Goal: Task Accomplishment & Management: Manage account settings

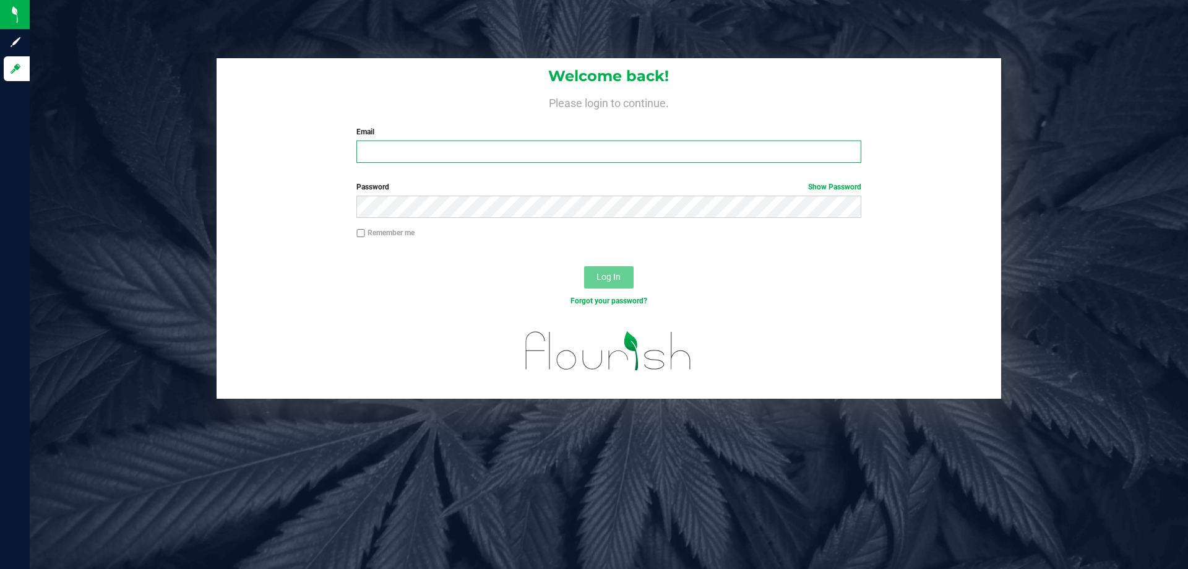
click at [401, 147] on input "Email" at bounding box center [609, 151] width 504 height 22
type input "revans@liveparallel.com"
click at [584, 266] on button "Log In" at bounding box center [609, 277] width 50 height 22
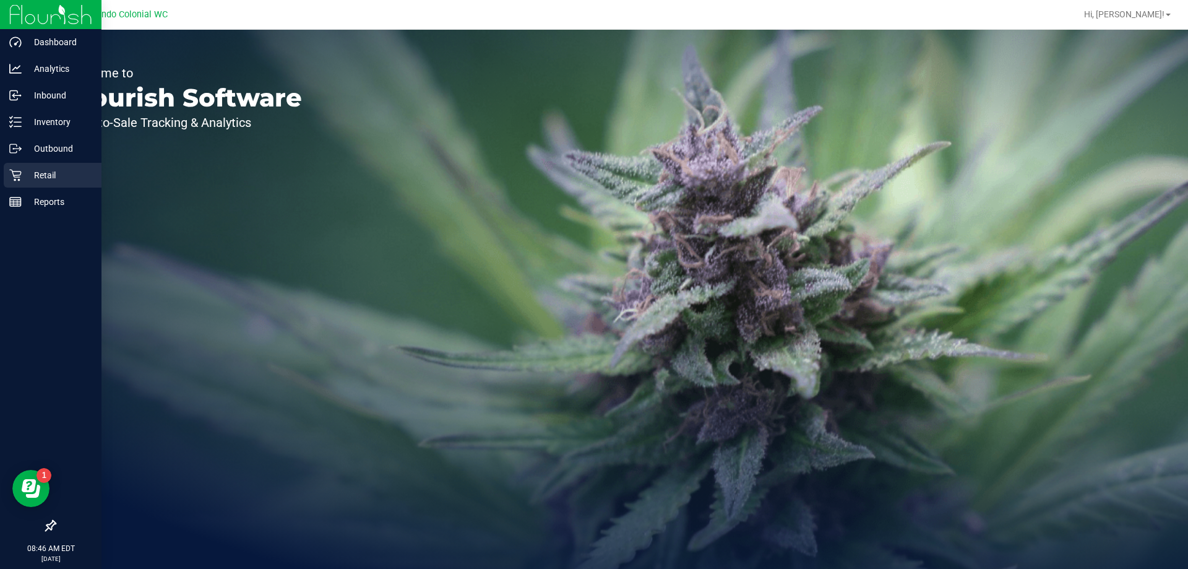
click at [26, 171] on p "Retail" at bounding box center [59, 175] width 74 height 15
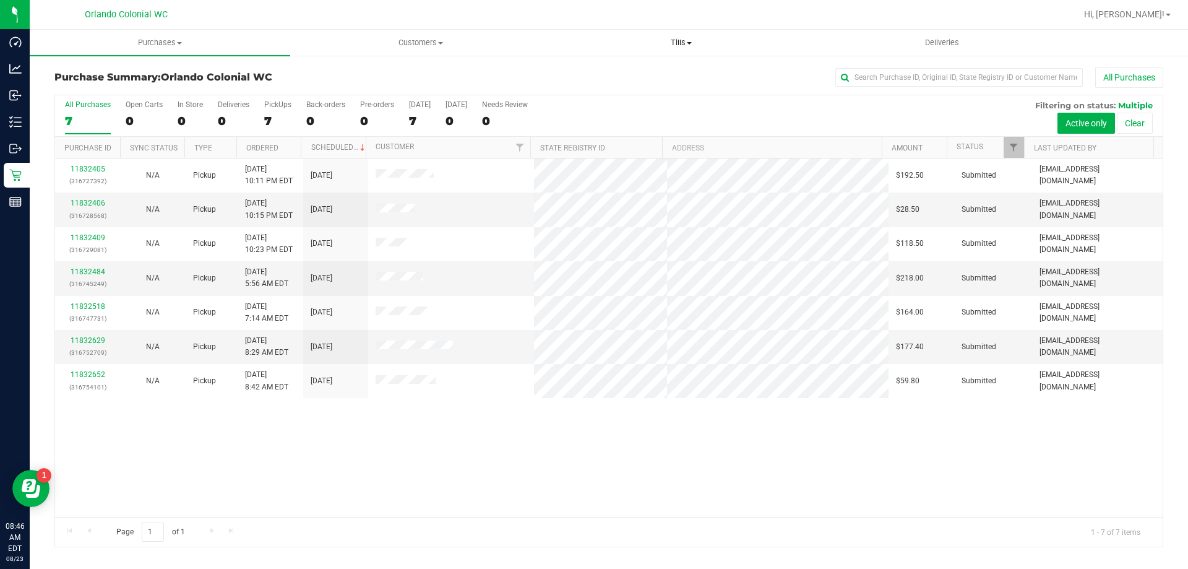
click at [692, 43] on span at bounding box center [689, 43] width 5 height 2
click at [677, 71] on li "Manage tills" at bounding box center [681, 74] width 261 height 15
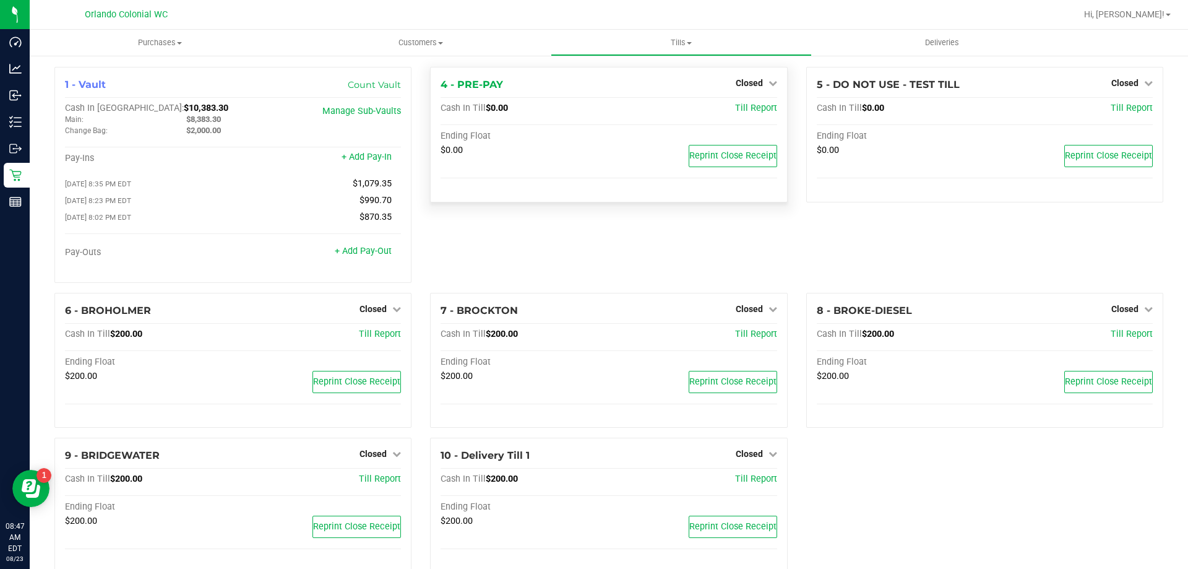
click at [751, 89] on div "Closed" at bounding box center [756, 83] width 41 height 15
click at [753, 85] on span "Closed" at bounding box center [749, 83] width 27 height 10
click at [743, 112] on link "Open Till" at bounding box center [749, 109] width 33 height 10
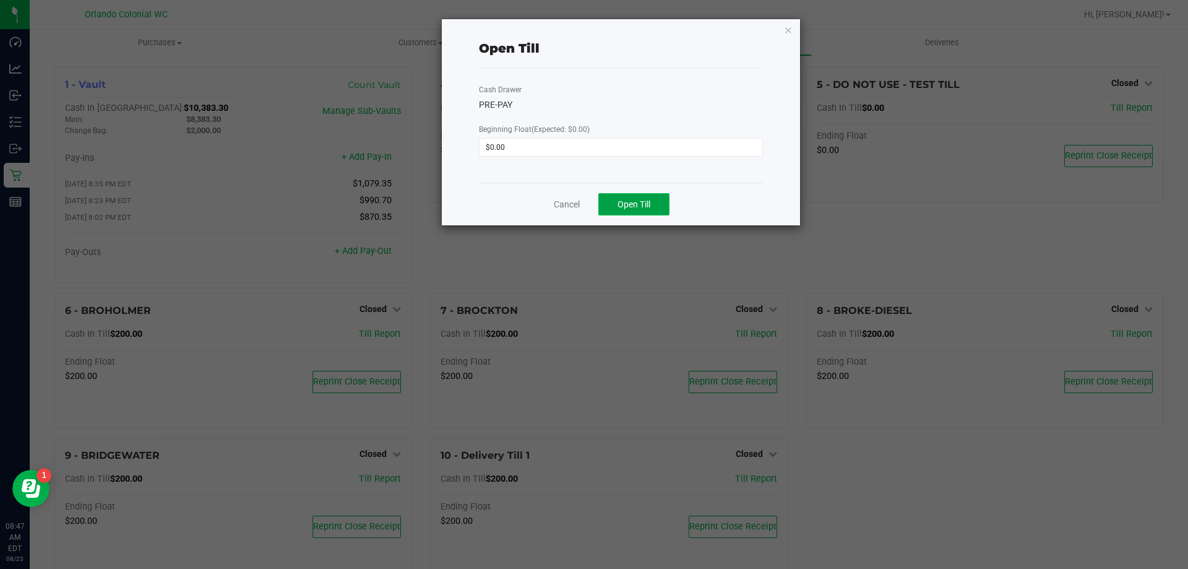
drag, startPoint x: 658, startPoint y: 215, endPoint x: 632, endPoint y: 203, distance: 28.8
click at [632, 203] on span "Open Till" at bounding box center [634, 204] width 33 height 10
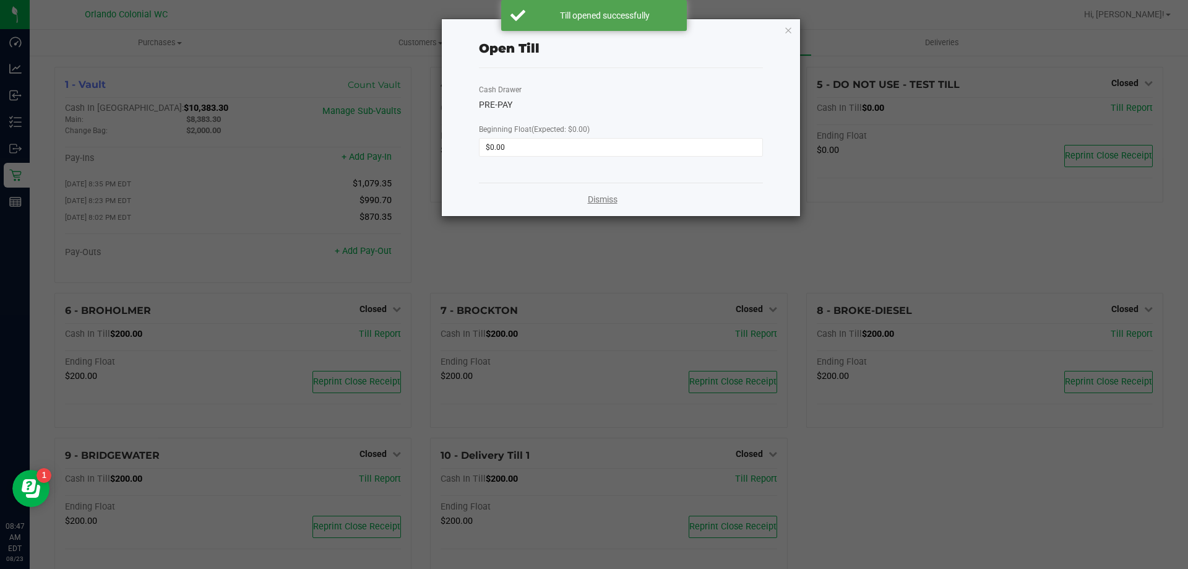
click at [595, 200] on link "Dismiss" at bounding box center [603, 199] width 30 height 13
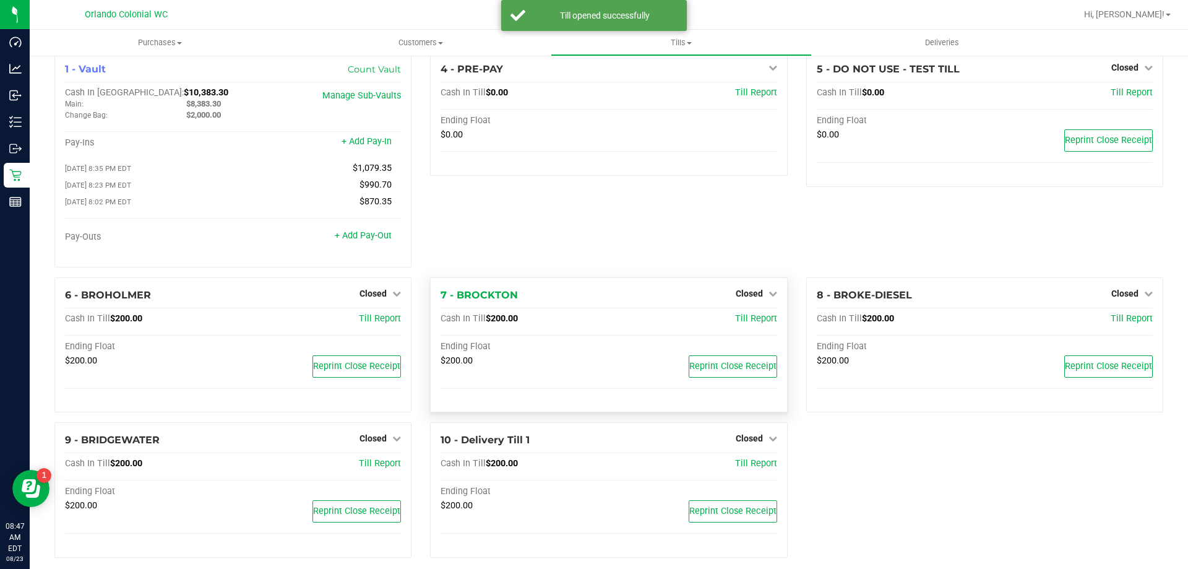
scroll to position [30, 0]
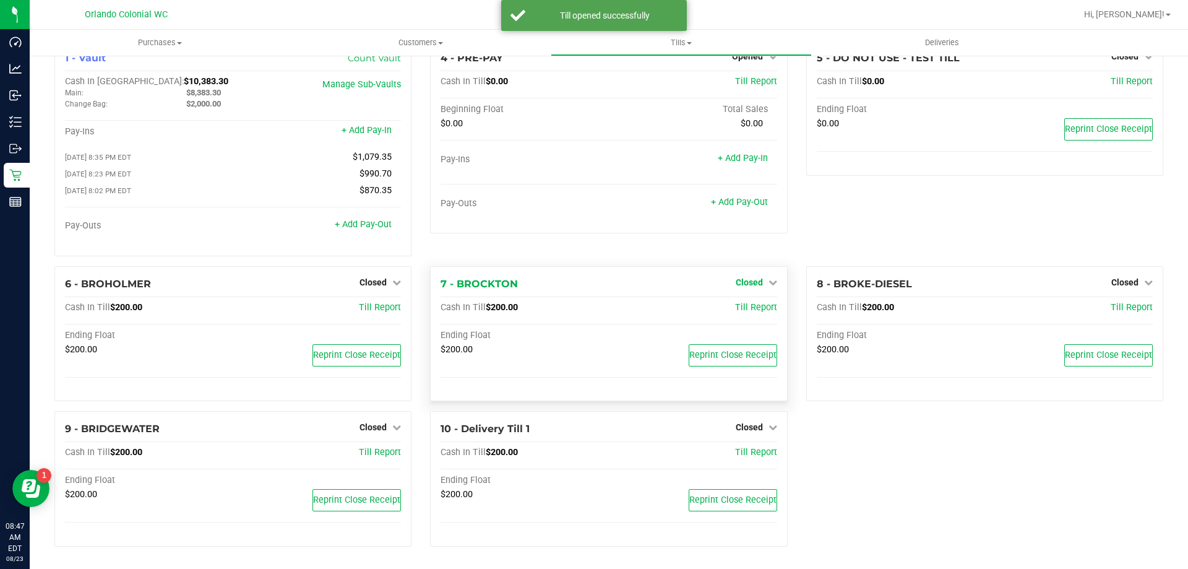
click at [740, 282] on span "Closed" at bounding box center [749, 282] width 27 height 10
click at [740, 306] on link "Open Till" at bounding box center [749, 308] width 33 height 10
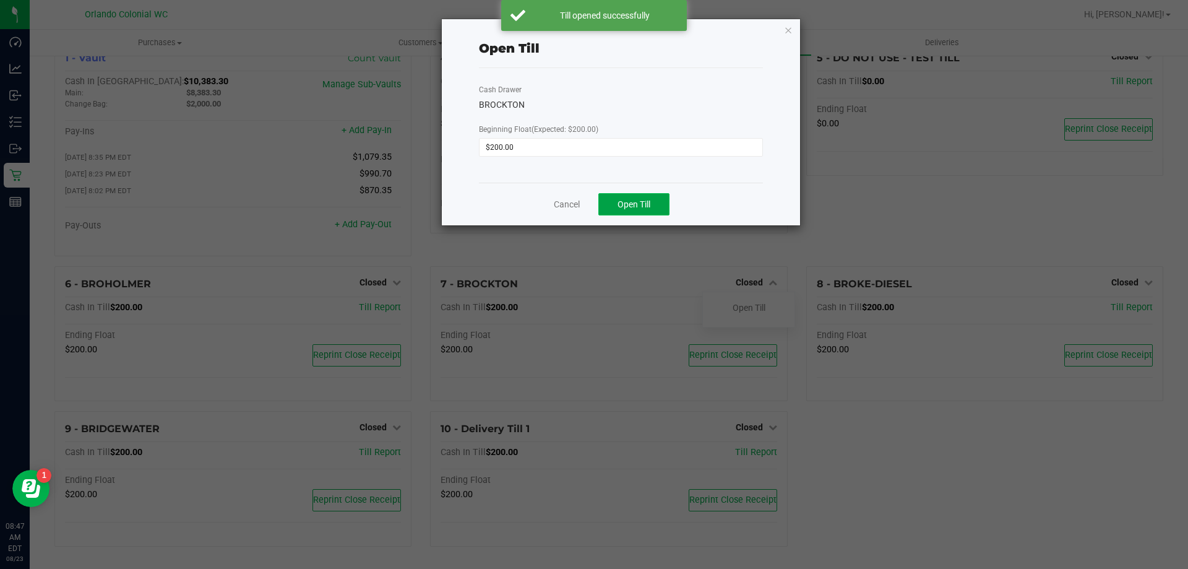
drag, startPoint x: 649, startPoint y: 194, endPoint x: 628, endPoint y: 196, distance: 20.5
click at [649, 195] on button "Open Till" at bounding box center [633, 204] width 71 height 22
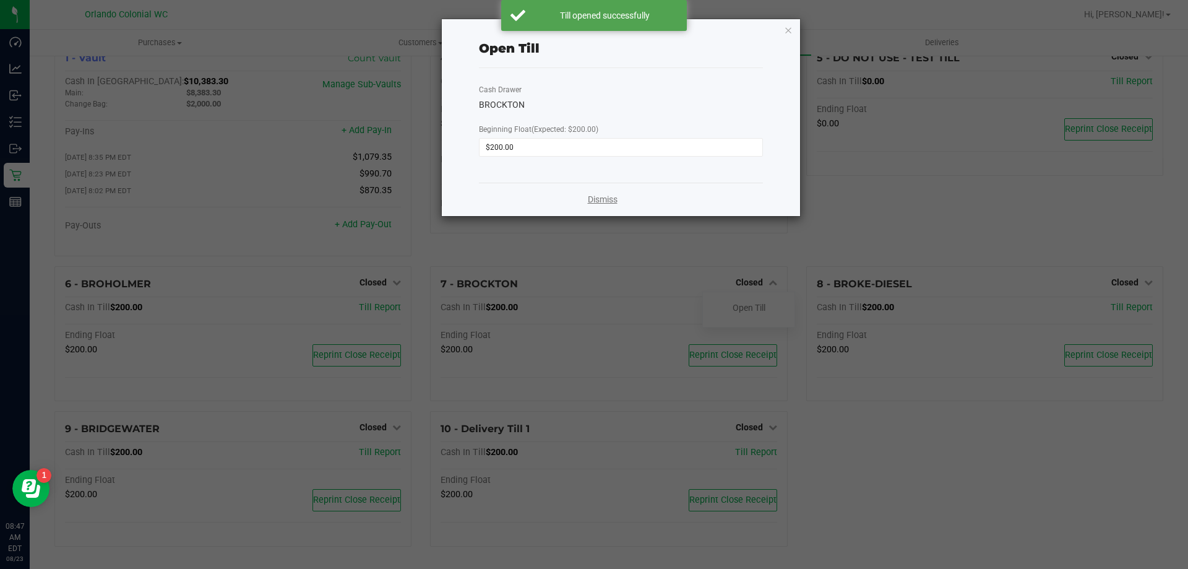
click at [591, 203] on link "Dismiss" at bounding box center [603, 199] width 30 height 13
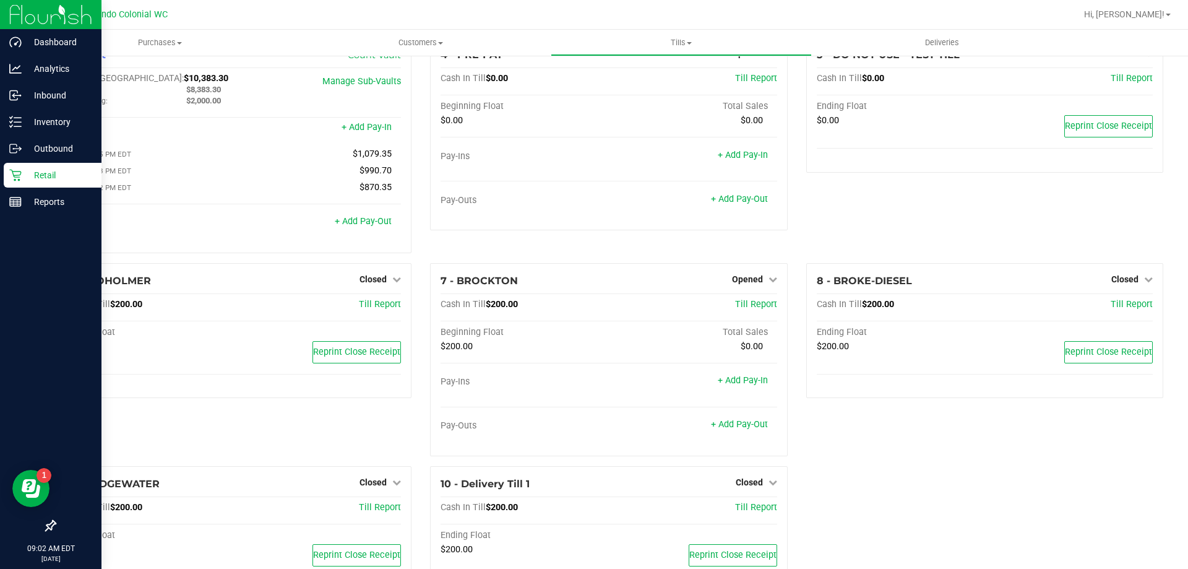
click at [40, 176] on p "Retail" at bounding box center [59, 175] width 74 height 15
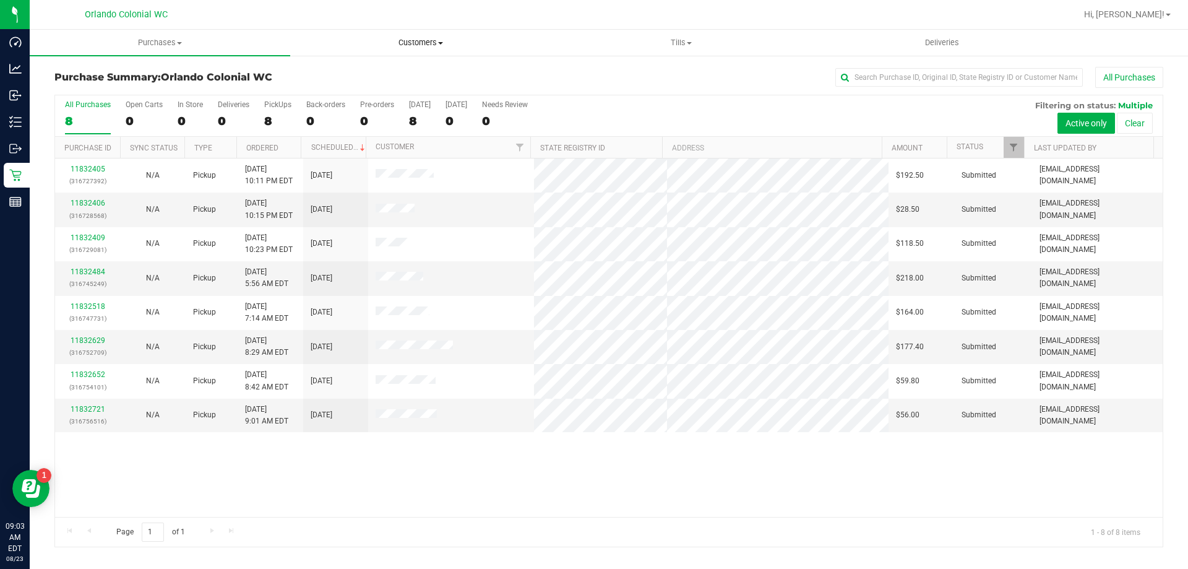
click at [418, 51] on uib-tab-heading "Customers All customers Add a new customer All physicians" at bounding box center [420, 42] width 259 height 25
click at [417, 78] on li "All customers" at bounding box center [420, 74] width 261 height 15
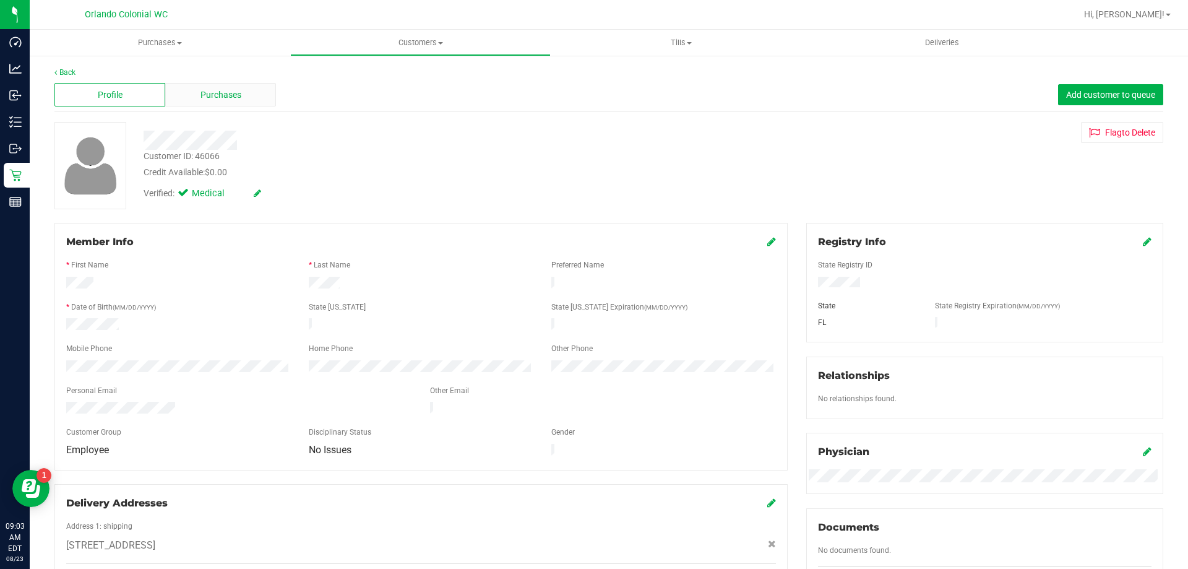
click at [211, 89] on span "Purchases" at bounding box center [221, 95] width 41 height 13
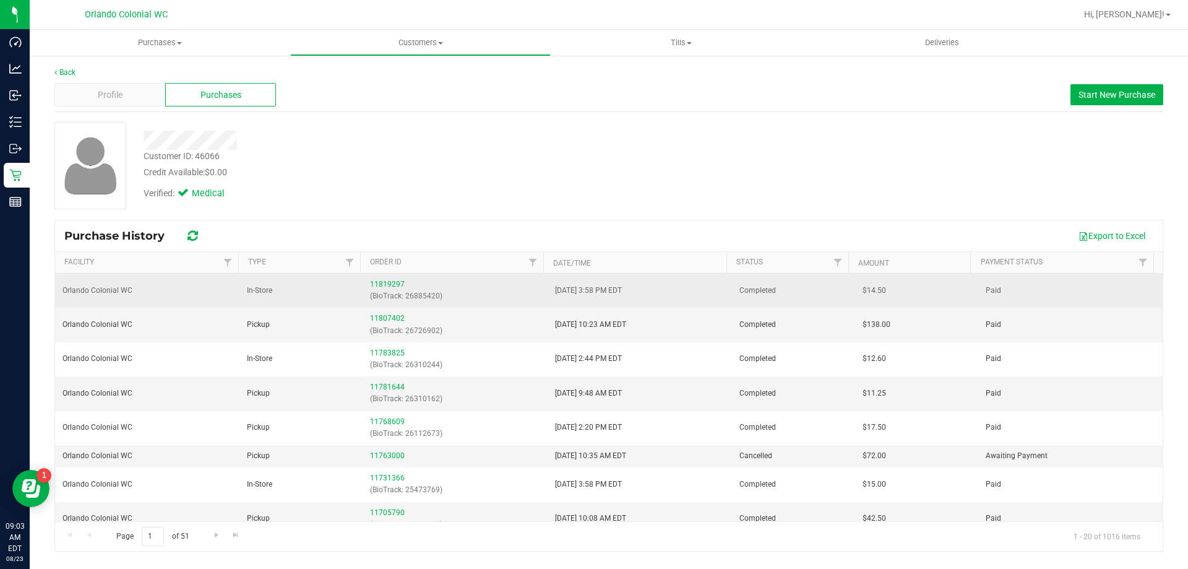
click at [382, 290] on div "11819297 (BioTrack: 26885420)" at bounding box center [455, 291] width 170 height 24
click at [384, 282] on link "11819297" at bounding box center [387, 284] width 35 height 9
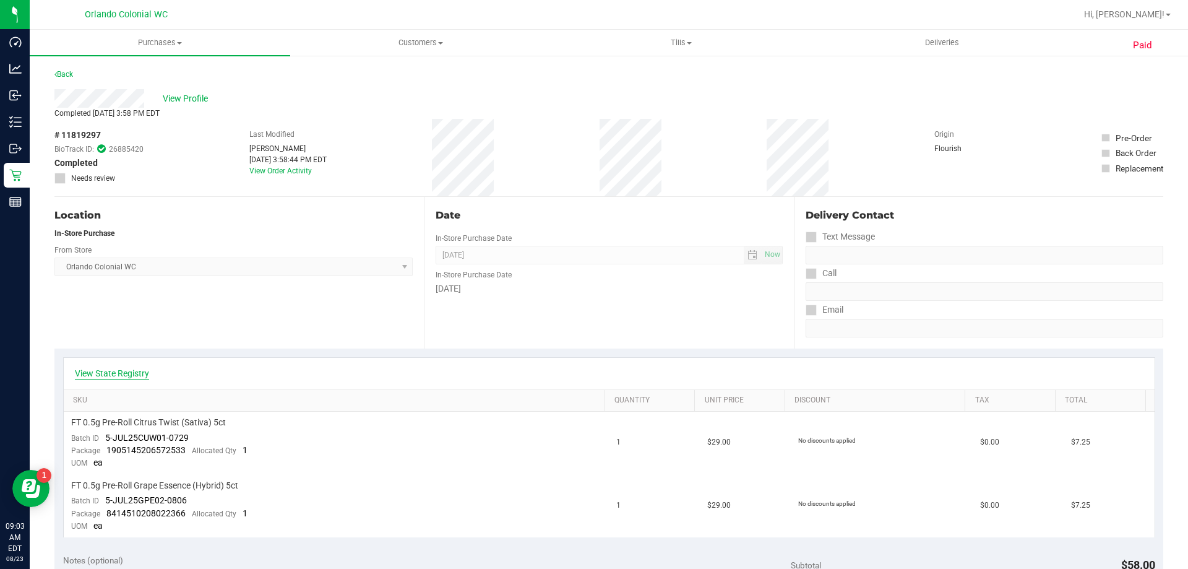
click at [138, 369] on link "View State Registry" at bounding box center [112, 373] width 74 height 12
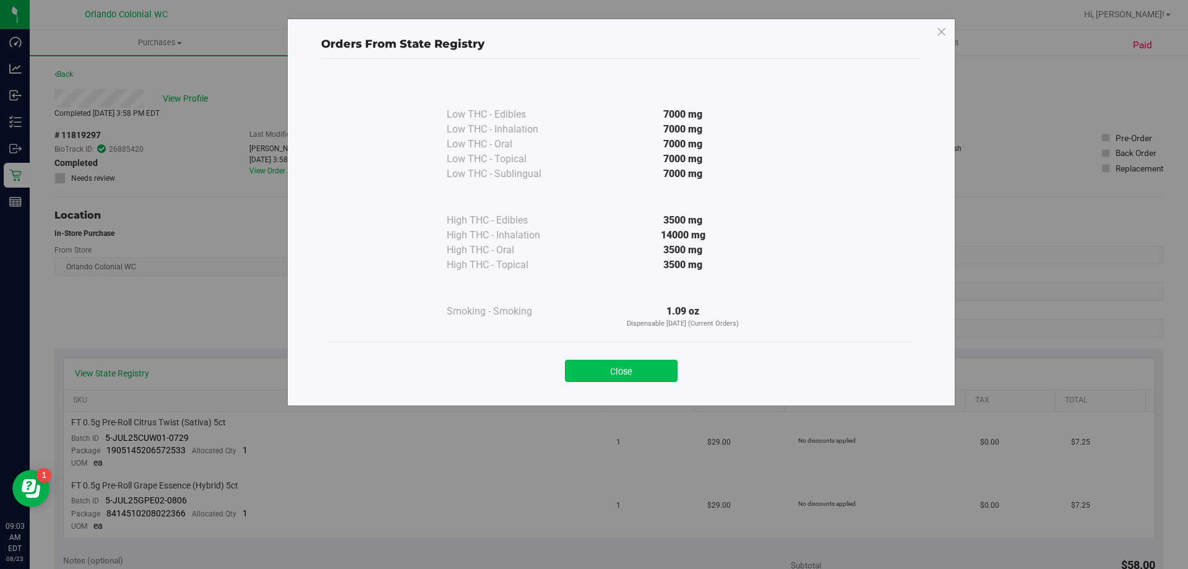
click at [611, 378] on button "Close" at bounding box center [621, 371] width 113 height 22
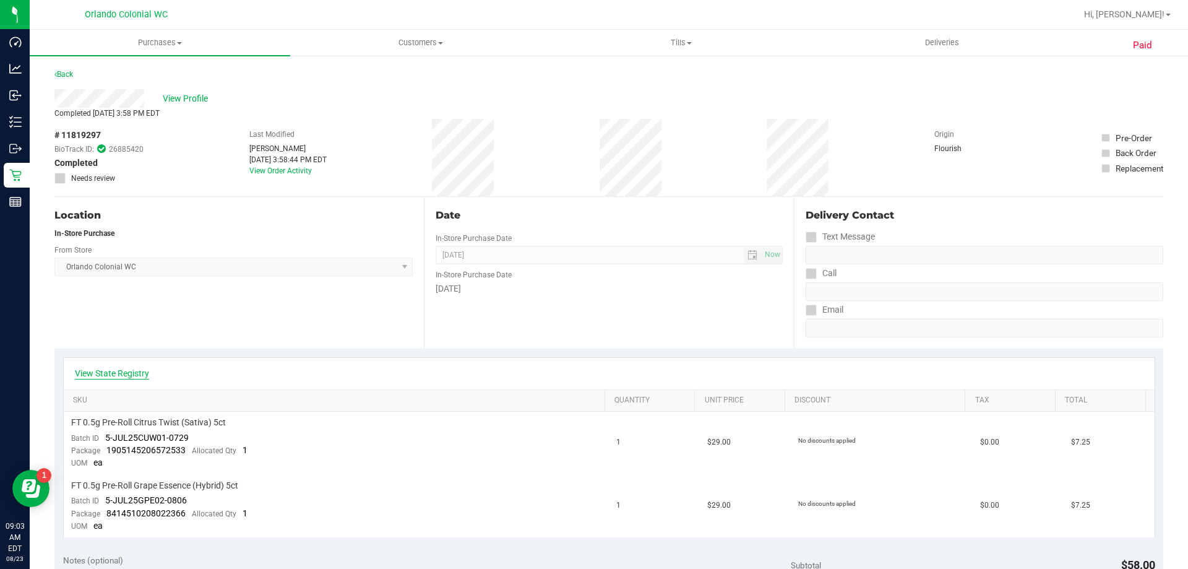
click at [124, 373] on link "View State Registry" at bounding box center [112, 373] width 74 height 12
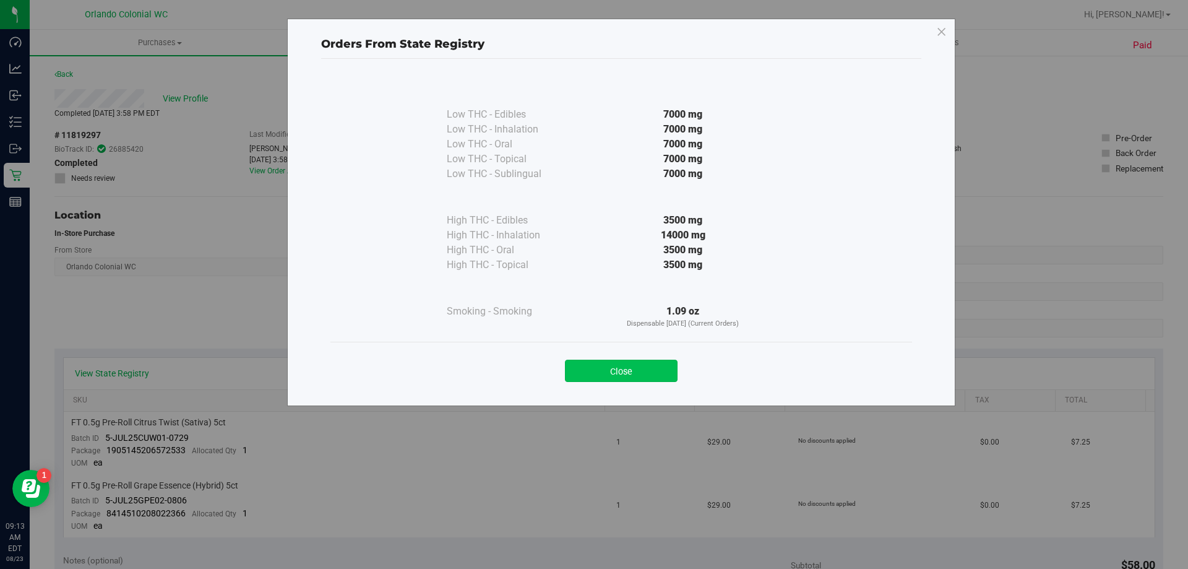
click at [626, 369] on button "Close" at bounding box center [621, 371] width 113 height 22
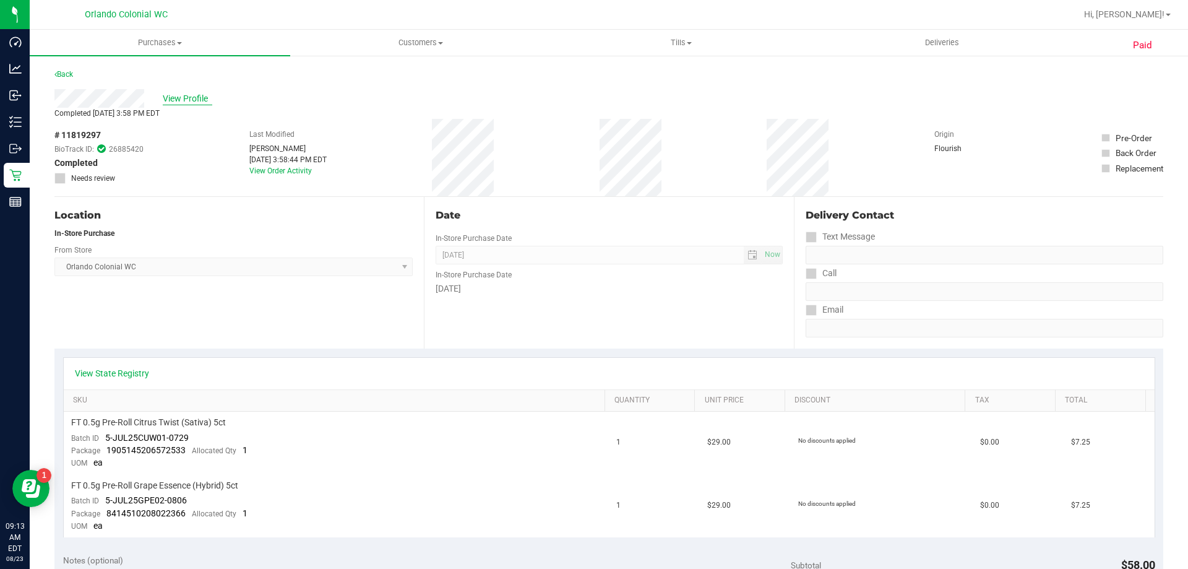
click at [184, 101] on span "View Profile" at bounding box center [188, 98] width 50 height 13
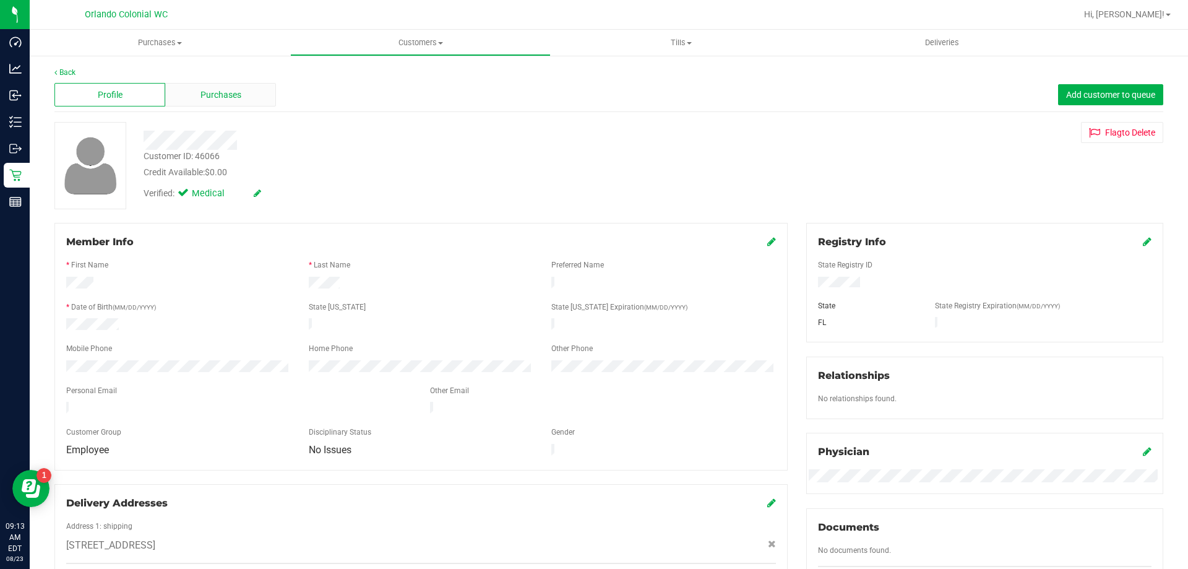
click at [186, 100] on div "Purchases" at bounding box center [220, 95] width 111 height 24
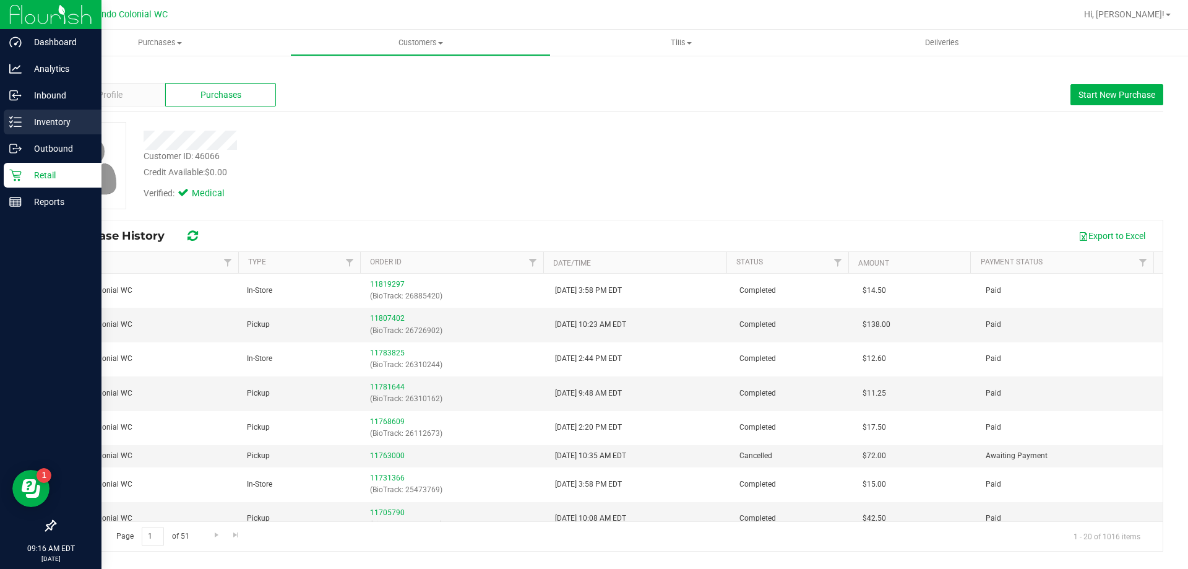
click at [35, 124] on p "Inventory" at bounding box center [59, 122] width 74 height 15
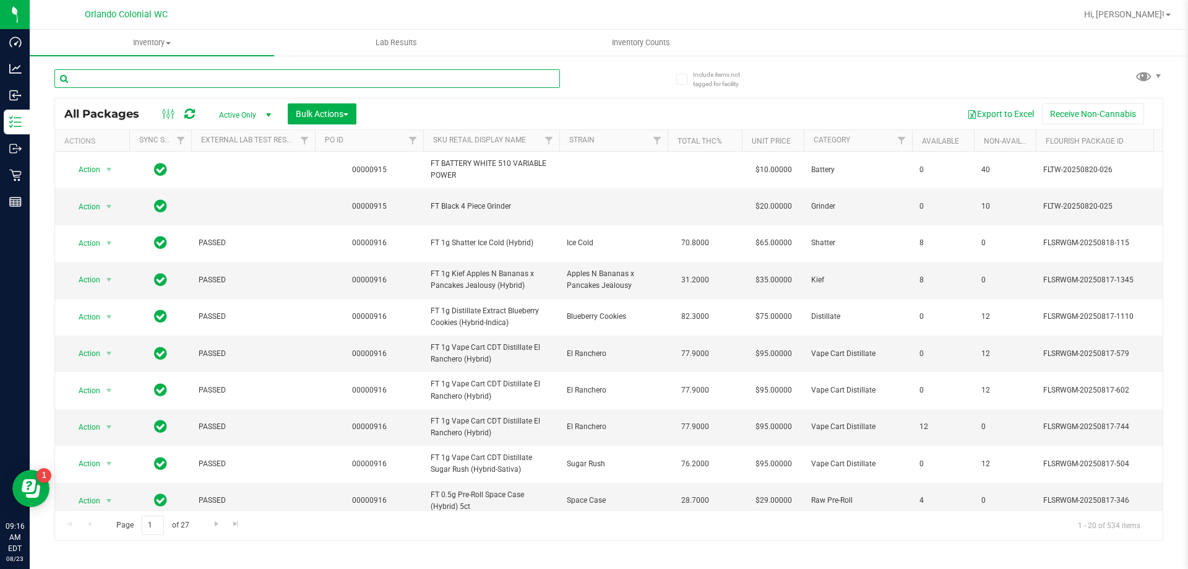
click at [170, 76] on input "text" at bounding box center [307, 78] width 506 height 19
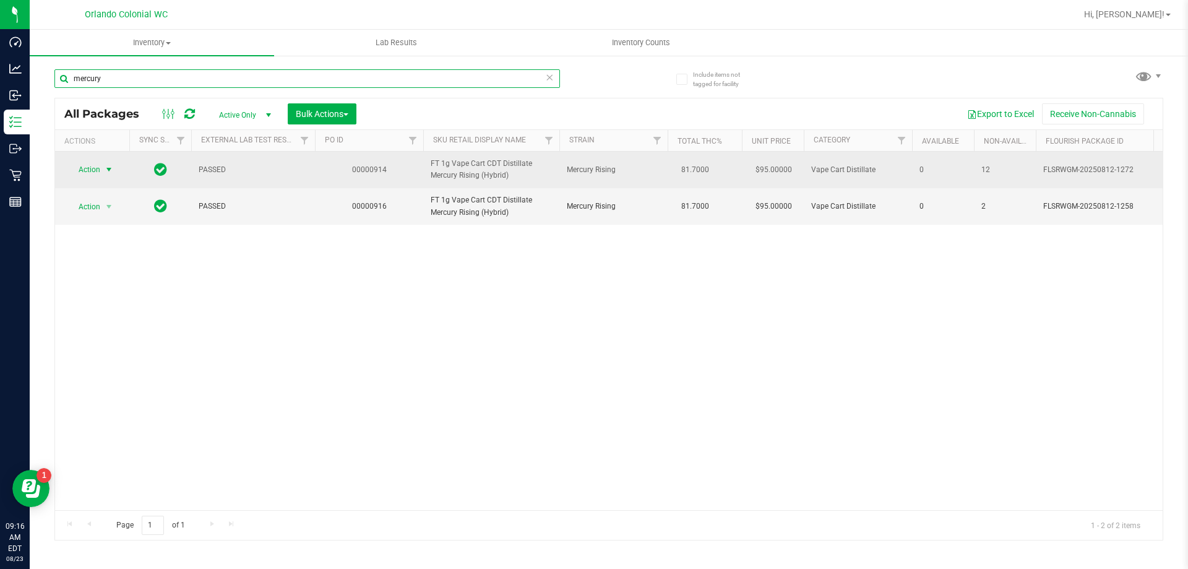
type input "mercury"
click at [89, 178] on span "Action" at bounding box center [83, 169] width 33 height 17
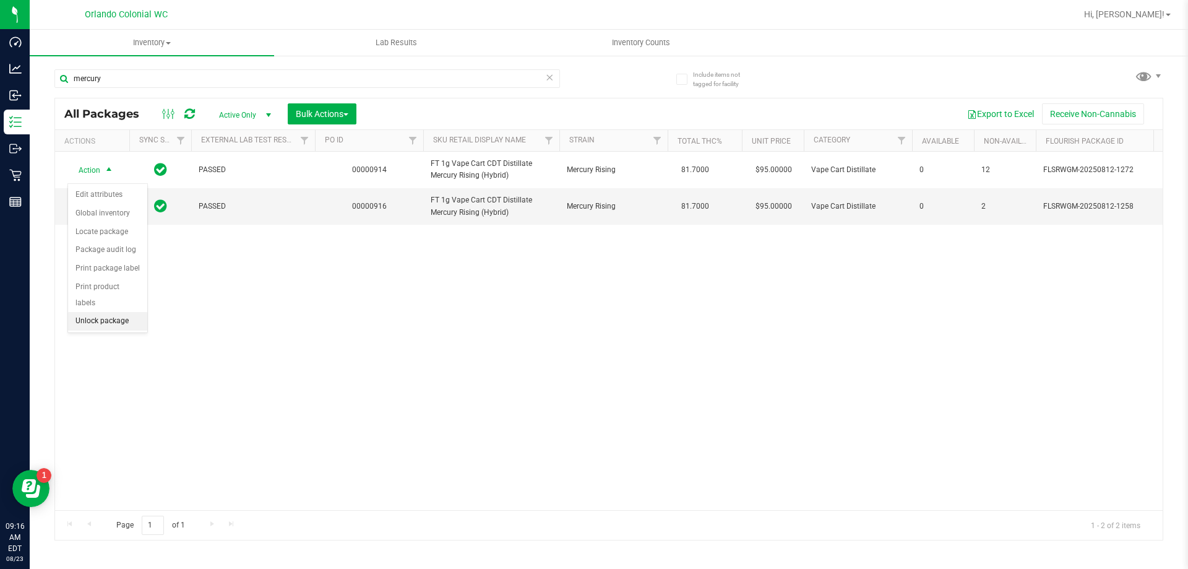
click at [99, 312] on li "Unlock package" at bounding box center [107, 321] width 79 height 19
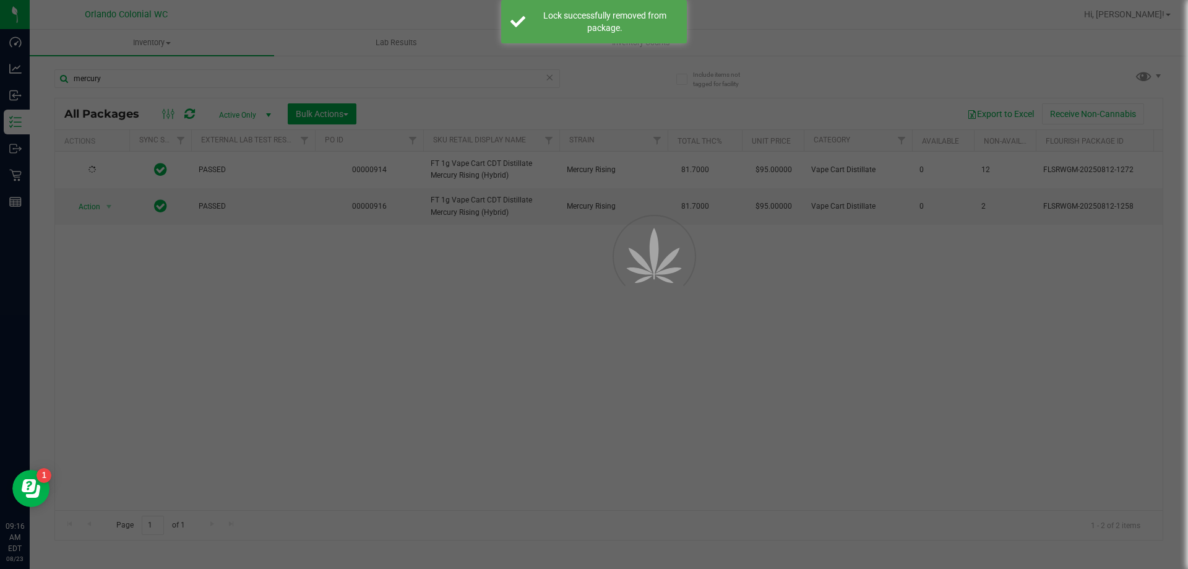
click at [115, 83] on div at bounding box center [594, 284] width 1188 height 569
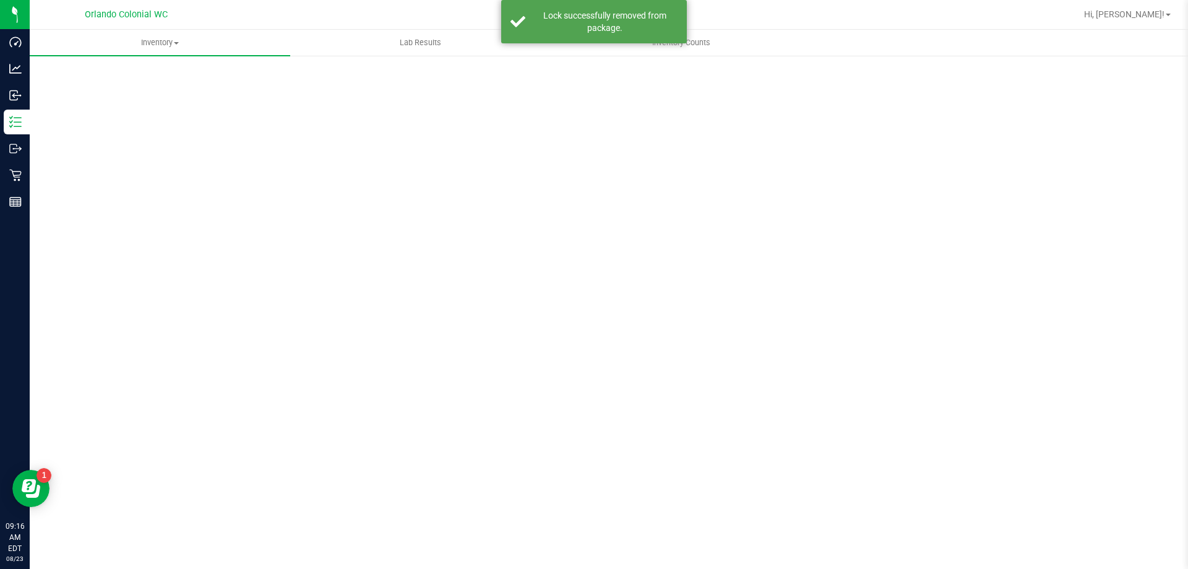
click at [118, 77] on div "Scan Packages 0" at bounding box center [608, 248] width 1109 height 362
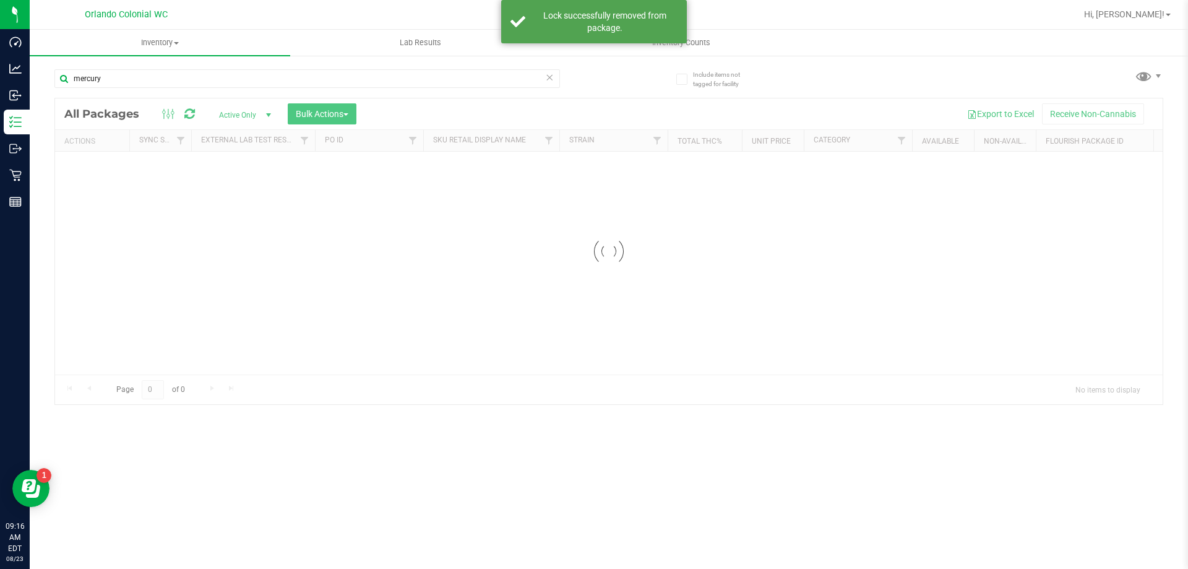
click at [118, 77] on input "mercury" at bounding box center [307, 78] width 506 height 19
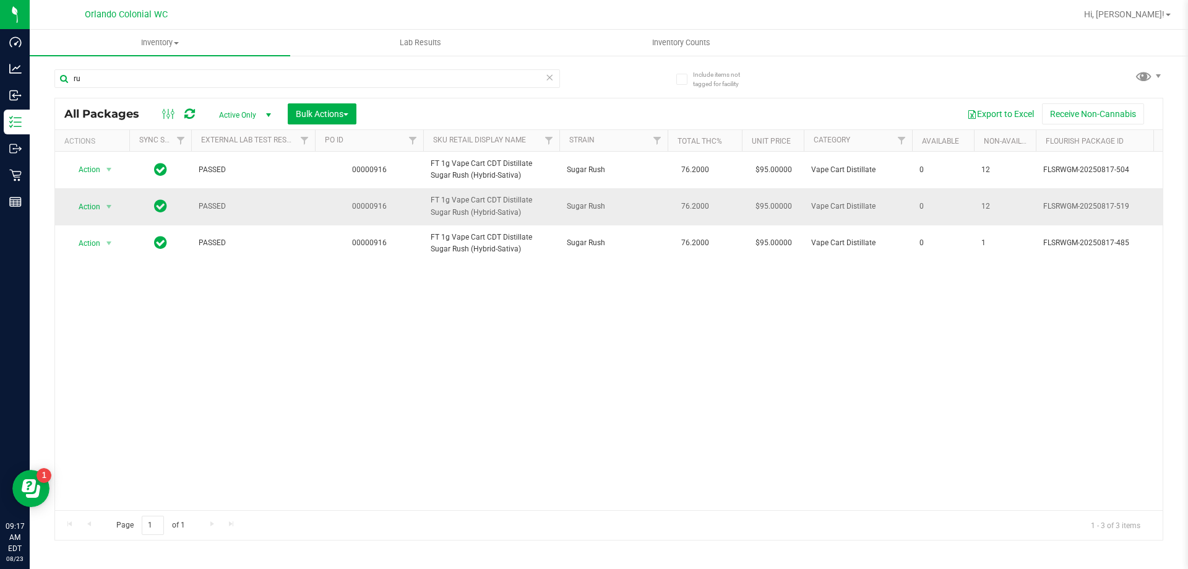
type input "r"
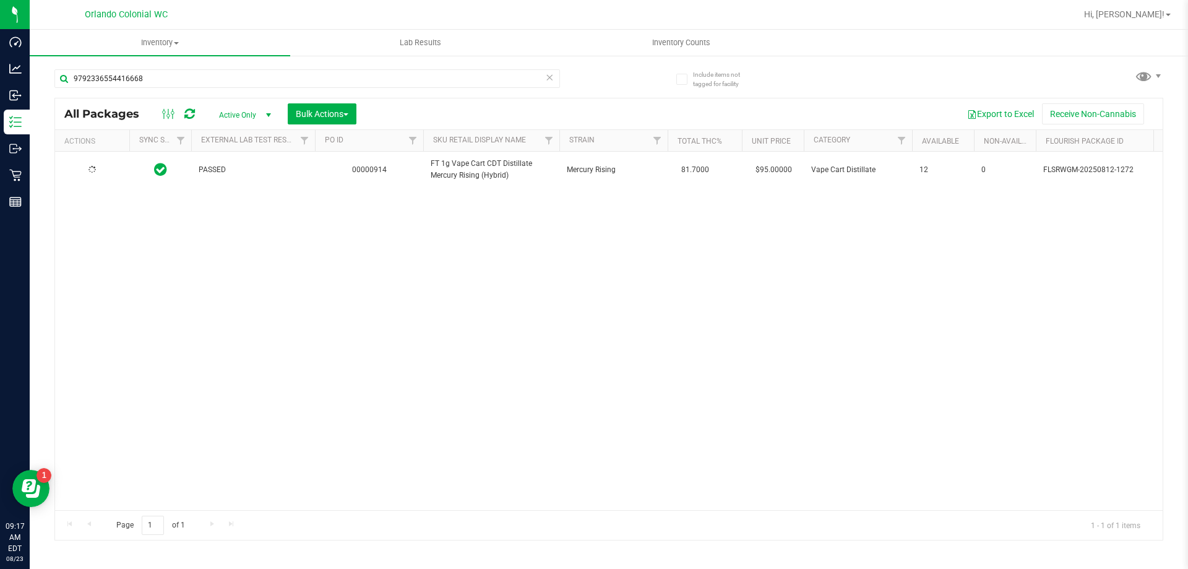
type input "9792336554416668"
click at [451, 326] on div "PASSED 00000914 FT 1g Vape Cart CDT Distillate Mercury Rising (Hybrid) Mercury …" at bounding box center [609, 331] width 1108 height 358
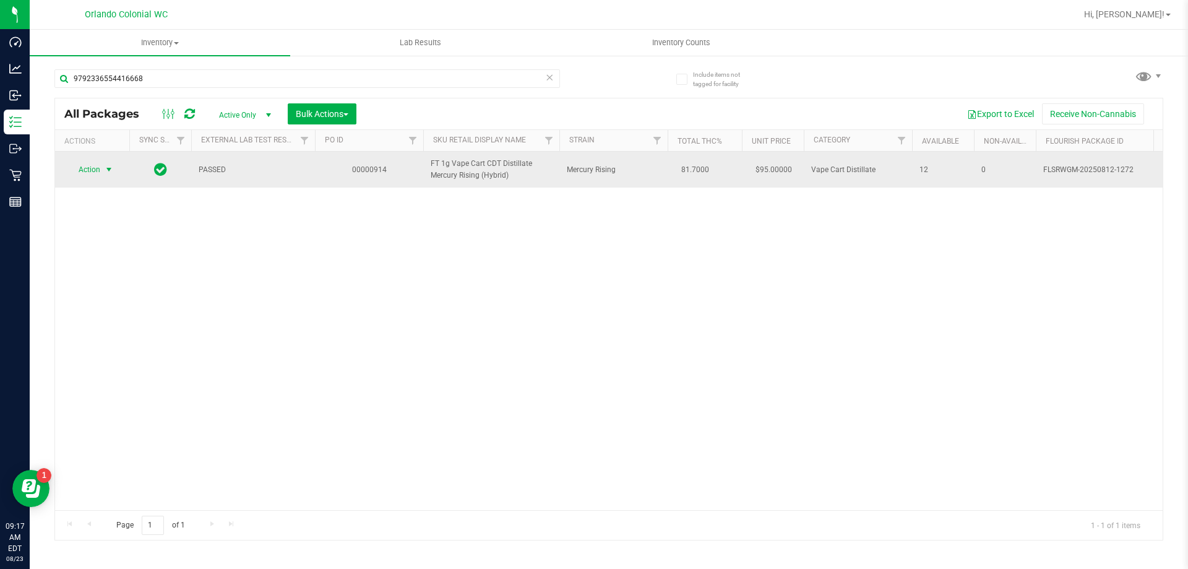
click at [92, 178] on span "Action" at bounding box center [83, 169] width 33 height 17
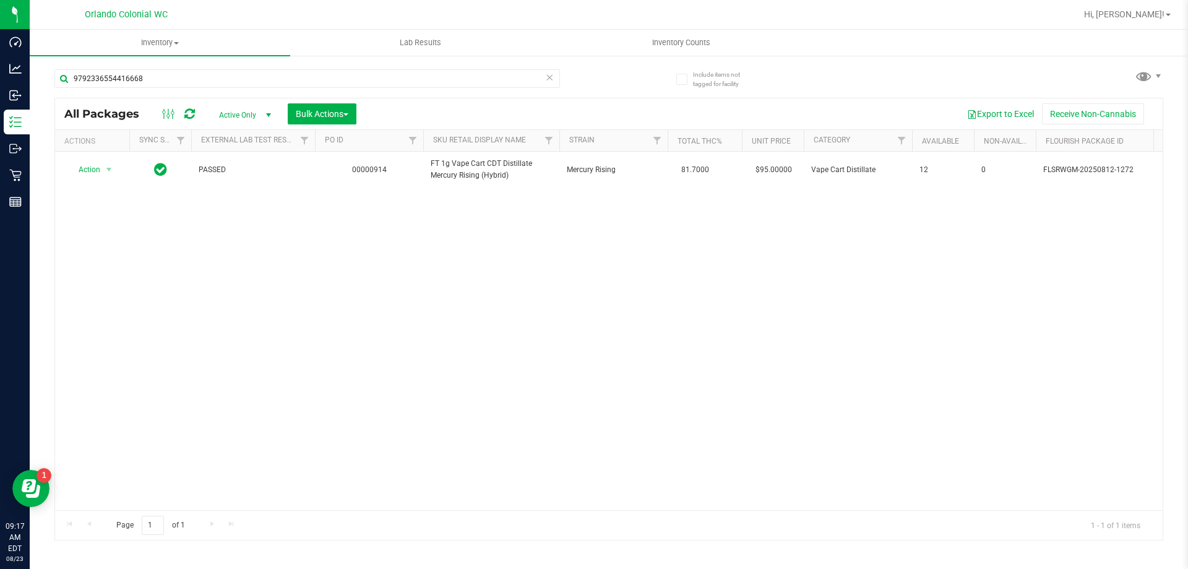
click at [227, 328] on div "Action Action Adjust qty Create package Edit attributes Global inventory Locate…" at bounding box center [609, 331] width 1108 height 358
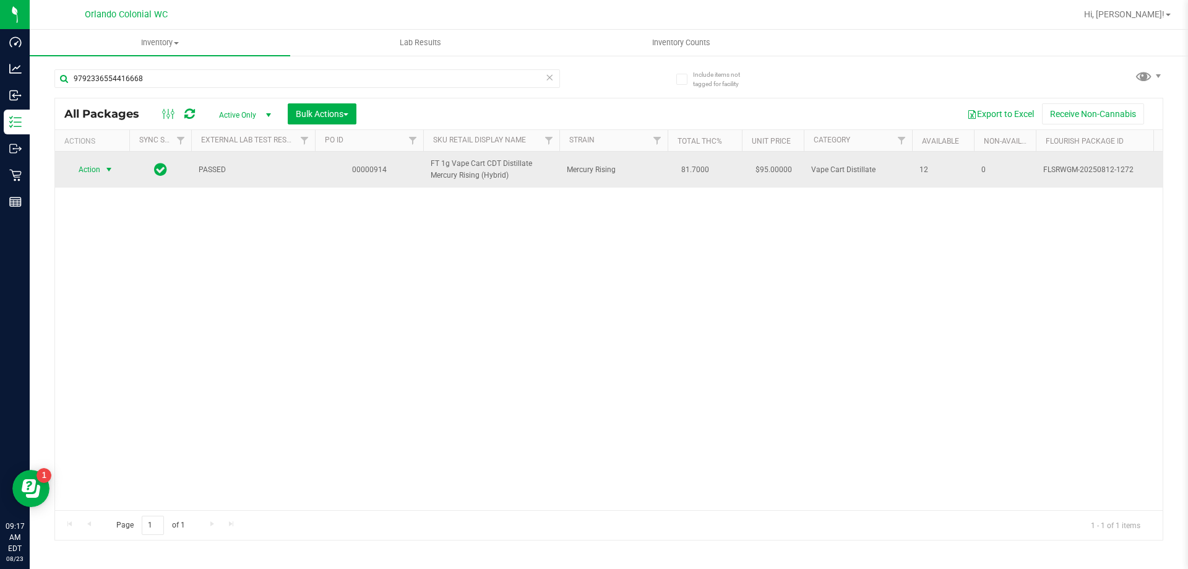
click at [97, 176] on span "Action" at bounding box center [83, 169] width 33 height 17
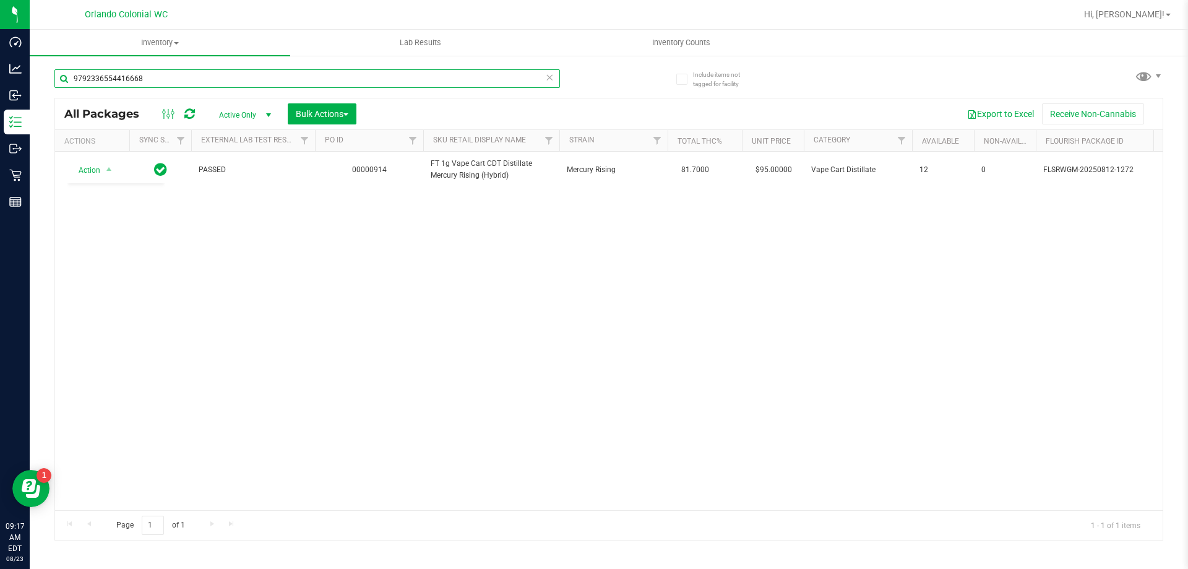
click at [168, 73] on input "9792336554416668" at bounding box center [307, 78] width 506 height 19
type input "3199961096987604"
click at [392, 244] on div "PASSED 00000916 FT 1g Vape Cart CDT Distillate Sugar Rush (Hybrid-Sativa) Sugar…" at bounding box center [609, 331] width 1108 height 358
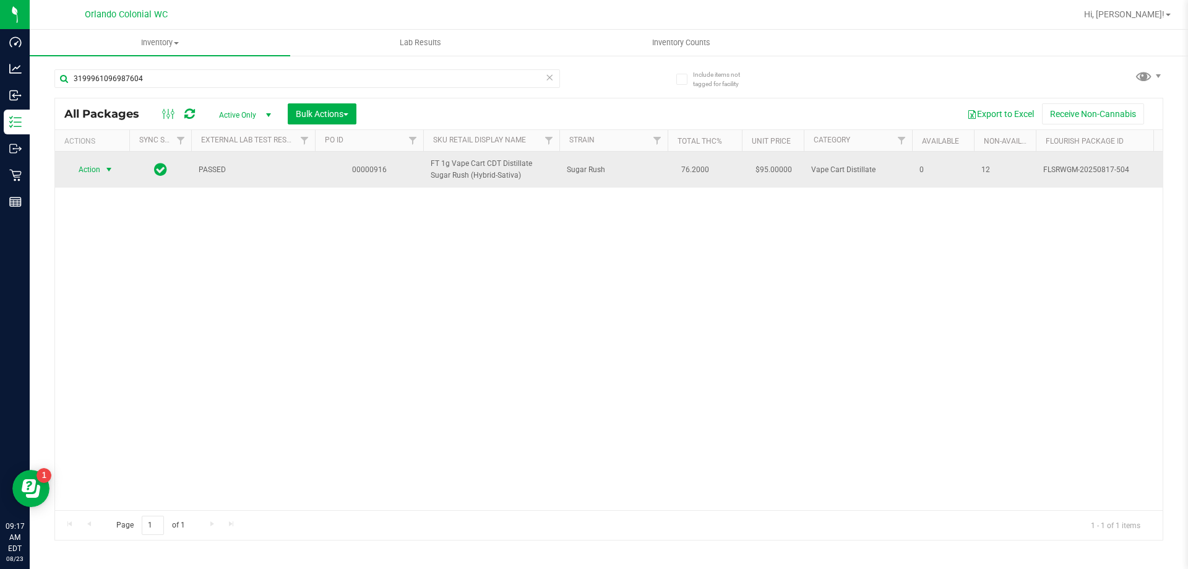
click at [92, 171] on span "Action" at bounding box center [83, 169] width 33 height 17
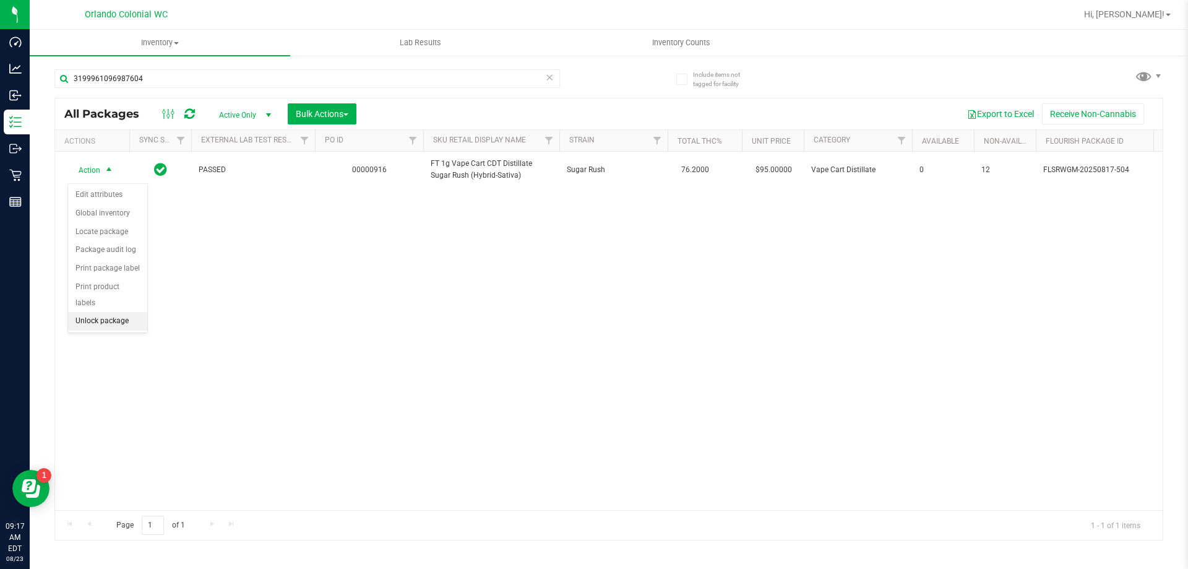
click at [118, 312] on li "Unlock package" at bounding box center [107, 321] width 79 height 19
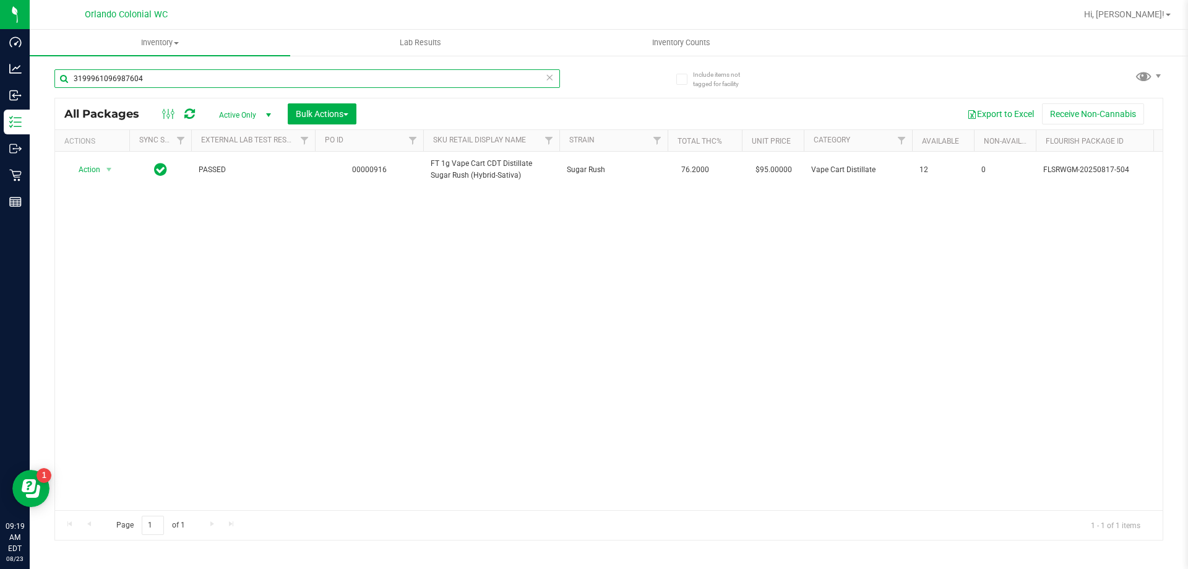
click at [205, 84] on input "3199961096987604" at bounding box center [307, 78] width 506 height 19
type input "l"
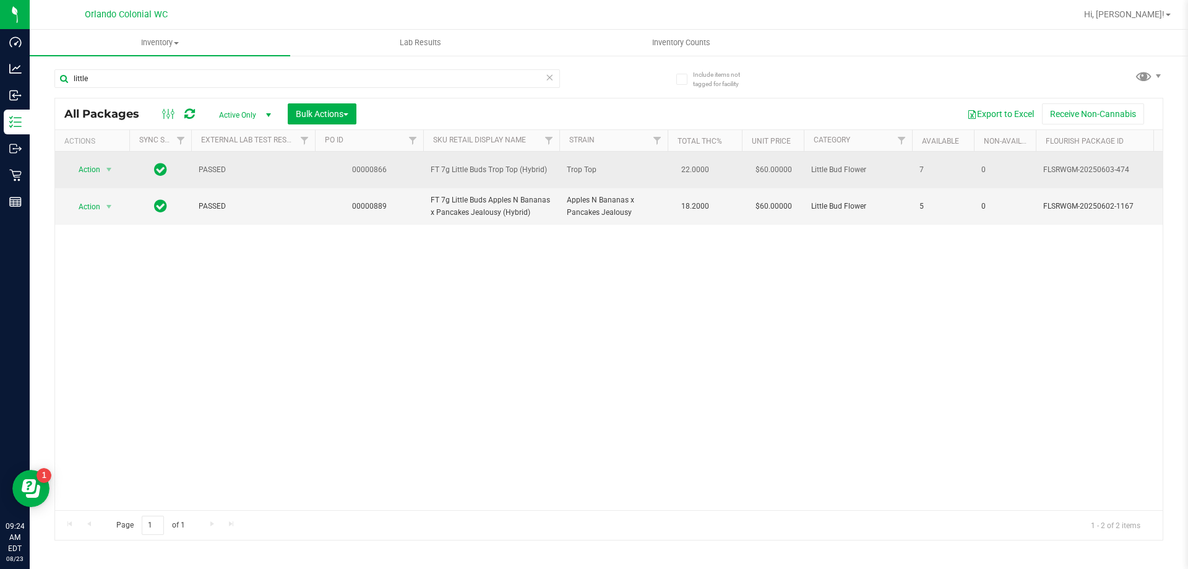
click at [475, 176] on td "FT 7g Little Buds Trop Top (Hybrid)" at bounding box center [491, 170] width 136 height 37
click at [480, 169] on span "FT 7g Little Buds Trop Top (Hybrid)" at bounding box center [491, 170] width 121 height 12
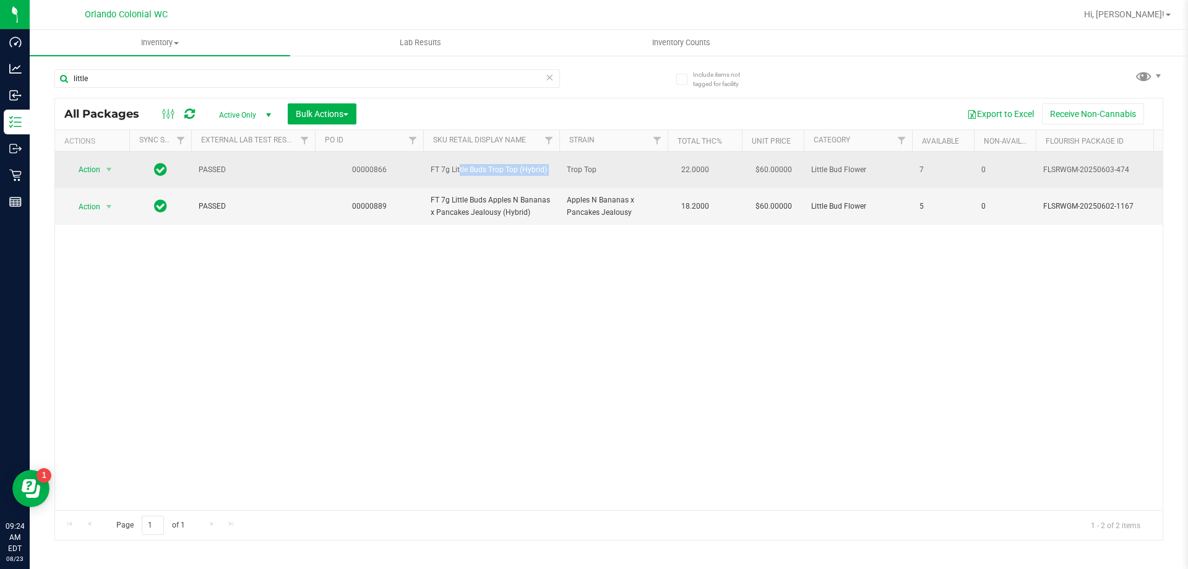
copy tr "FT 7g Little Buds Trop Top (Hybrid)"
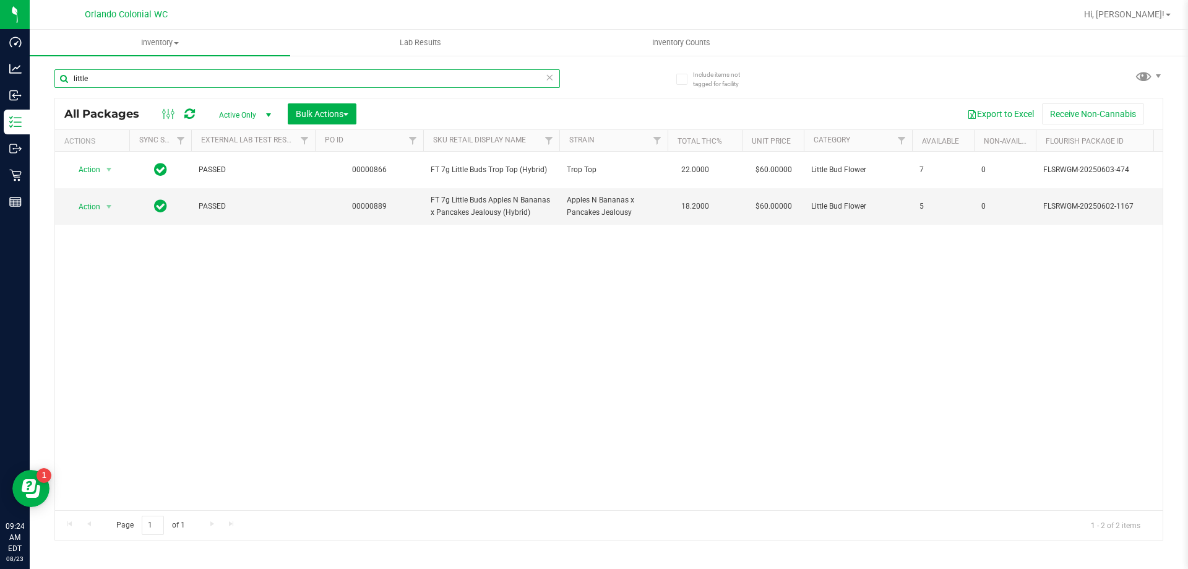
click at [207, 72] on input "little" at bounding box center [307, 78] width 506 height 19
click at [209, 72] on input "little" at bounding box center [307, 78] width 506 height 19
click at [212, 68] on div "little" at bounding box center [331, 78] width 555 height 40
click at [211, 69] on input "little" at bounding box center [307, 78] width 506 height 19
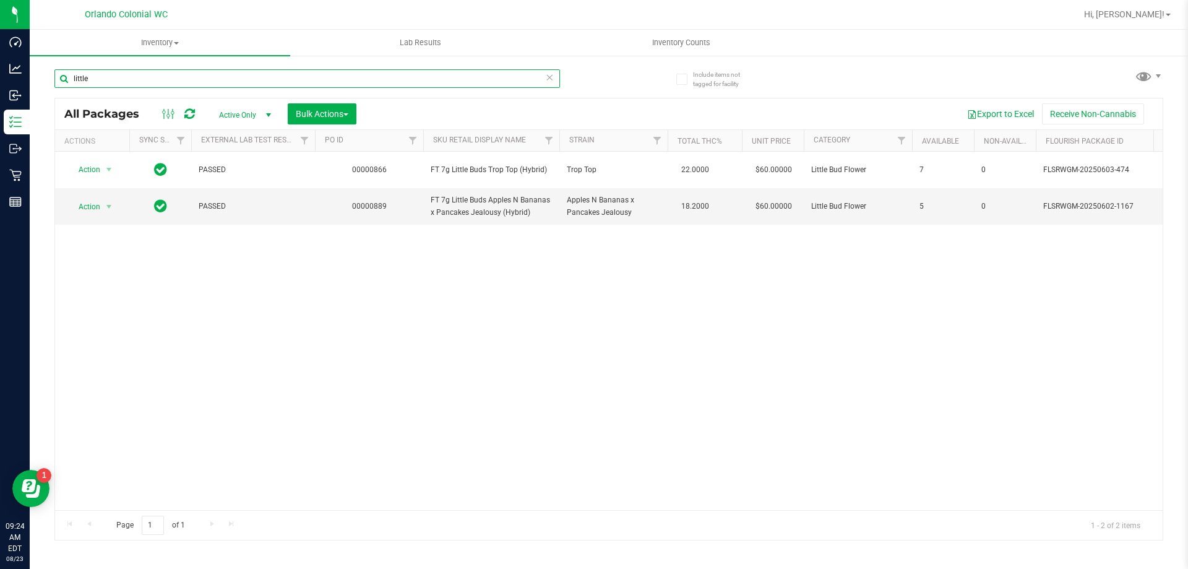
click at [210, 69] on input "little" at bounding box center [307, 78] width 506 height 19
drag, startPoint x: 210, startPoint y: 69, endPoint x: 220, endPoint y: 76, distance: 12.0
click at [220, 76] on input "little" at bounding box center [307, 78] width 506 height 19
click at [215, 77] on input "little" at bounding box center [307, 78] width 506 height 19
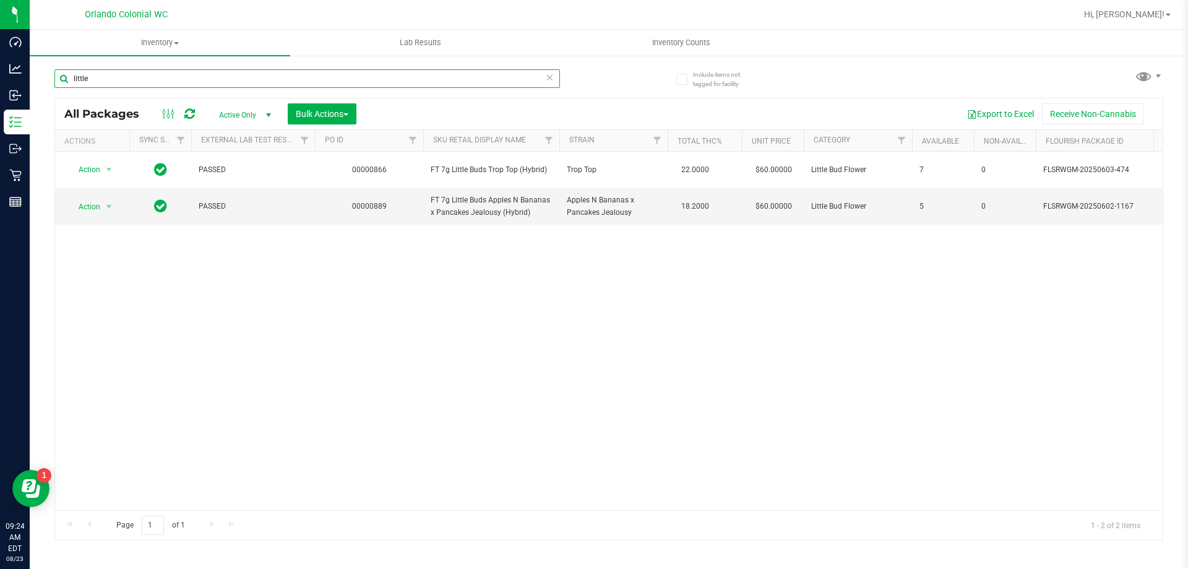
click at [215, 77] on input "little" at bounding box center [307, 78] width 506 height 19
paste input "FT 7g Little Buds Trop Top (Hybrid)"
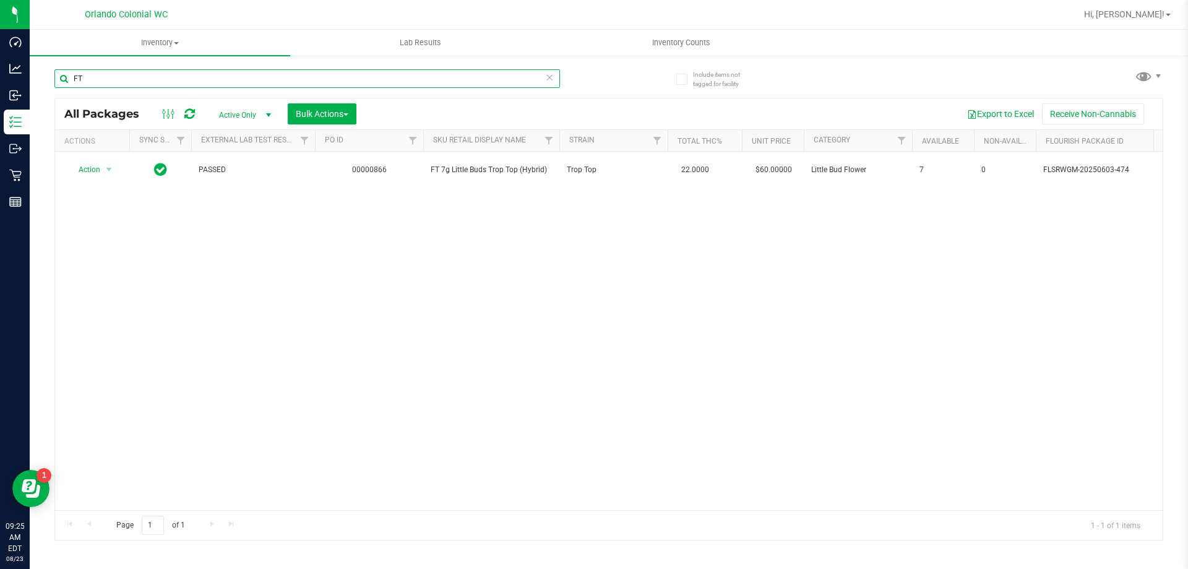
type input "F"
drag, startPoint x: 172, startPoint y: 84, endPoint x: 30, endPoint y: 62, distance: 143.5
click at [30, 63] on div "Include items not tagged for facility 2550861237898687 All Packages Active Only…" at bounding box center [609, 243] width 1159 height 378
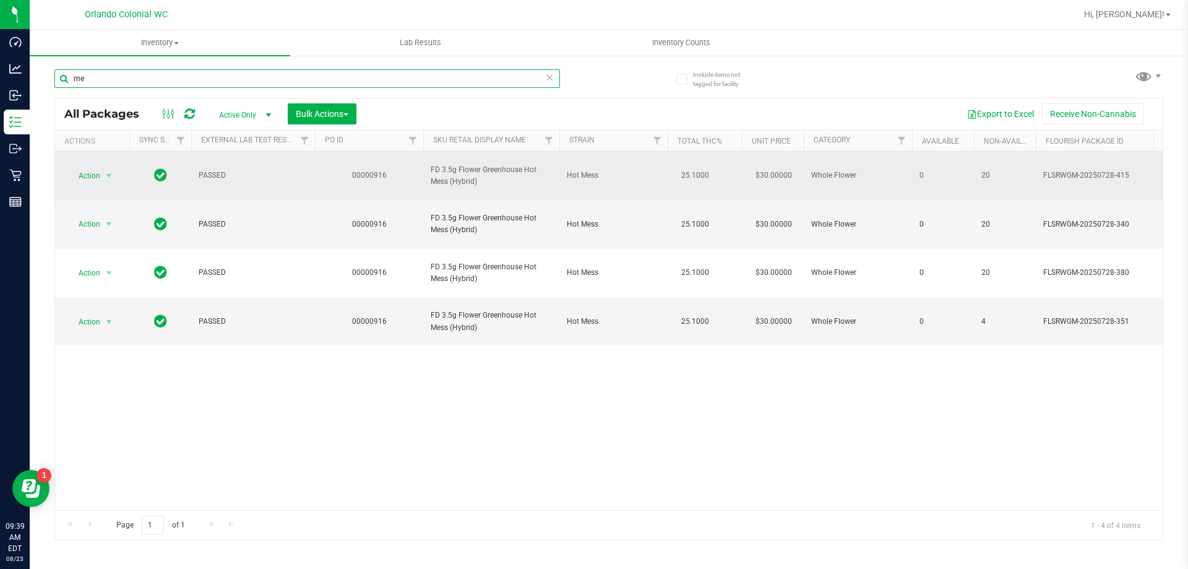
type input "m"
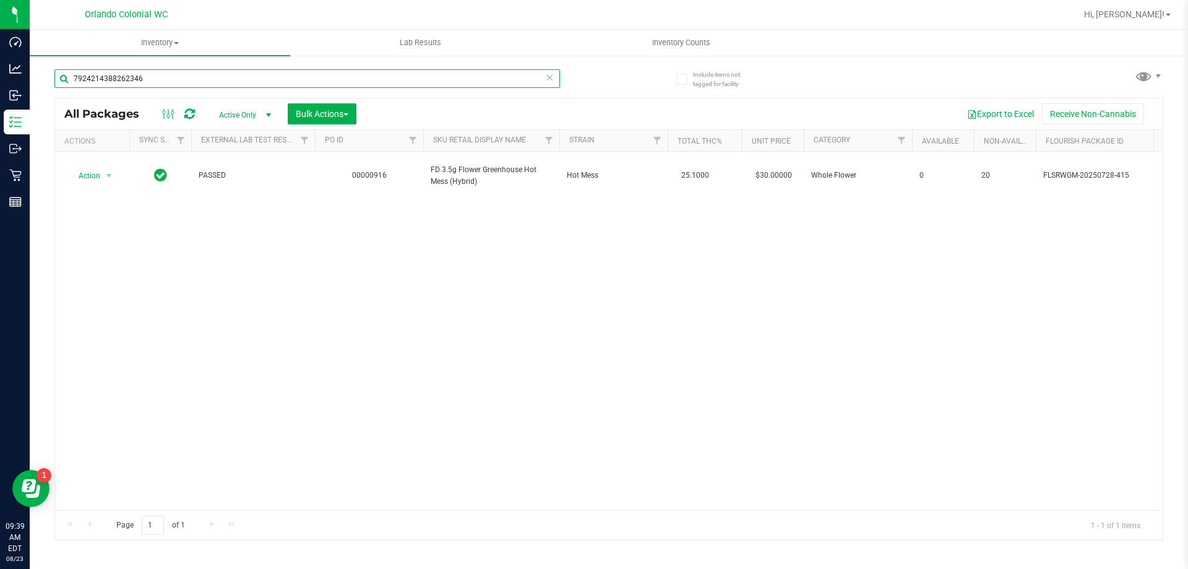
type input "7924214388262346"
click at [517, 303] on div "Action Action Edit attributes Global inventory Locate package Package audit log…" at bounding box center [609, 331] width 1108 height 358
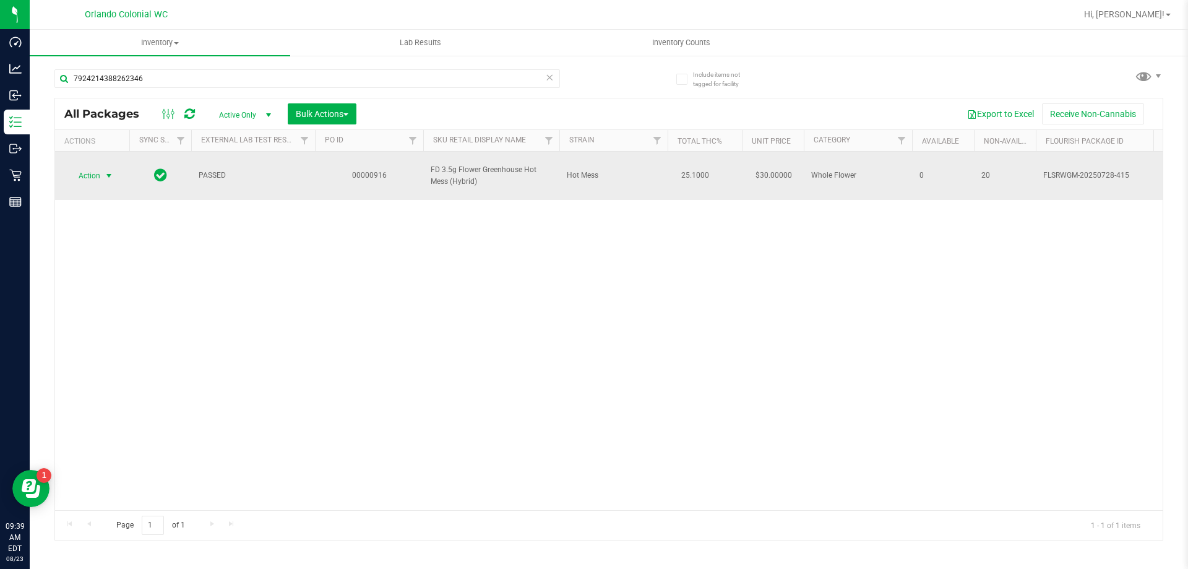
click at [88, 171] on span "Action" at bounding box center [83, 175] width 33 height 17
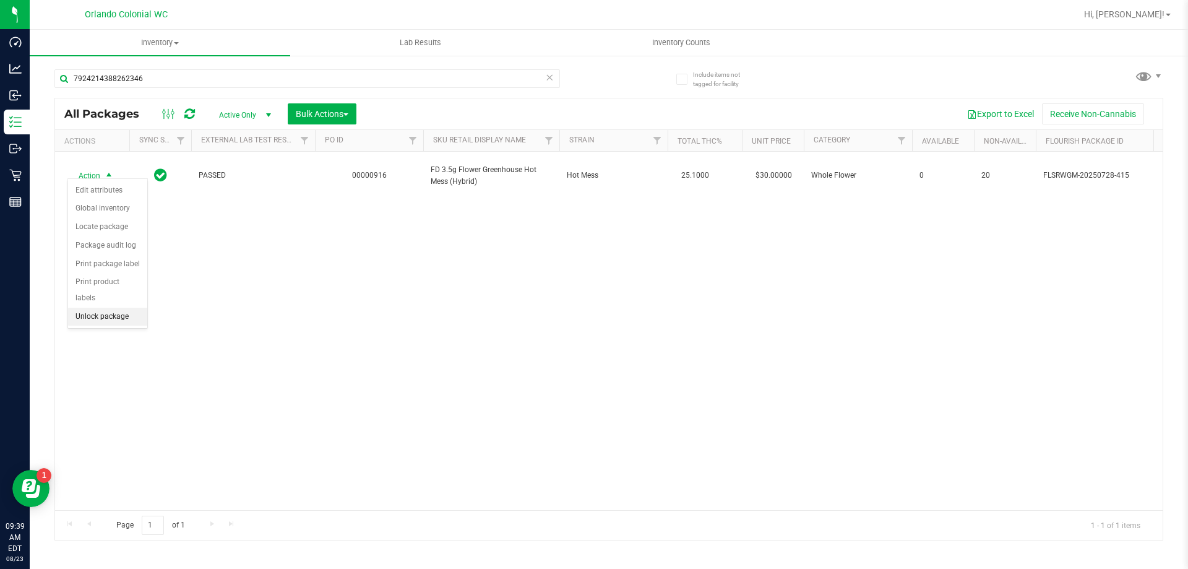
click at [97, 308] on li "Unlock package" at bounding box center [107, 317] width 79 height 19
click at [383, 340] on div "Action Action Adjust qty Create package Edit attributes Global inventory Locate…" at bounding box center [609, 331] width 1108 height 358
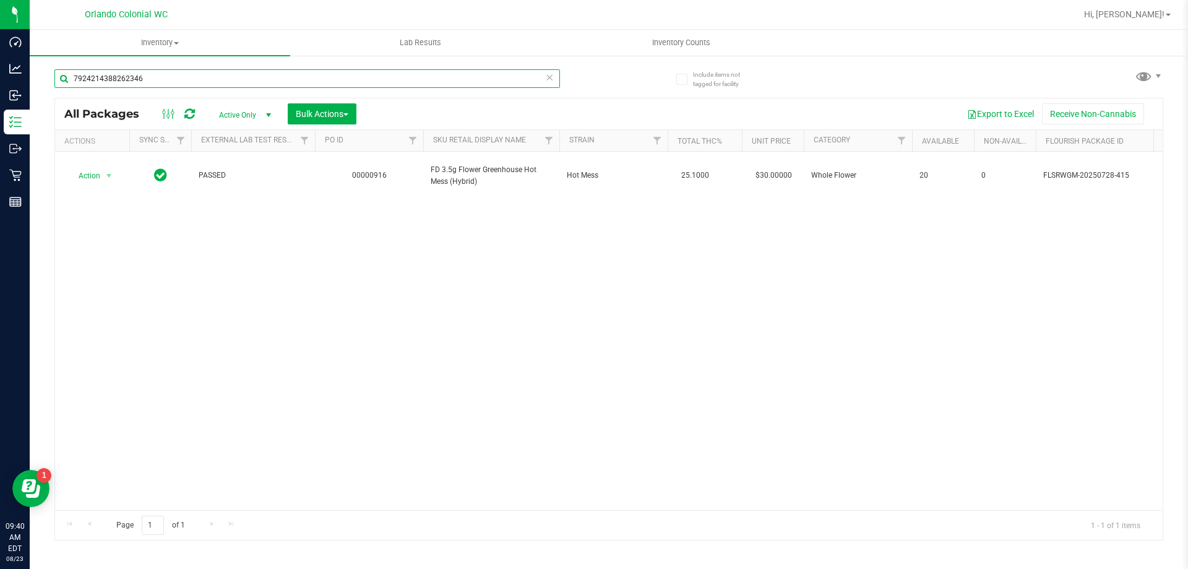
click at [202, 79] on input "7924214388262346" at bounding box center [307, 78] width 506 height 19
click at [202, 80] on input "7924214388262346" at bounding box center [307, 78] width 506 height 19
paste input "FT - PRE-ROLL - 0.5G - 1CT - BLT - IND"
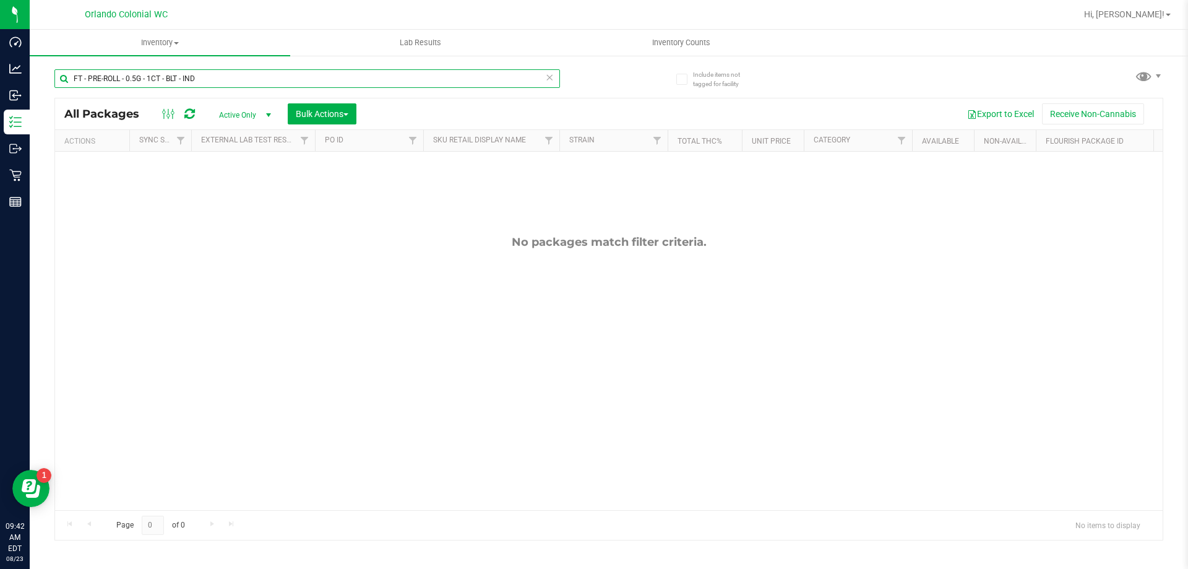
click at [142, 76] on input "FT - PRE-ROLL - 0.5G - 1CT - BLT - IND" at bounding box center [307, 78] width 506 height 19
click at [143, 76] on input "FT - PRE-ROLL - 0.5G - 1CT - BLT - IND" at bounding box center [307, 78] width 506 height 19
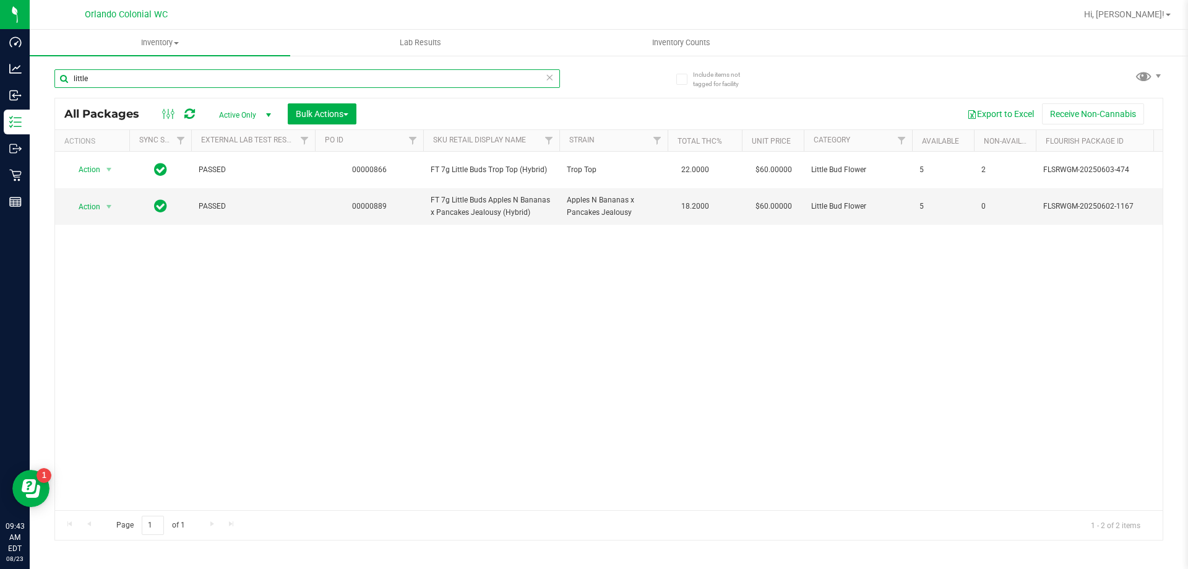
drag, startPoint x: 91, startPoint y: 79, endPoint x: 37, endPoint y: 56, distance: 58.5
click at [37, 56] on inventory "Inventory All packages All inventory Waste log Create inventory Lab Results Inv…" at bounding box center [609, 231] width 1159 height 402
type input "little"
click at [123, 76] on input "little" at bounding box center [307, 78] width 506 height 19
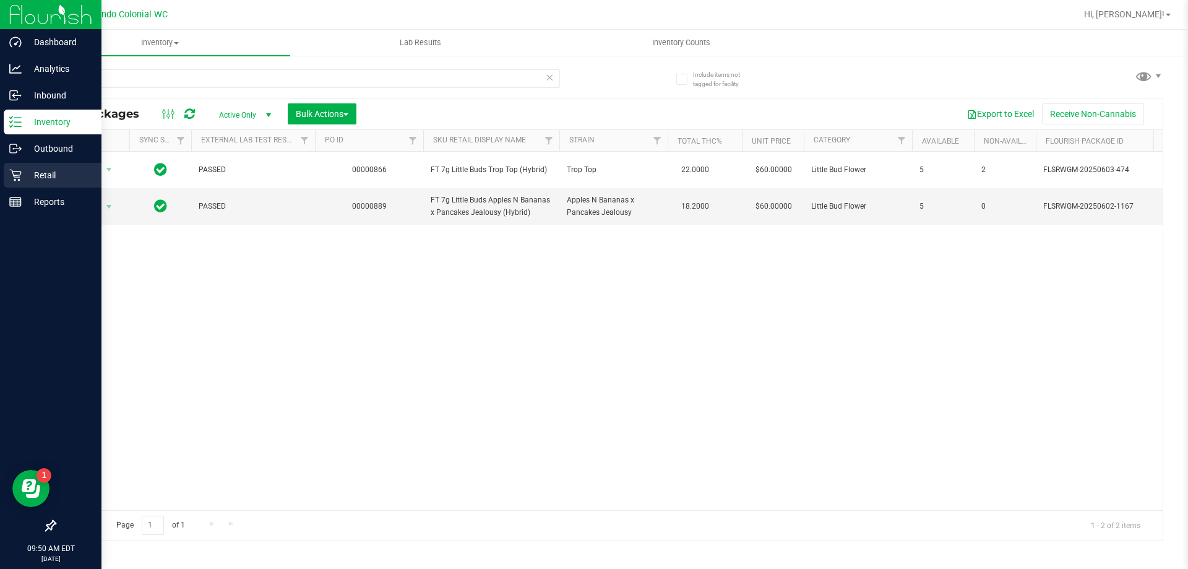
click at [27, 182] on p "Retail" at bounding box center [59, 175] width 74 height 15
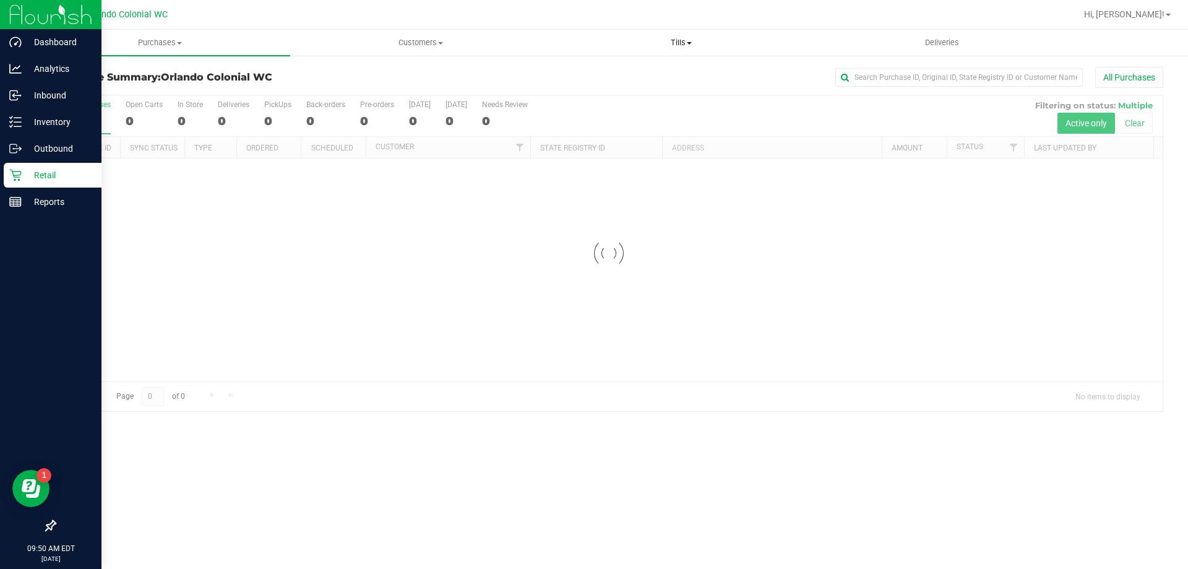
click at [674, 41] on span "Tills" at bounding box center [680, 42] width 259 height 11
click at [662, 77] on li "Manage tills" at bounding box center [681, 74] width 261 height 15
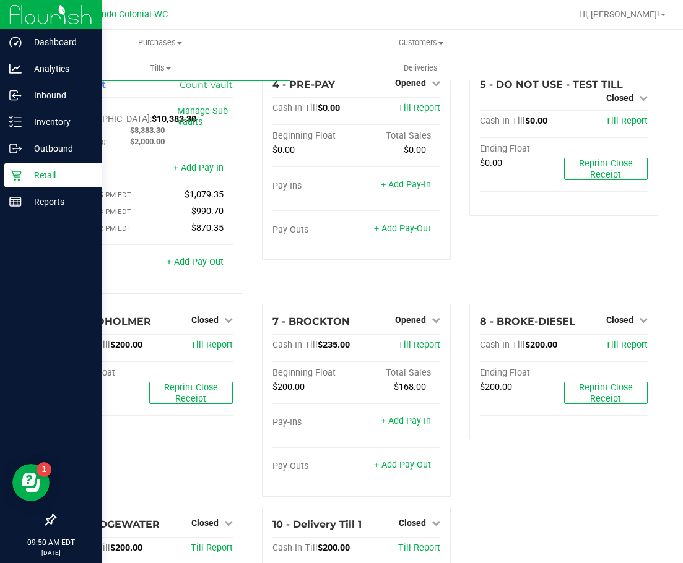
click at [18, 168] on div "Retail" at bounding box center [53, 175] width 98 height 25
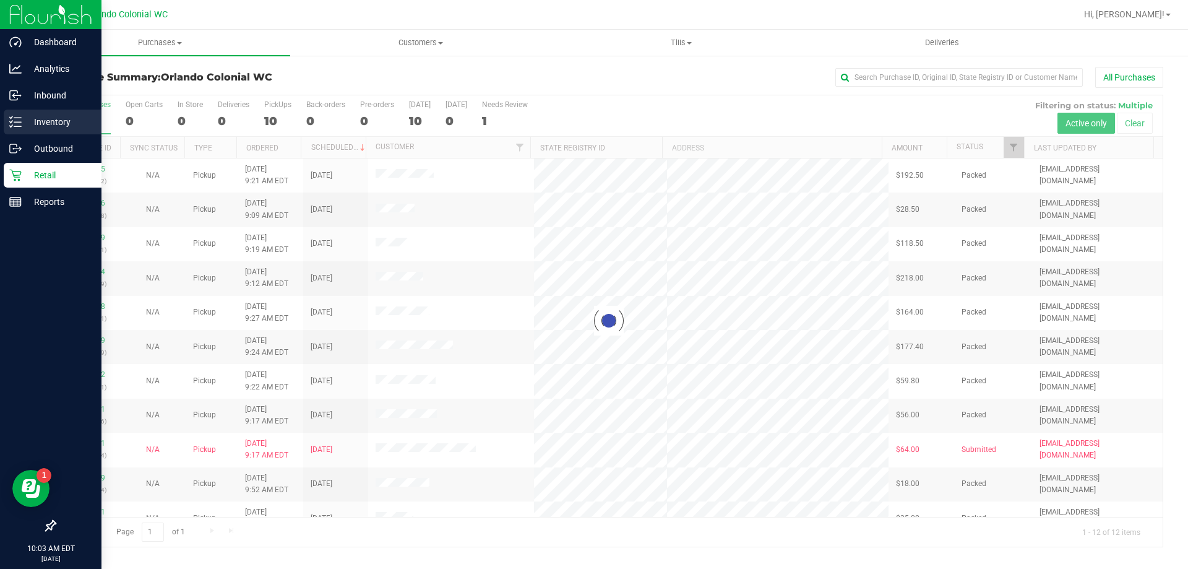
click at [22, 119] on div "Inventory" at bounding box center [53, 122] width 98 height 25
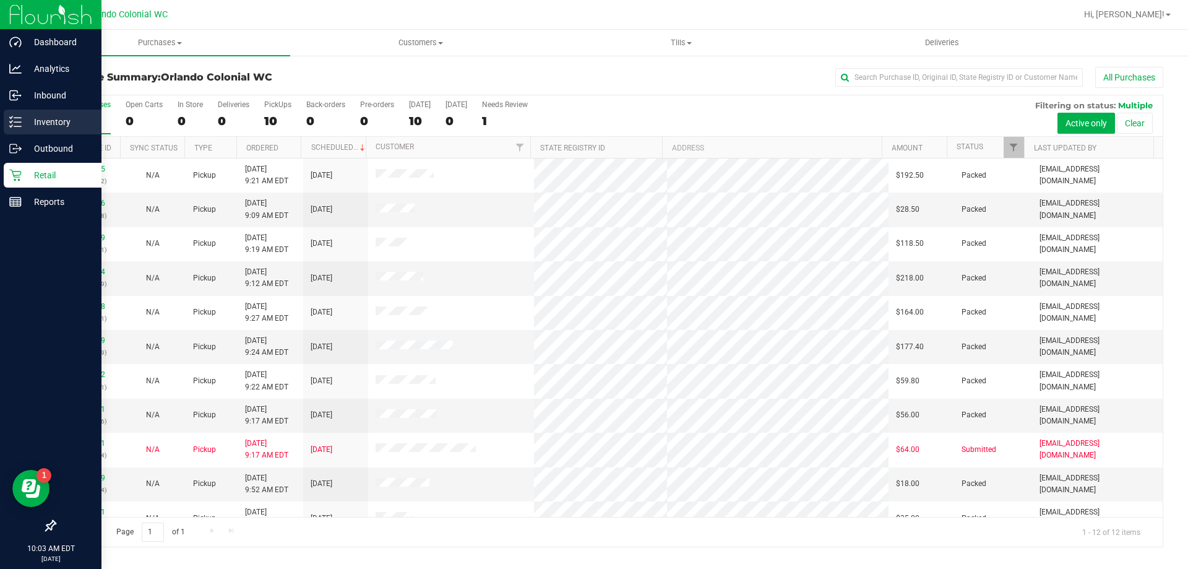
click at [30, 120] on p "Inventory" at bounding box center [59, 122] width 74 height 15
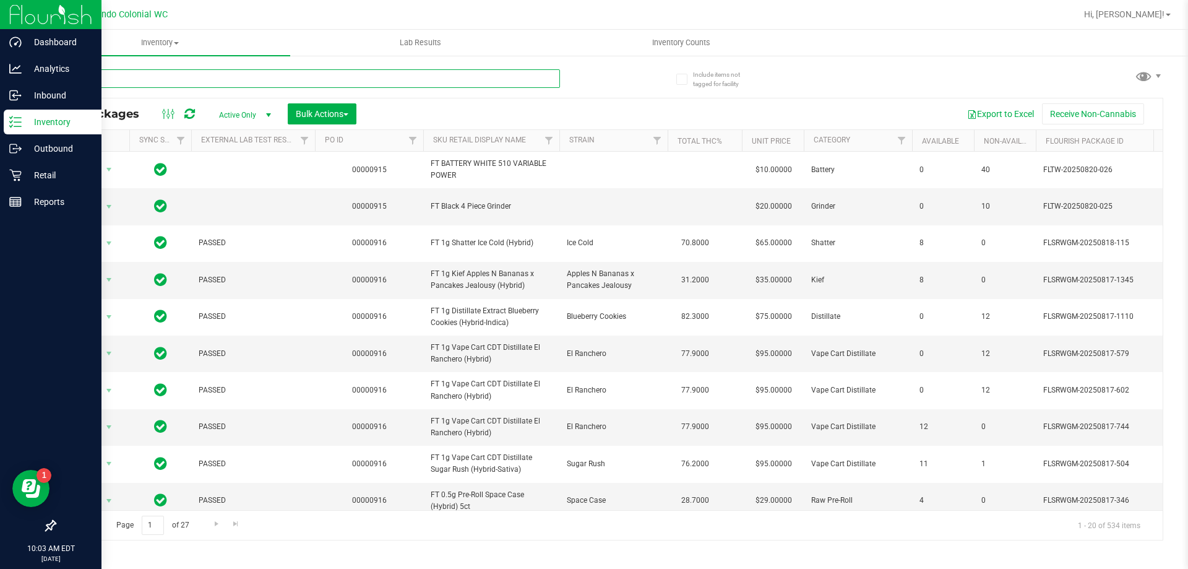
click at [188, 76] on input "text" at bounding box center [307, 78] width 506 height 19
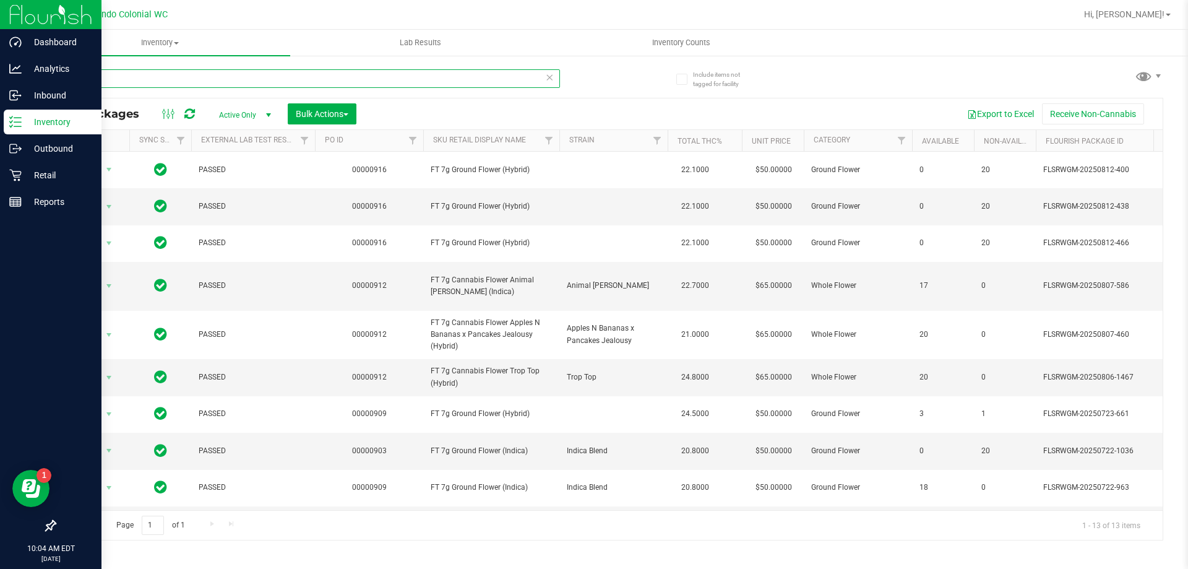
drag, startPoint x: 67, startPoint y: 75, endPoint x: 51, endPoint y: 74, distance: 16.1
click at [51, 74] on div "Include items not tagged for facility 7g All Packages Active Only Active Only L…" at bounding box center [609, 243] width 1159 height 378
type input "little"
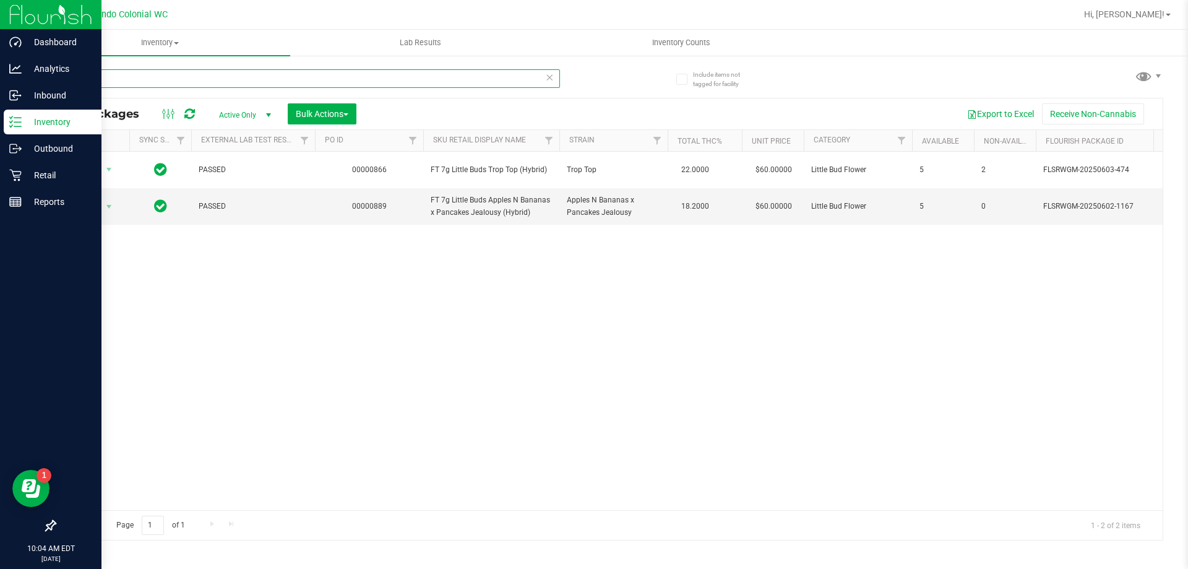
drag, startPoint x: 106, startPoint y: 83, endPoint x: 35, endPoint y: 71, distance: 72.8
click at [36, 73] on div "Include items not tagged for facility little All Packages Active Only Active On…" at bounding box center [609, 243] width 1159 height 378
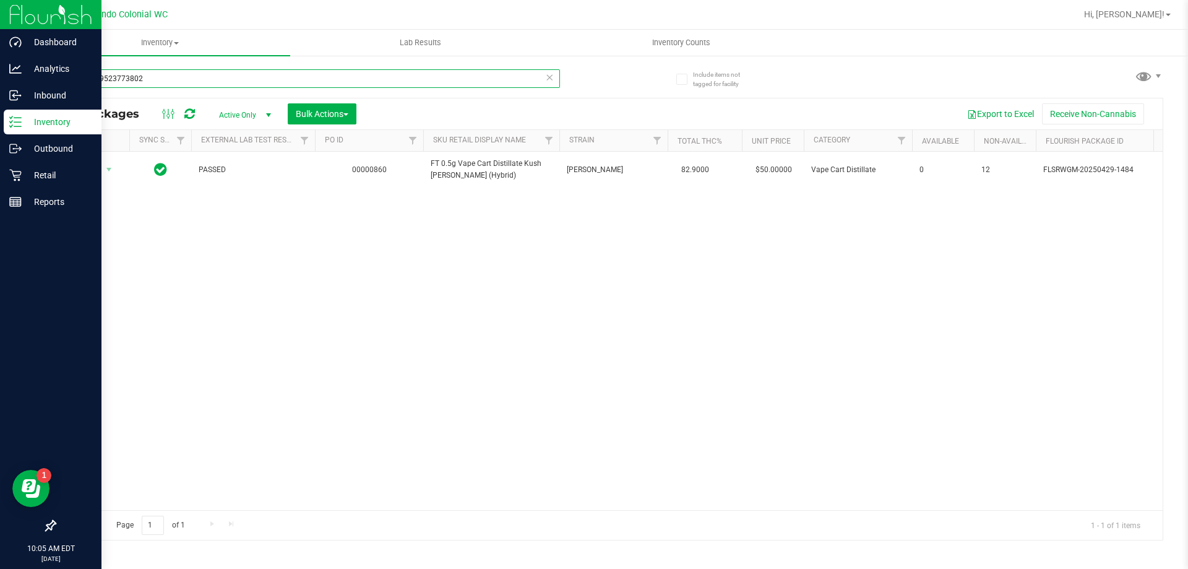
click at [250, 85] on input "7067739523773802" at bounding box center [307, 78] width 506 height 19
click at [249, 85] on input "7067739523773802" at bounding box center [307, 78] width 506 height 19
click at [246, 85] on input "7067739523773802" at bounding box center [307, 78] width 506 height 19
type input "7"
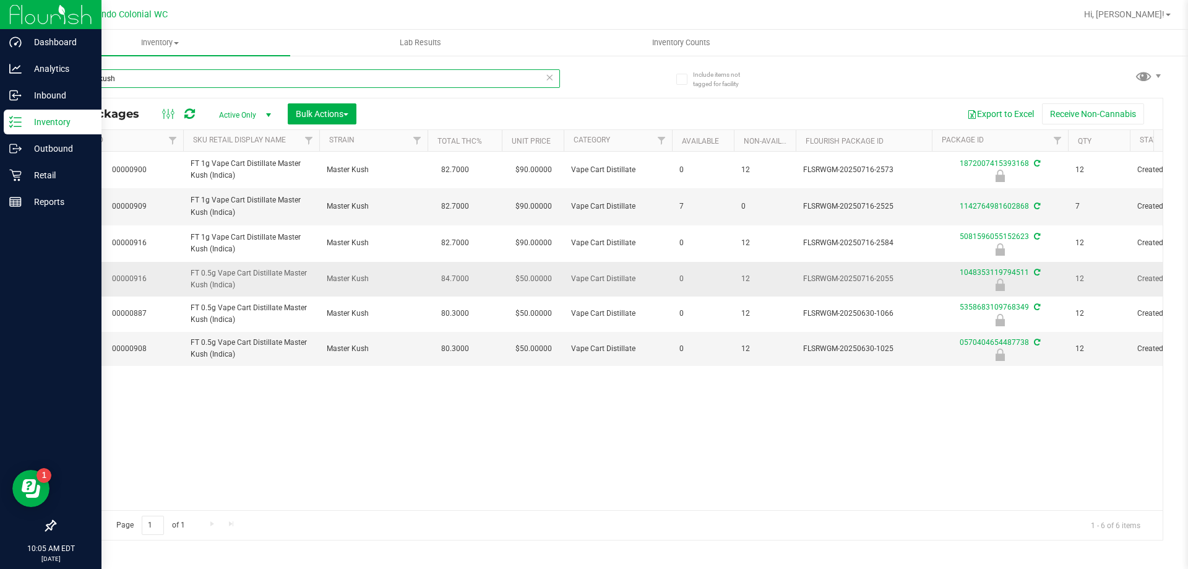
scroll to position [0, 241]
type input "m"
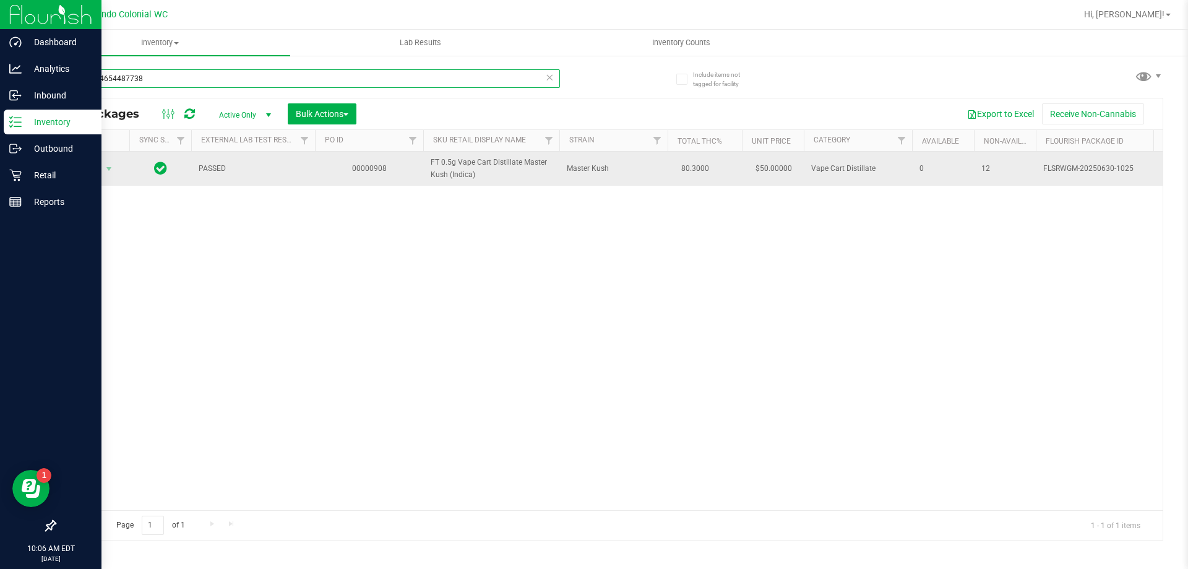
type input "0570404654487738"
click at [90, 170] on span "Action" at bounding box center [83, 168] width 33 height 17
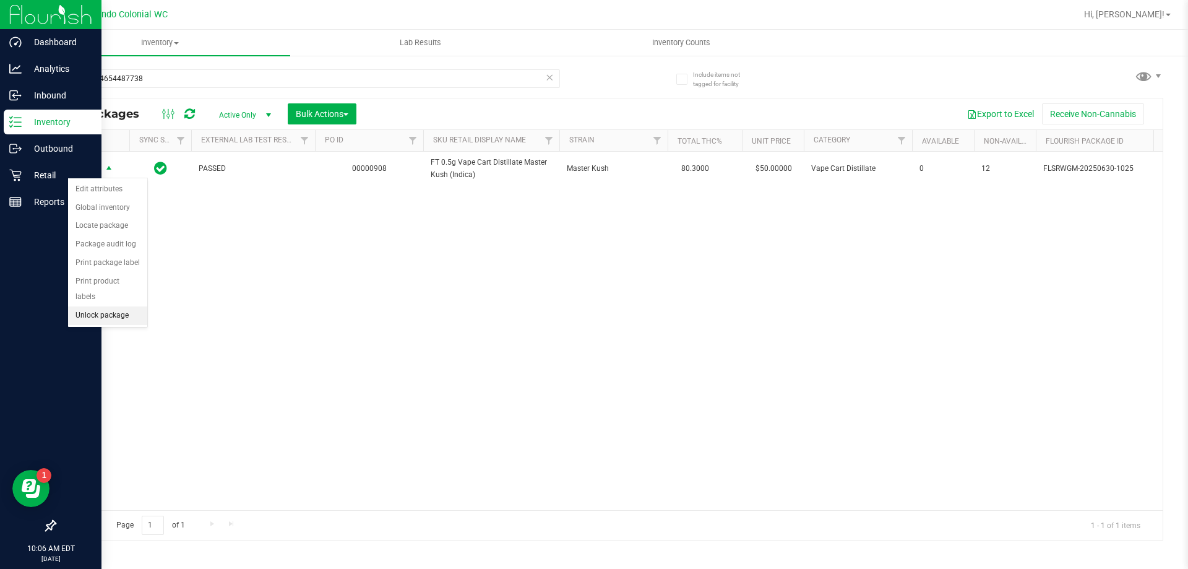
click at [116, 306] on li "Unlock package" at bounding box center [107, 315] width 79 height 19
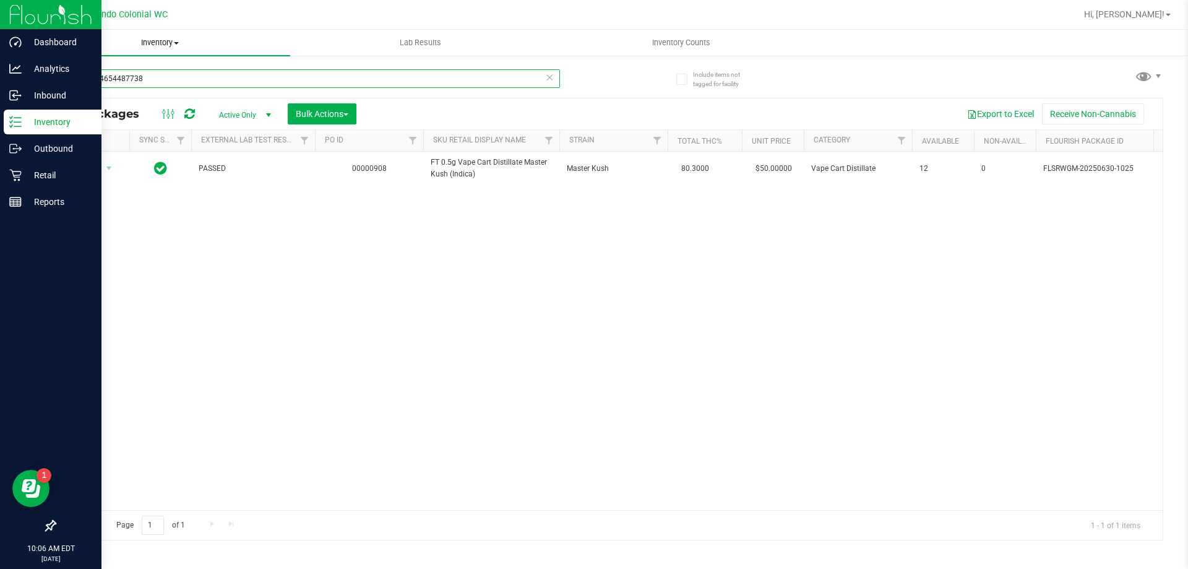
drag, startPoint x: 72, startPoint y: 55, endPoint x: 35, endPoint y: 53, distance: 37.2
click at [35, 53] on inventory "Inventory All packages All inventory Waste log Create inventory Lab Results Inv…" at bounding box center [609, 231] width 1159 height 402
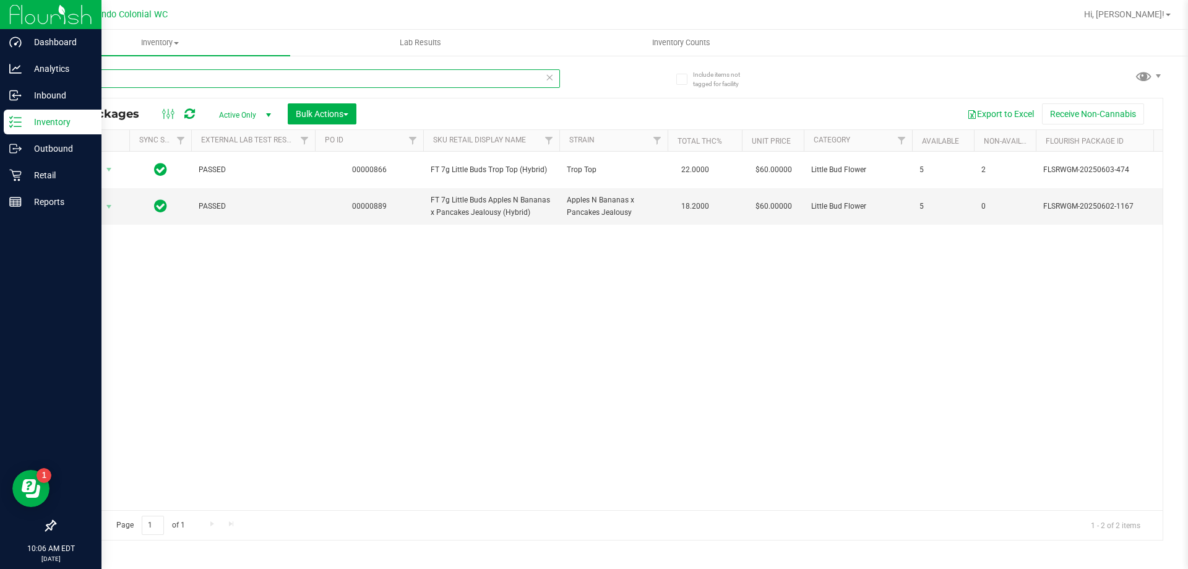
type input "little"
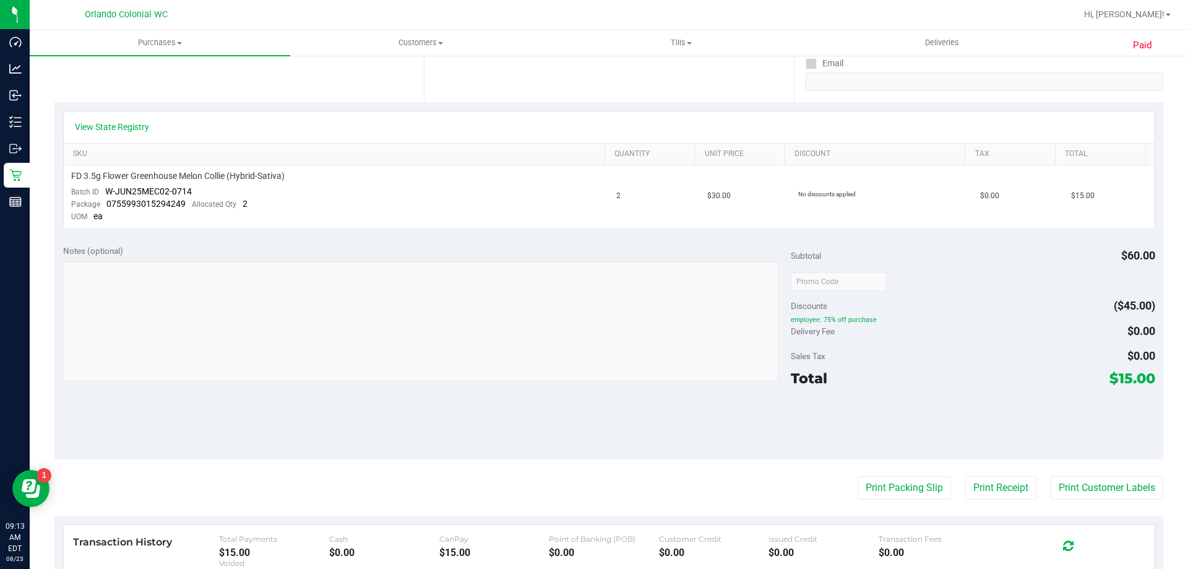
scroll to position [248, 0]
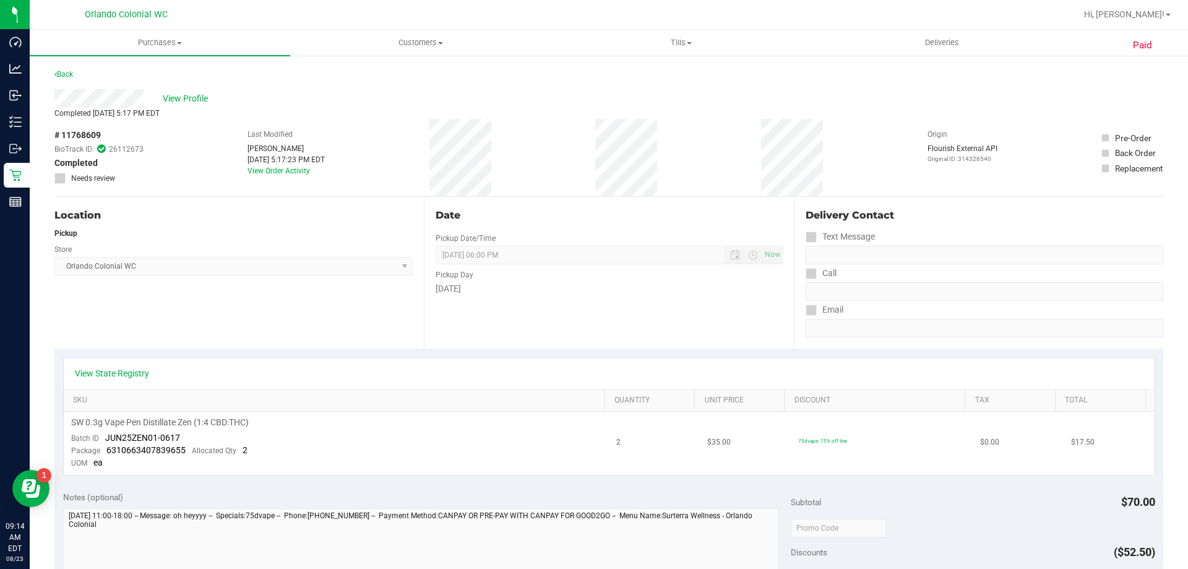
click at [459, 425] on div "SW 0.3g Vape Pen Distillate Zen (1:4 CBD:THC)" at bounding box center [336, 423] width 531 height 12
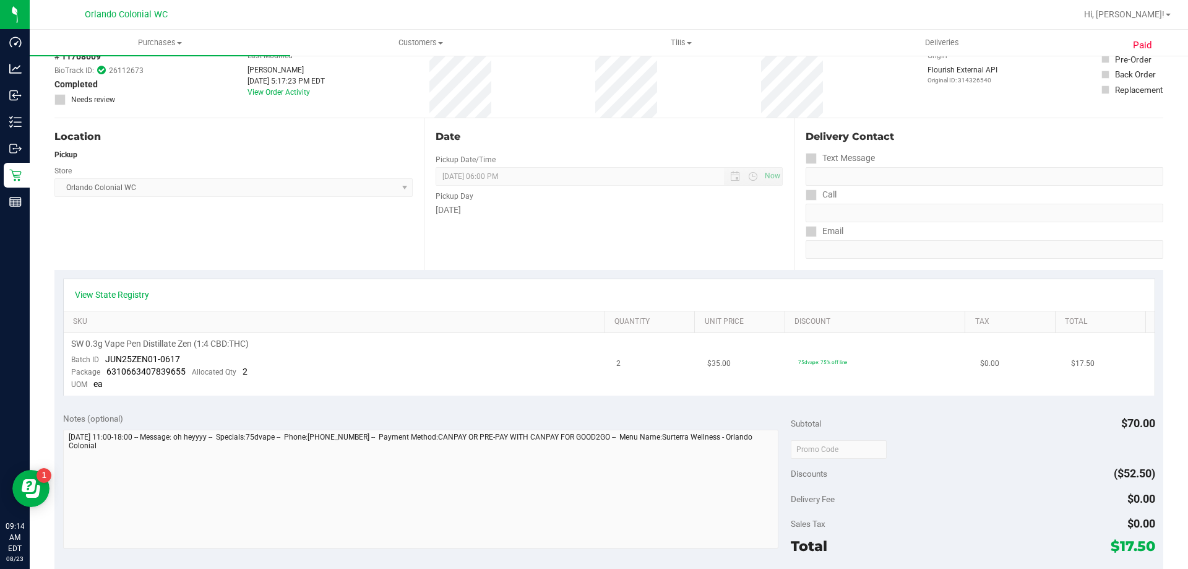
scroll to position [186, 0]
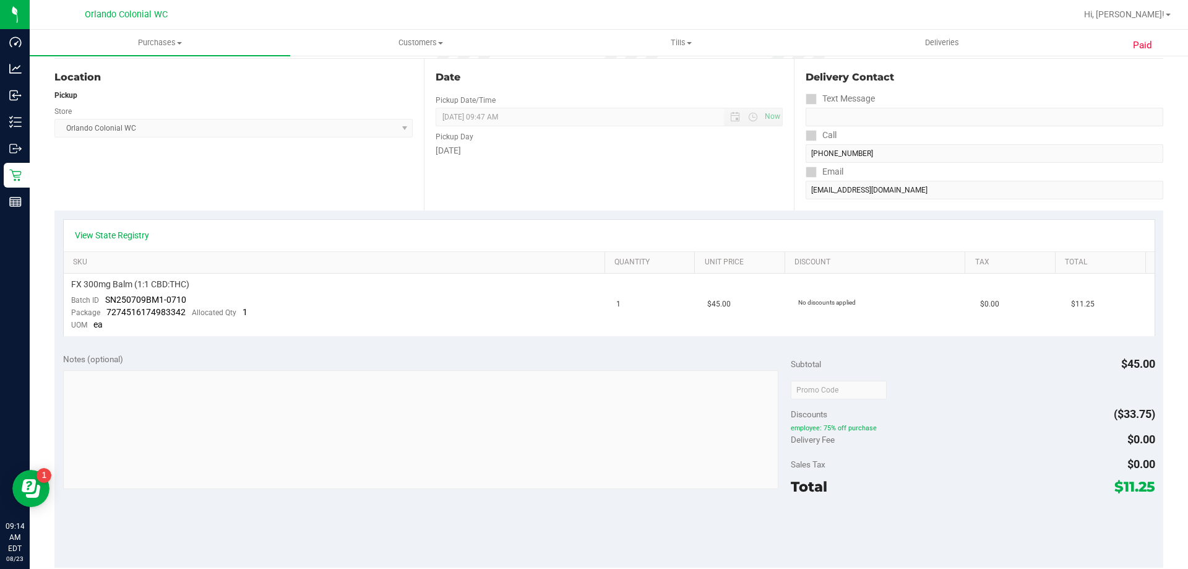
scroll to position [186, 0]
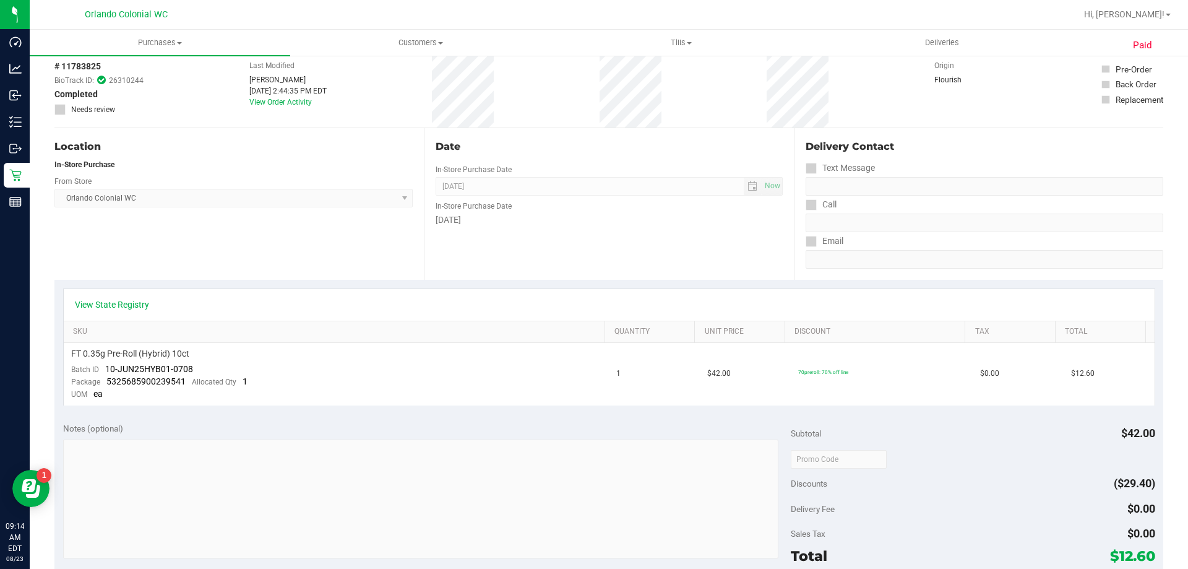
scroll to position [186, 0]
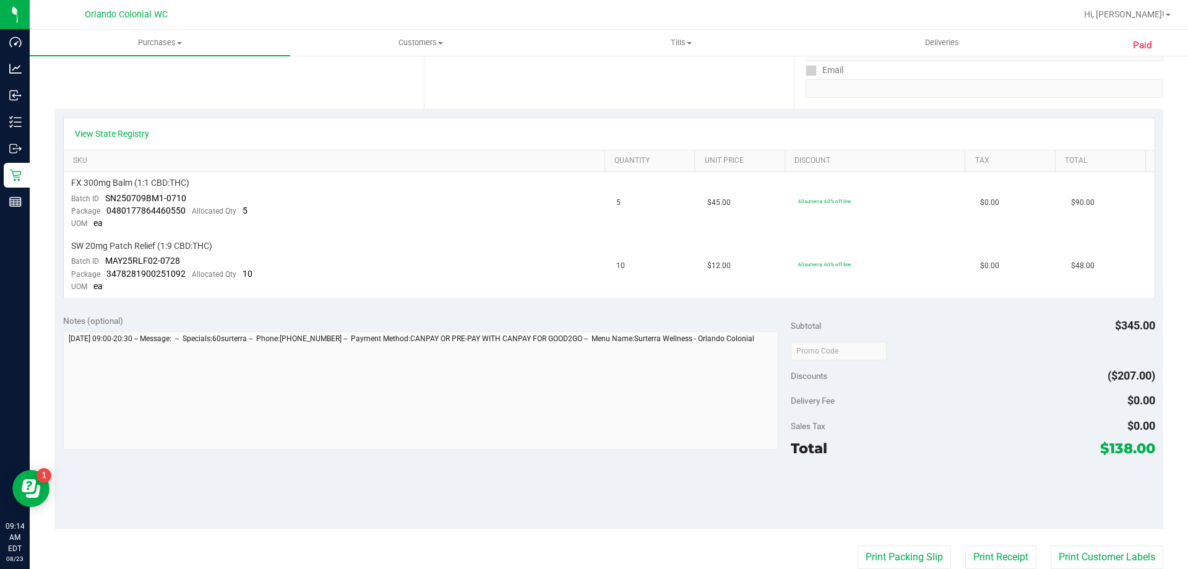
scroll to position [248, 0]
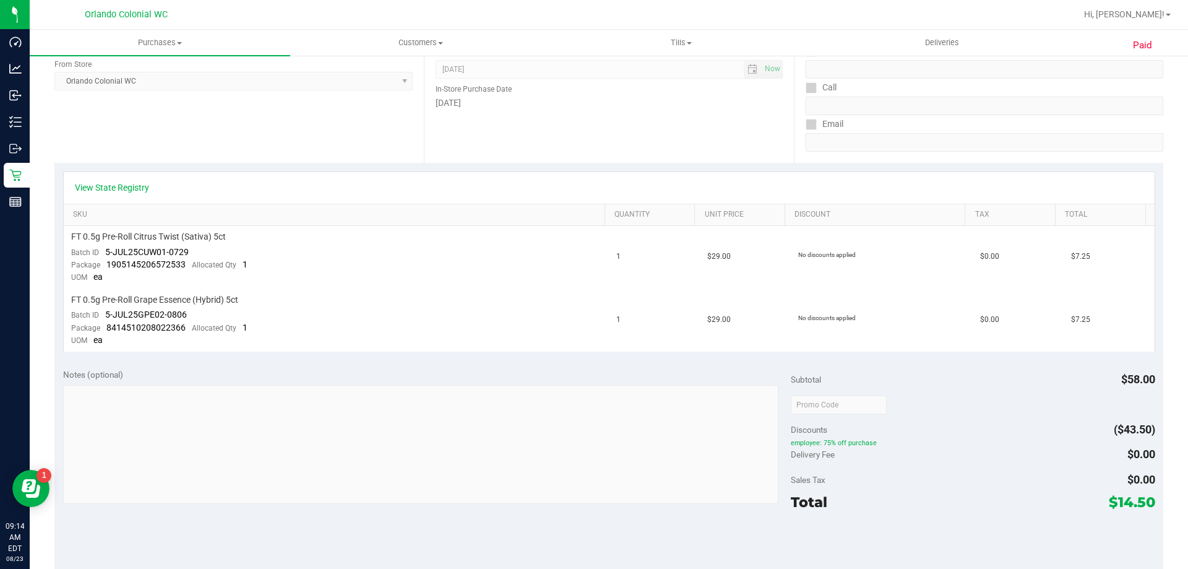
scroll to position [371, 0]
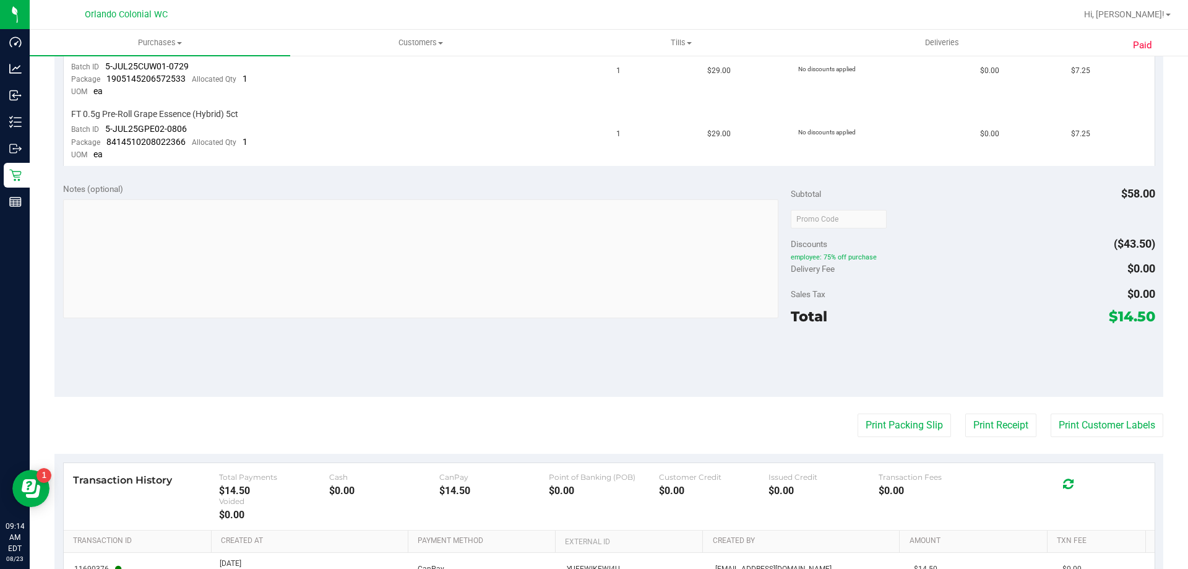
click at [404, 177] on div "Notes (optional) Subtotal $58.00 Discounts ($43.50) employee: 75% off purchase …" at bounding box center [608, 285] width 1109 height 223
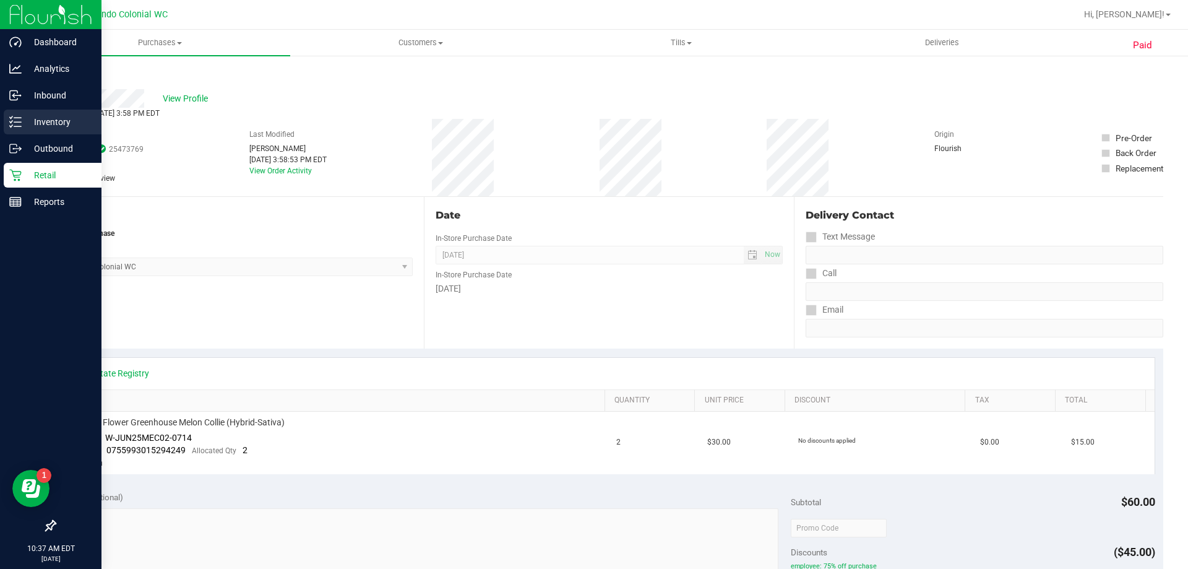
click at [18, 125] on icon at bounding box center [15, 122] width 12 height 12
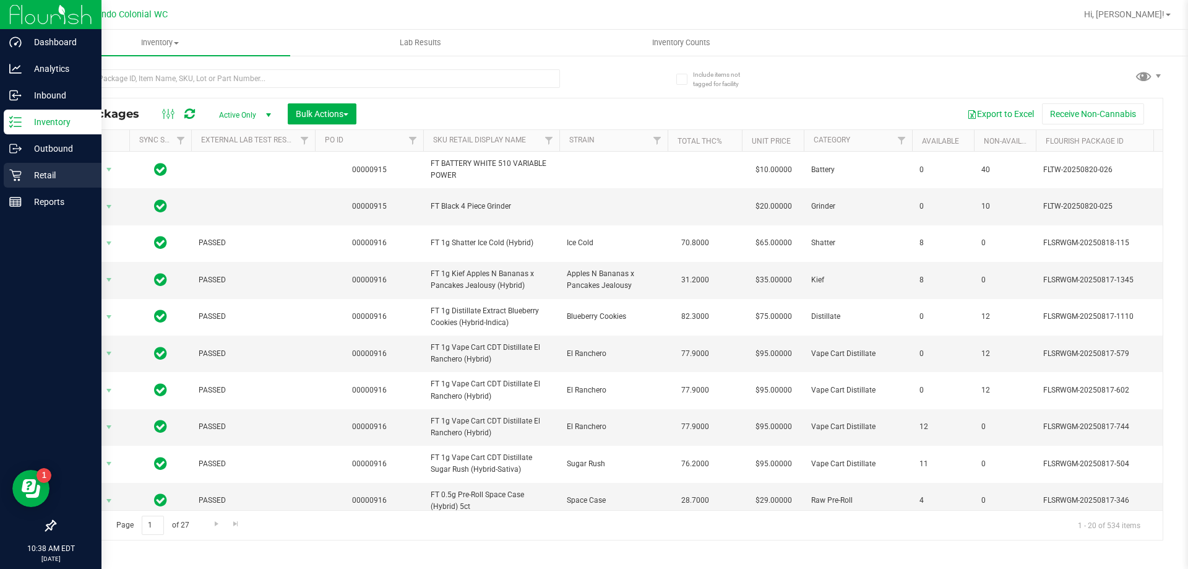
click at [51, 181] on p "Retail" at bounding box center [59, 175] width 74 height 15
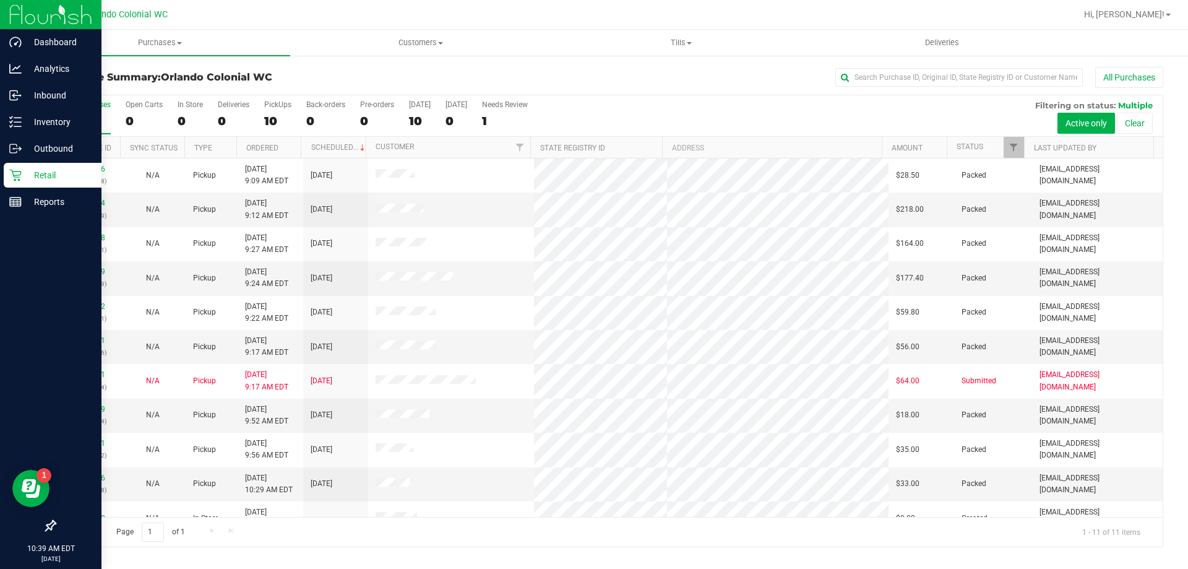
click at [13, 217] on div at bounding box center [51, 365] width 102 height 298
click at [25, 205] on p "Reports" at bounding box center [59, 201] width 74 height 15
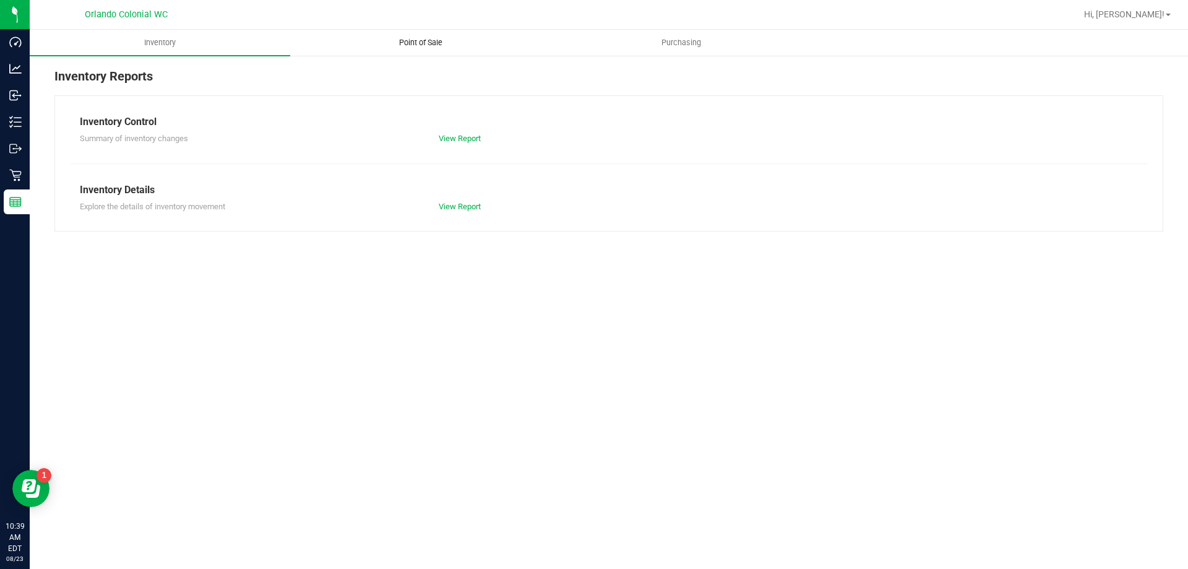
click at [423, 46] on span "Point of Sale" at bounding box center [420, 42] width 77 height 11
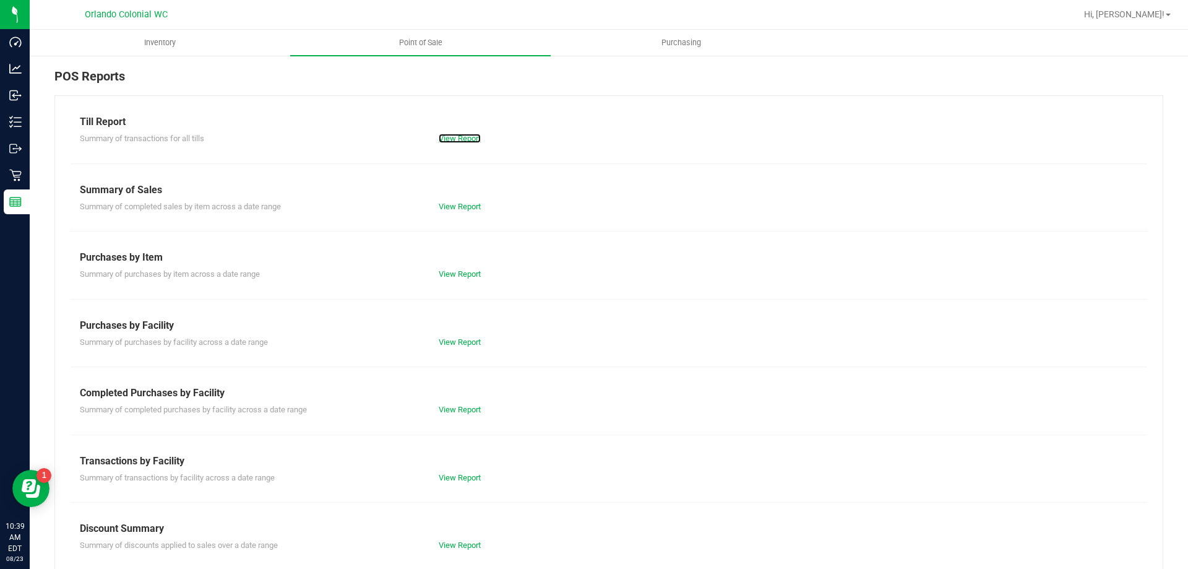
click at [449, 133] on div "View Report" at bounding box center [609, 138] width 359 height 12
click at [468, 153] on div "Till Report Summary of transactions for all tills View Report Summary of Sales …" at bounding box center [608, 366] width 1109 height 543
click at [468, 139] on link "View Report" at bounding box center [460, 138] width 42 height 9
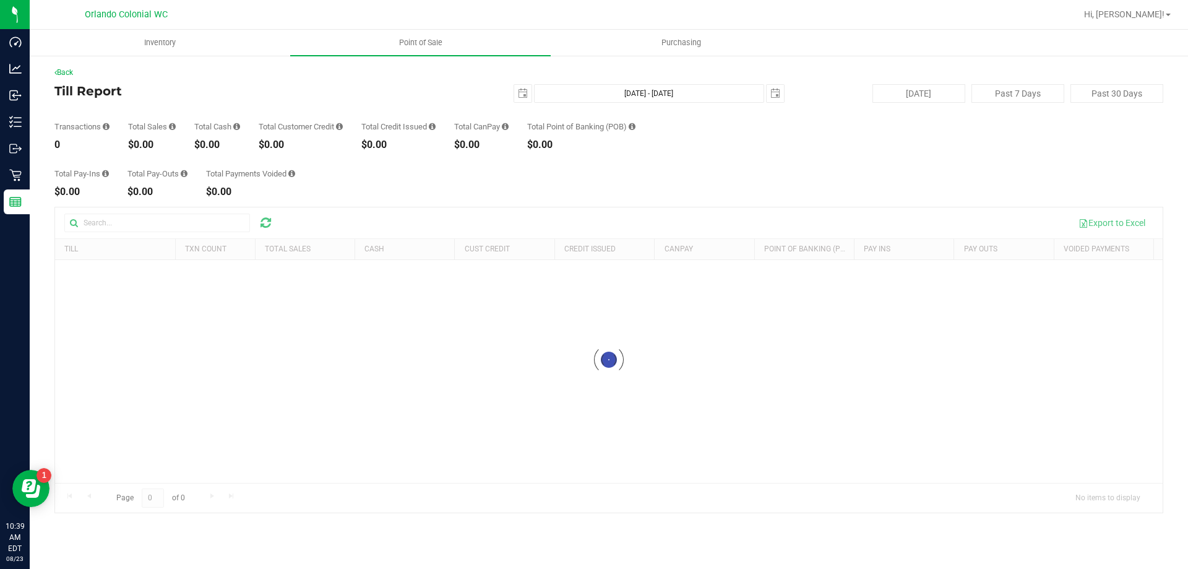
click at [510, 93] on div "2025-08-23 Aug 23, 2025 - Aug 23, 2025 2025-08-23" at bounding box center [604, 93] width 379 height 19
click at [512, 93] on div "2025-08-23 Aug 23, 2025 - Aug 23, 2025 2025-08-23" at bounding box center [604, 93] width 379 height 19
click at [519, 94] on span "select" at bounding box center [523, 94] width 10 height 10
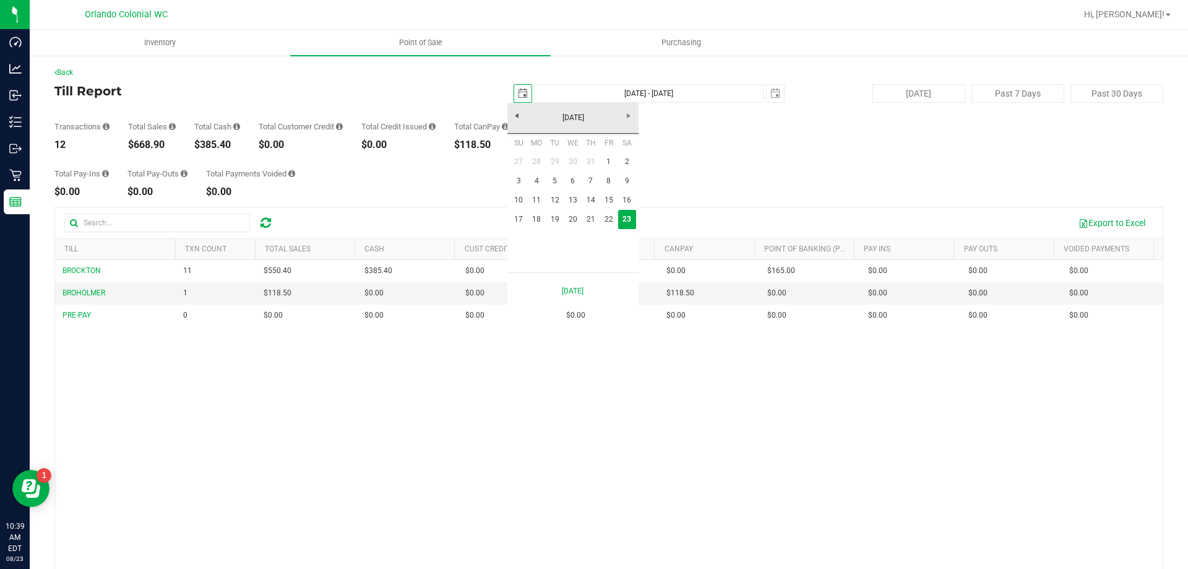
scroll to position [0, 31]
click at [628, 197] on link "16" at bounding box center [627, 200] width 18 height 19
type input "2025-08-16"
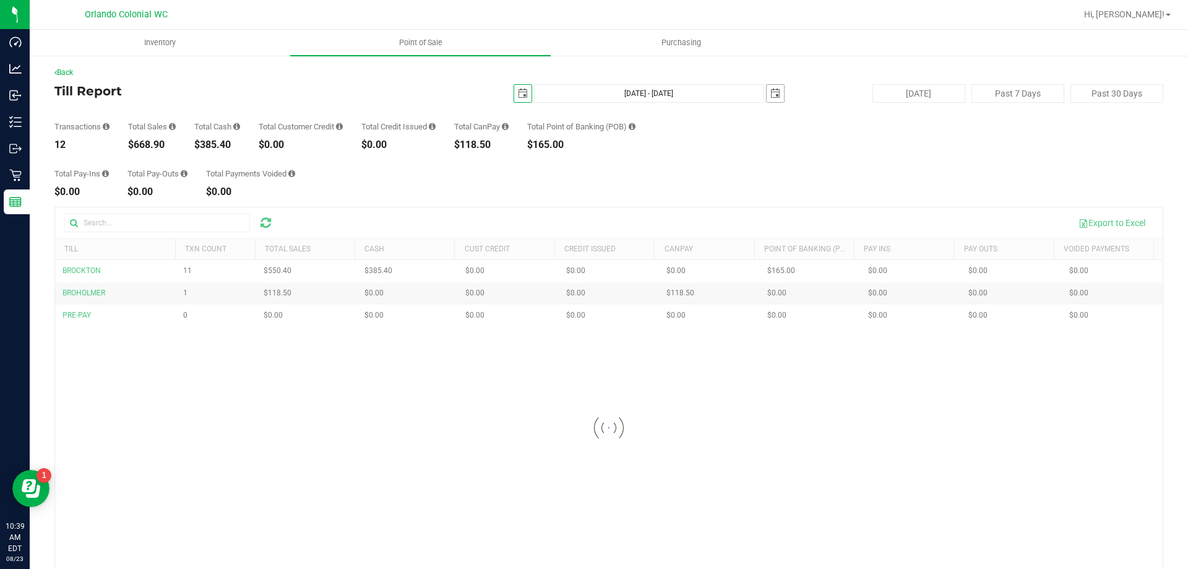
click at [776, 96] on span "select" at bounding box center [775, 93] width 17 height 17
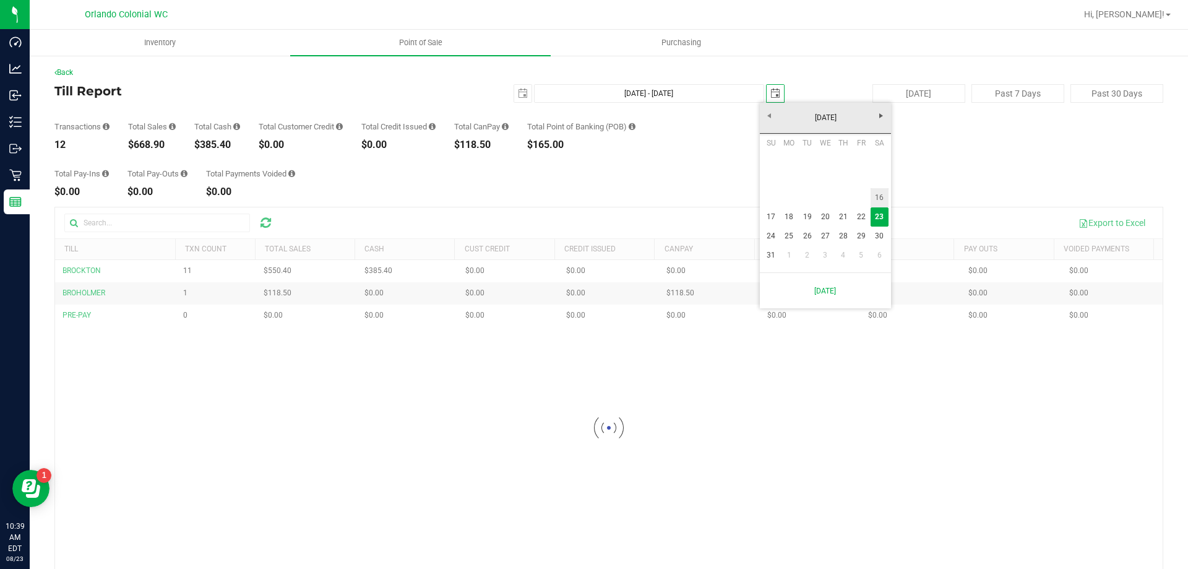
click at [875, 191] on link "16" at bounding box center [880, 197] width 18 height 19
type input "Aug 16, 2025 - Aug 16, 2025"
type input "2025-08-16"
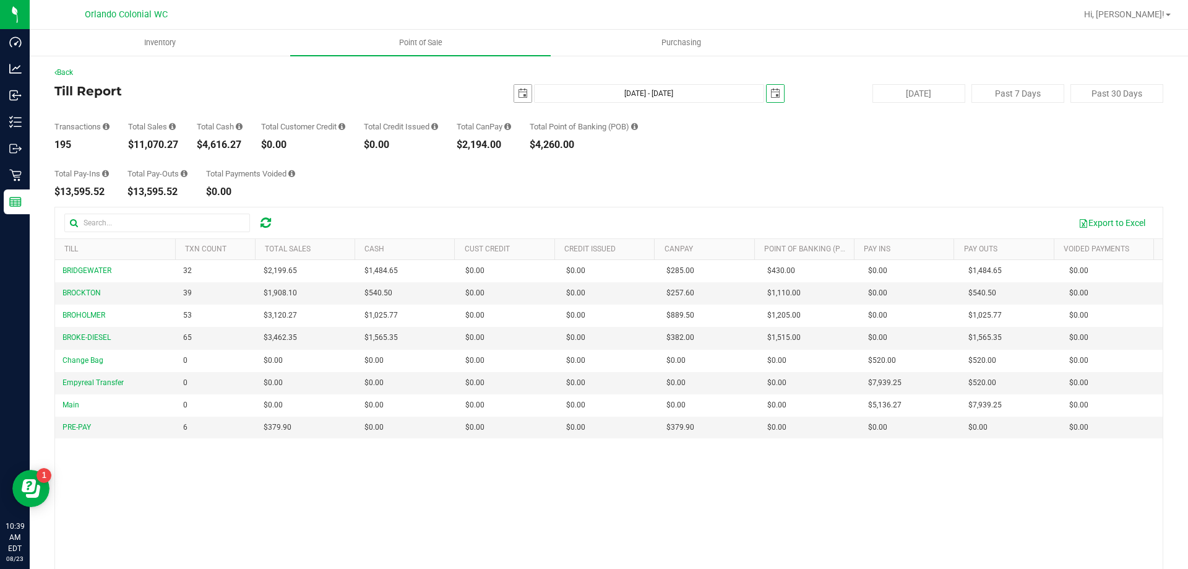
click at [515, 88] on span "select" at bounding box center [522, 93] width 17 height 17
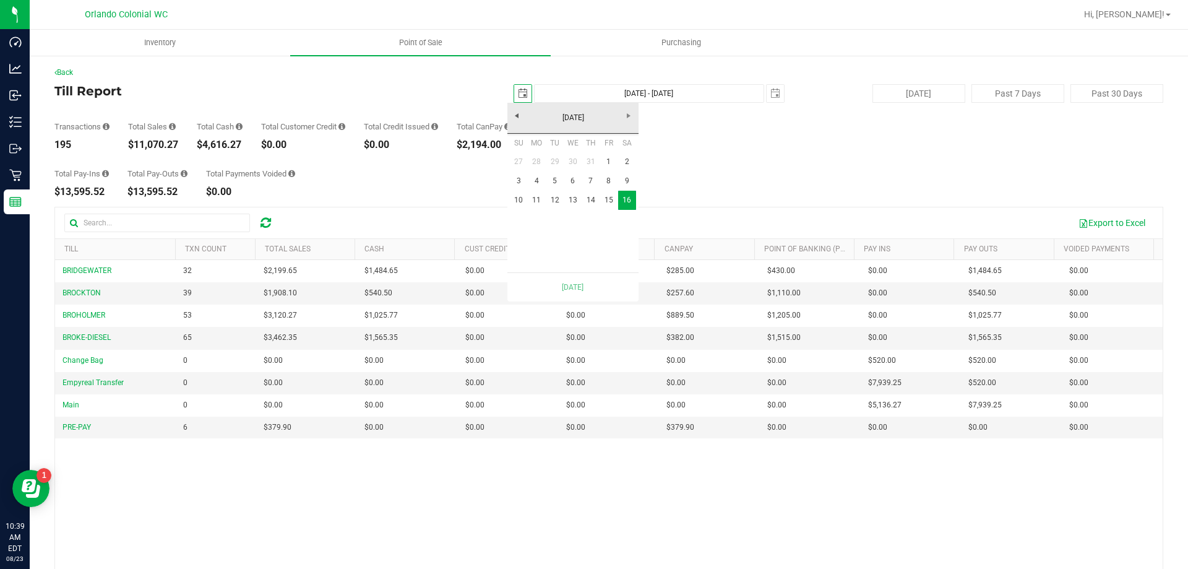
scroll to position [0, 31]
click at [624, 180] on link "9" at bounding box center [627, 180] width 18 height 19
type input "Aug 9, 2025 - Aug 16, 2025"
type input "2025-08-09"
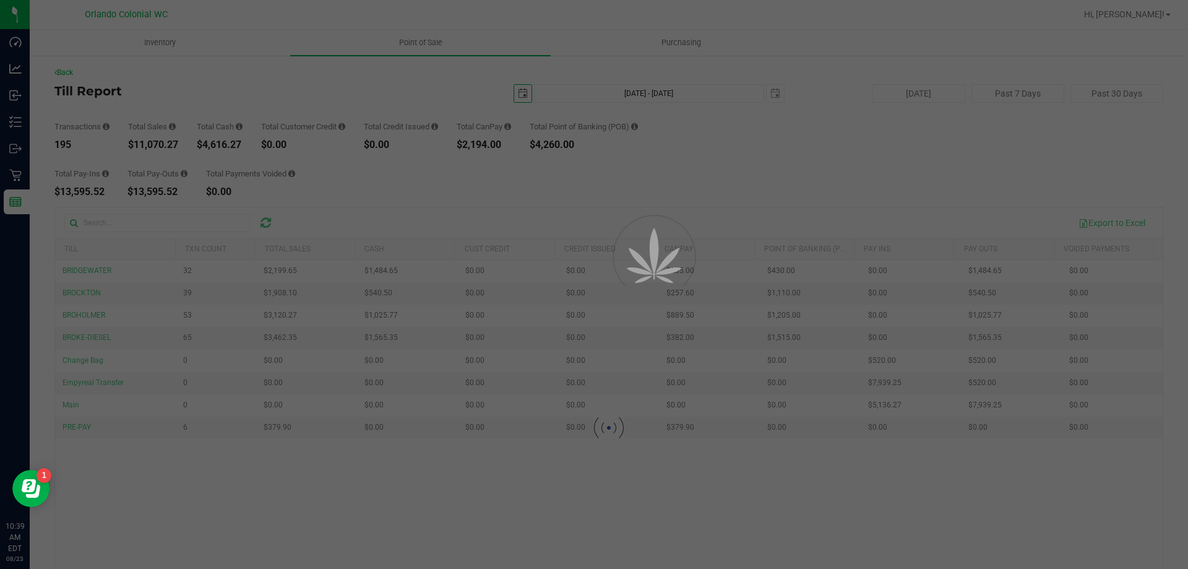
click at [779, 87] on div "2025-08-09 Aug 9, 2025 - Aug 16, 2025 2025-08-16" at bounding box center [604, 93] width 379 height 19
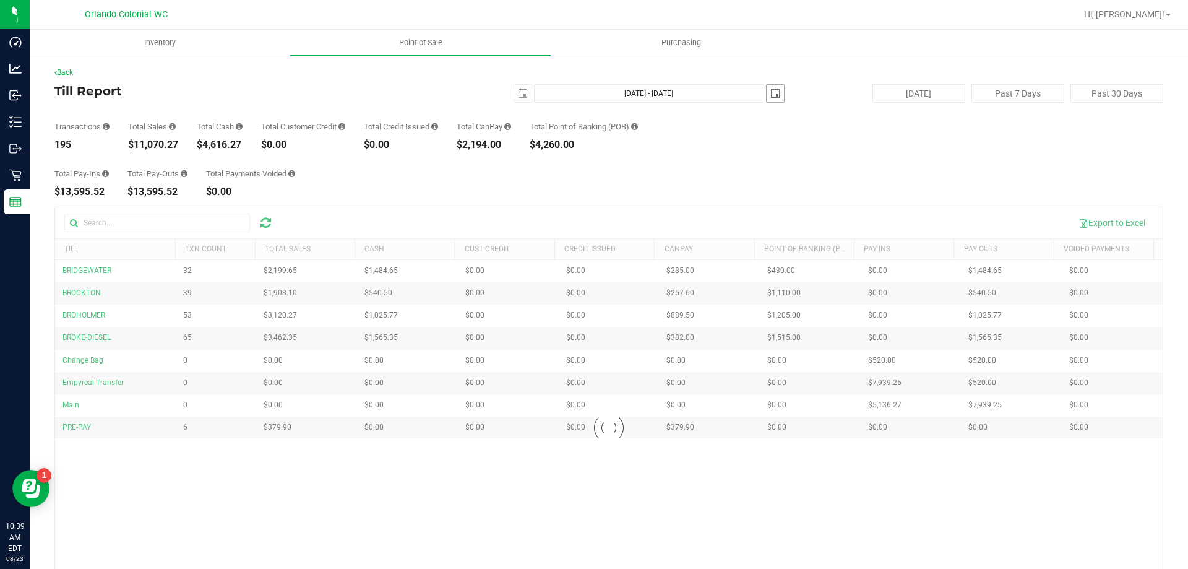
click at [772, 92] on span "select" at bounding box center [776, 94] width 10 height 10
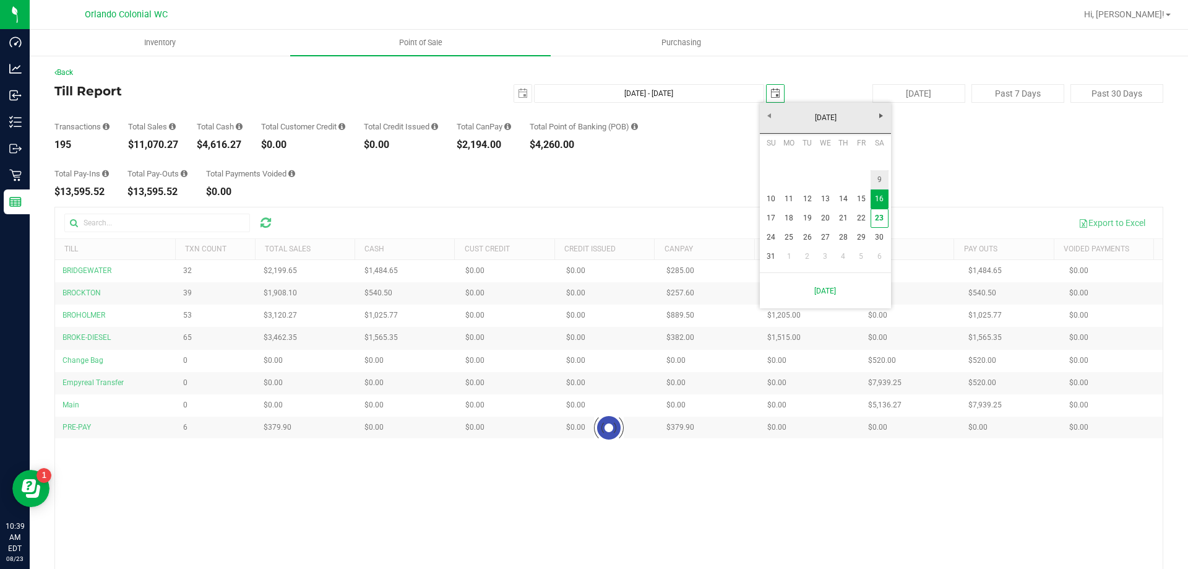
click at [883, 184] on link "9" at bounding box center [880, 179] width 18 height 19
type input "Aug 9, 2025 - Aug 9, 2025"
type input "2025-08-09"
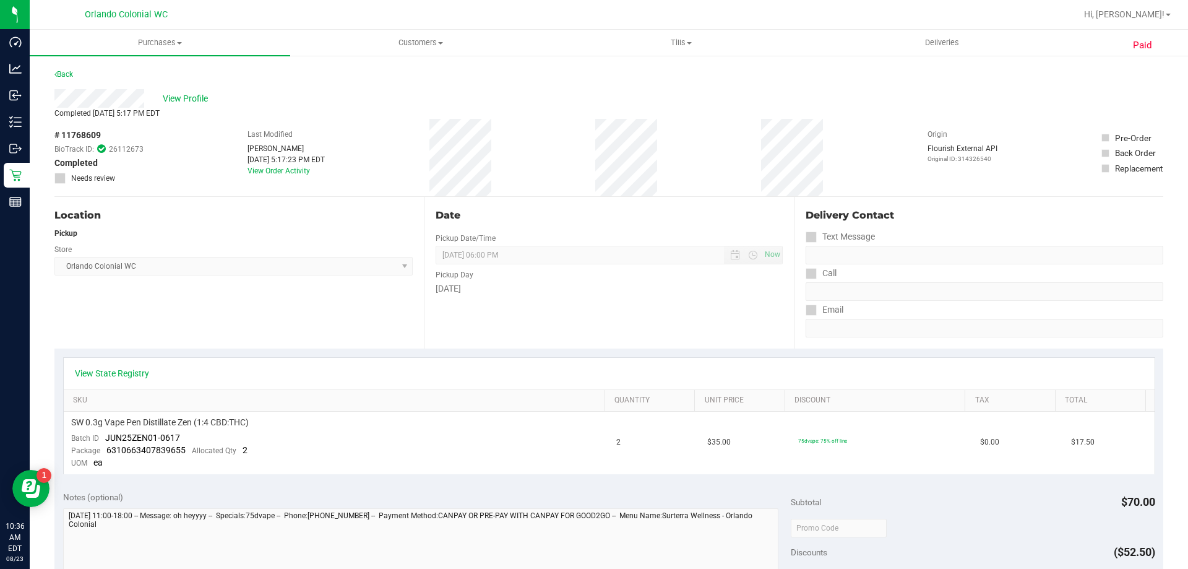
scroll to position [186, 0]
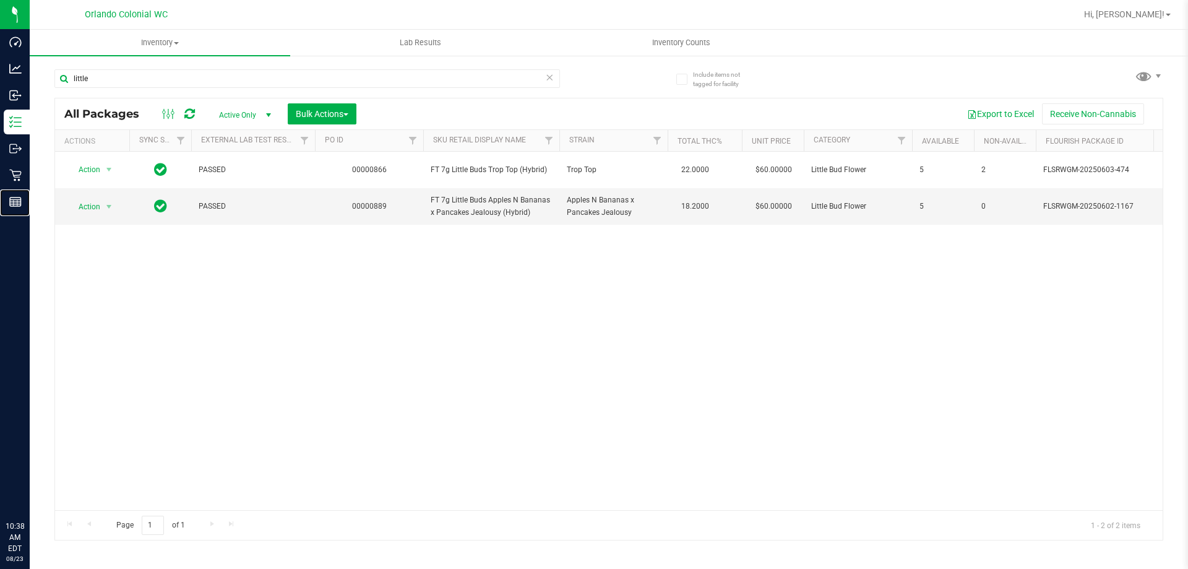
click at [18, 197] on icon at bounding box center [15, 202] width 12 height 12
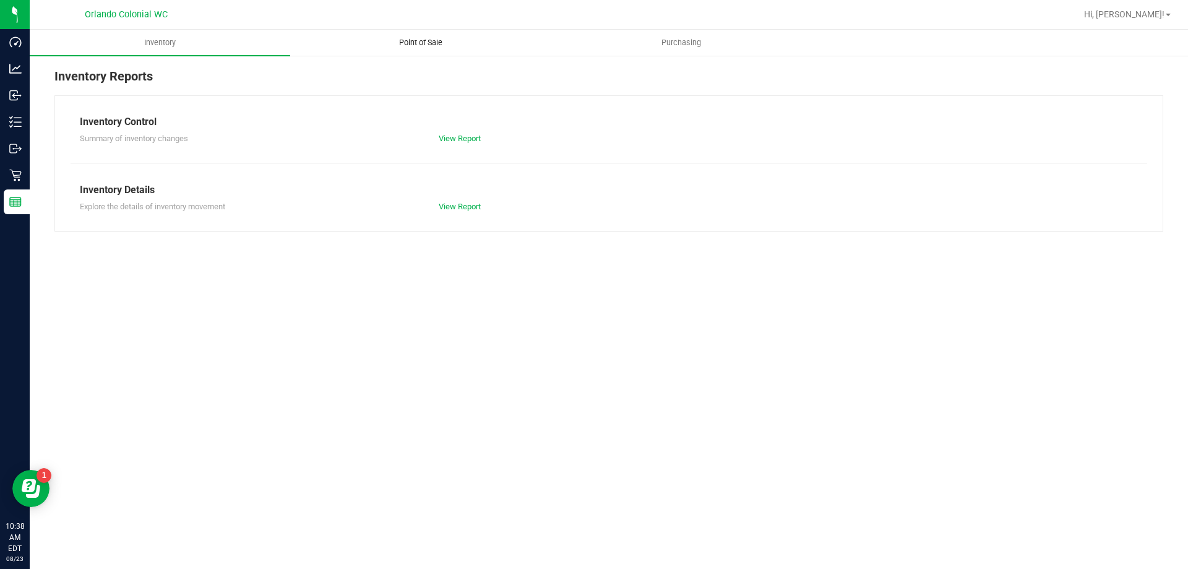
click at [400, 49] on uib-tab-heading "Point of Sale" at bounding box center [420, 42] width 259 height 25
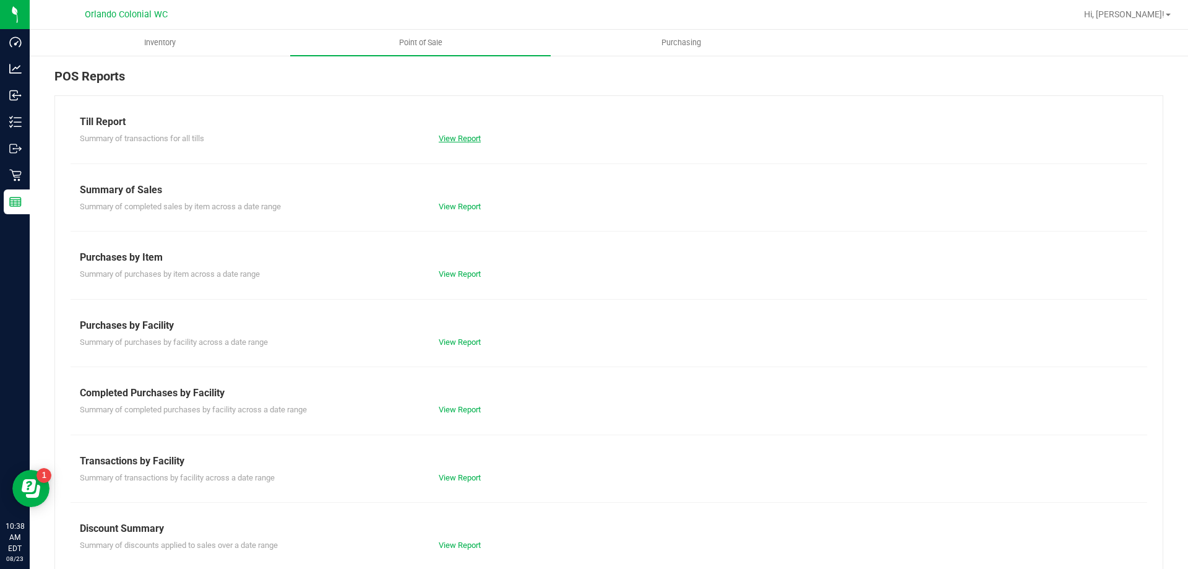
click at [451, 136] on link "View Report" at bounding box center [460, 138] width 42 height 9
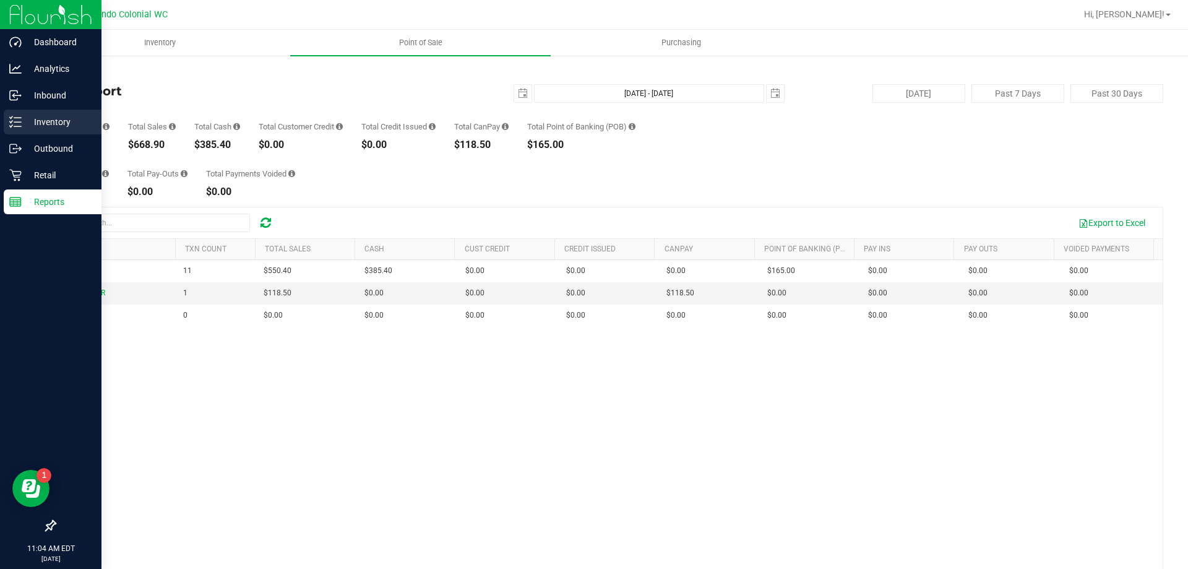
click at [37, 131] on div "Inventory" at bounding box center [53, 122] width 98 height 25
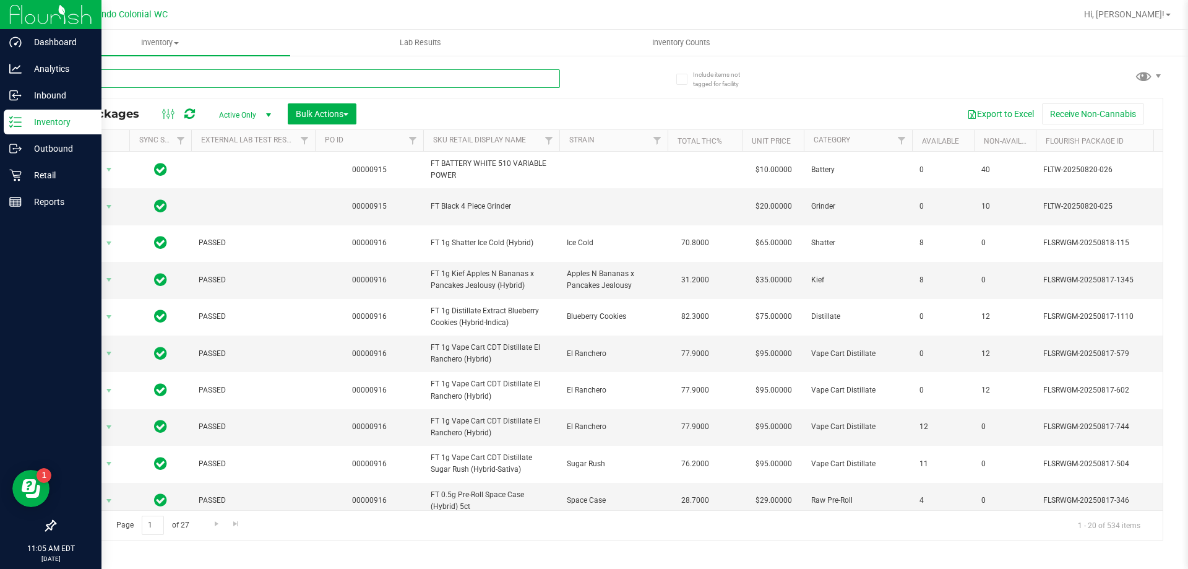
click at [146, 77] on input "text" at bounding box center [307, 78] width 506 height 19
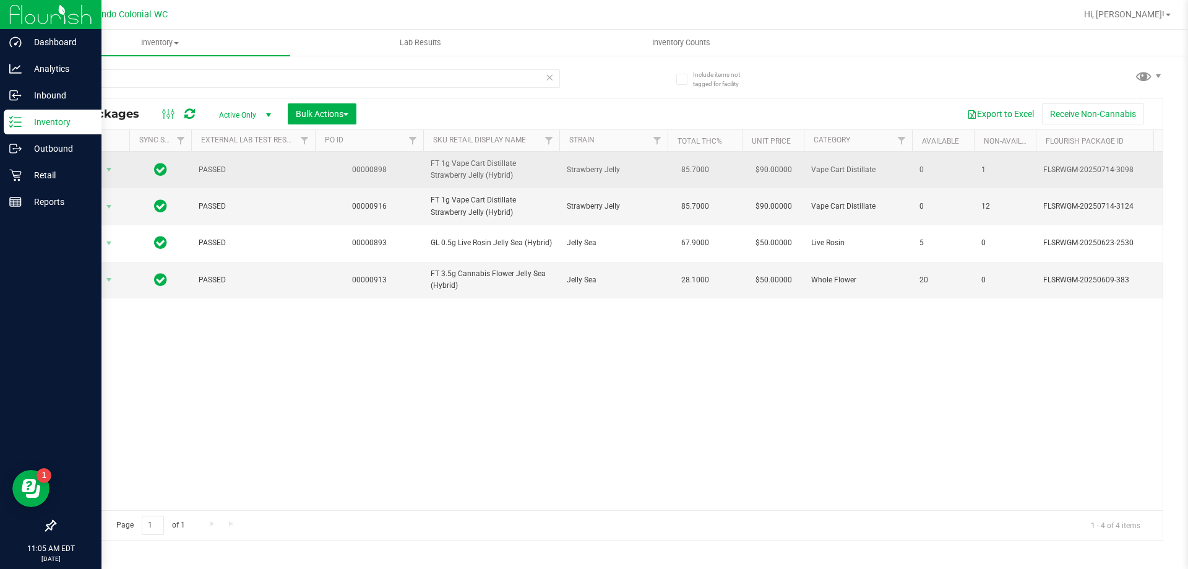
click at [475, 166] on span "FT 1g Vape Cart Distillate Strawberry Jelly (Hybrid)" at bounding box center [491, 170] width 121 height 24
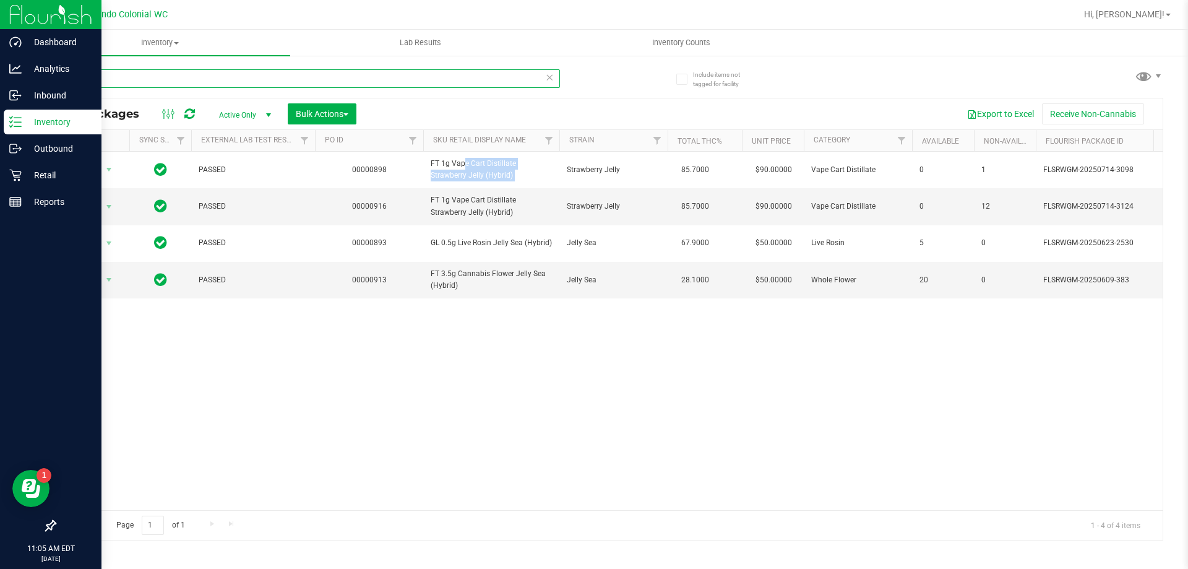
click at [127, 79] on input "jelly" at bounding box center [307, 78] width 506 height 19
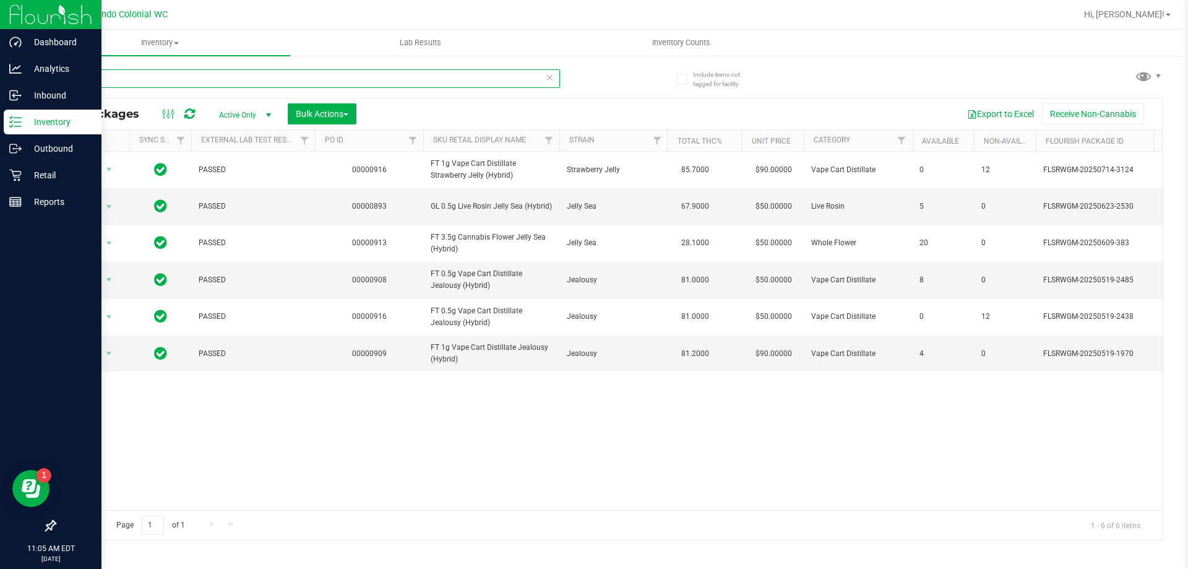
type input "j"
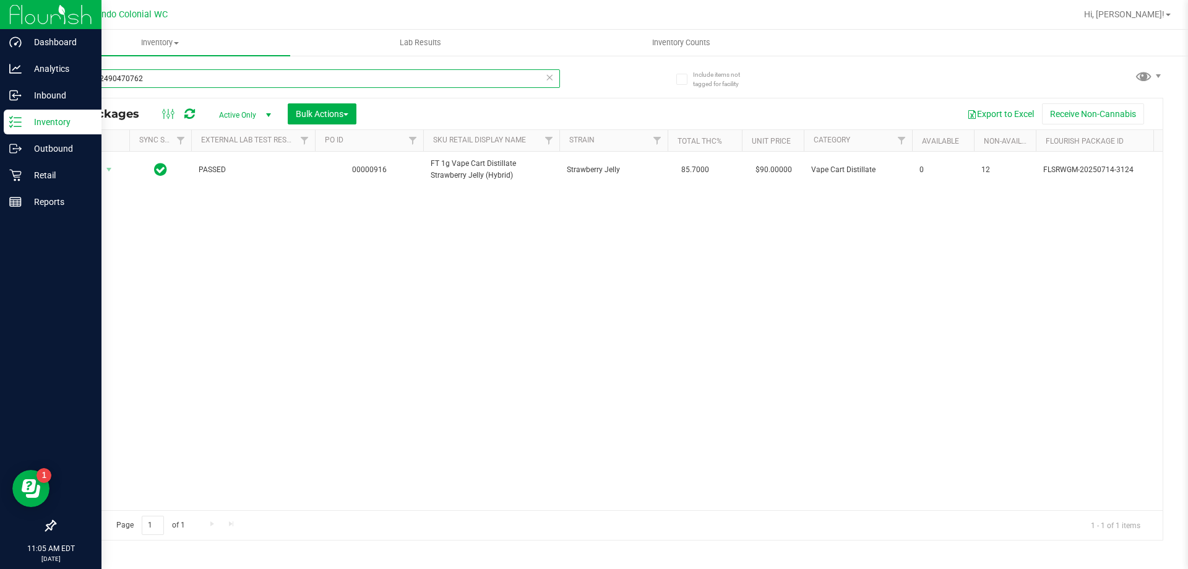
type input "2297132490470762"
click at [341, 284] on div "Action Action Edit attributes Global inventory Locate package Package audit log…" at bounding box center [609, 331] width 1108 height 358
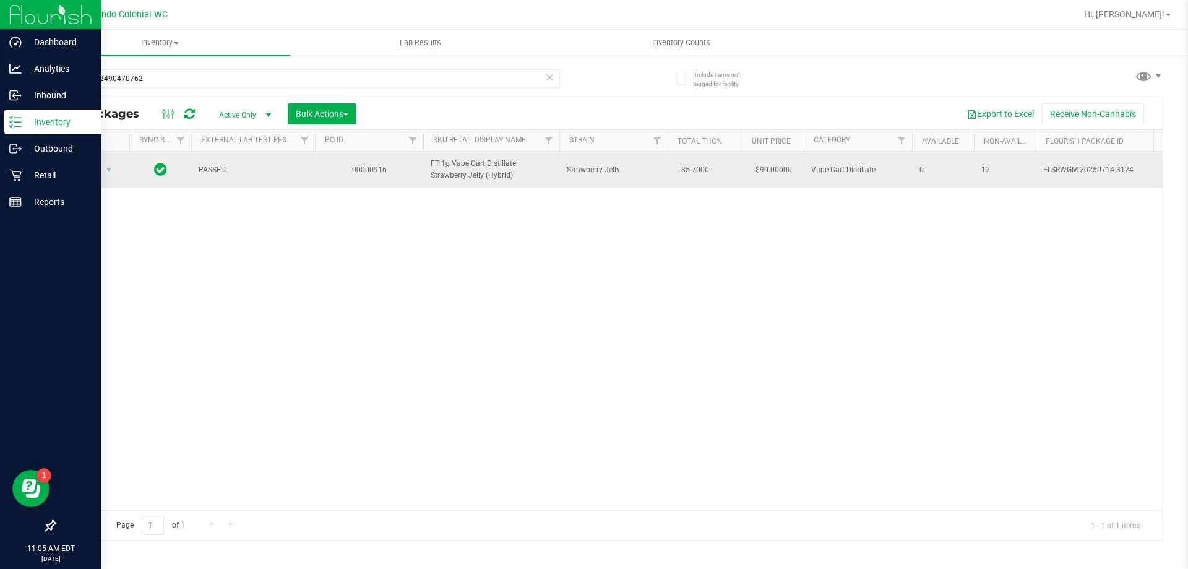
click at [93, 175] on span "Action" at bounding box center [83, 169] width 33 height 17
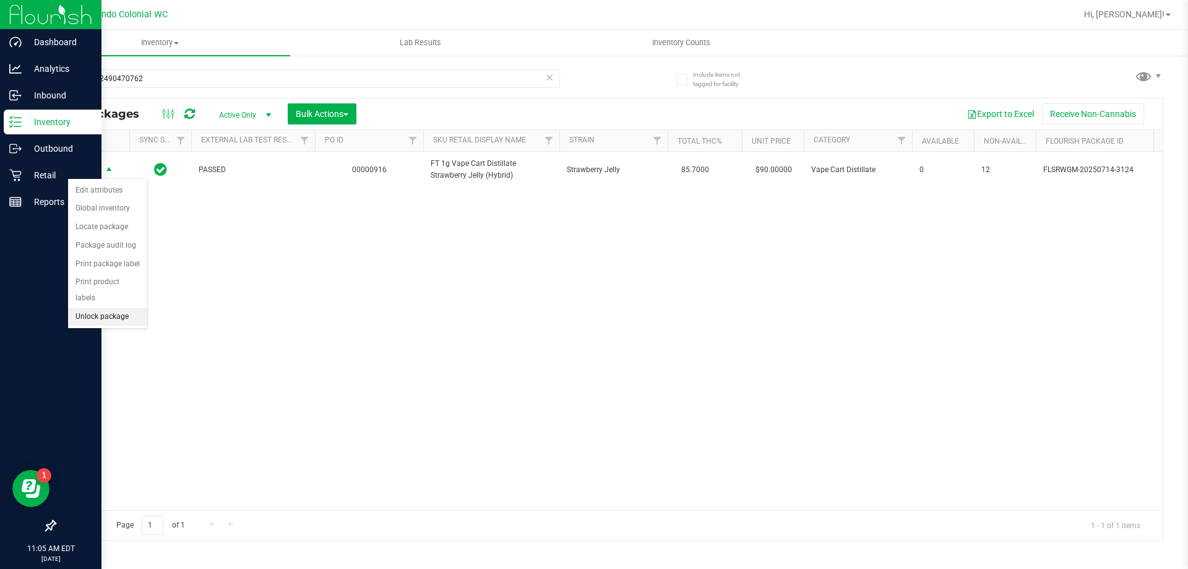
click at [127, 308] on li "Unlock package" at bounding box center [107, 317] width 79 height 19
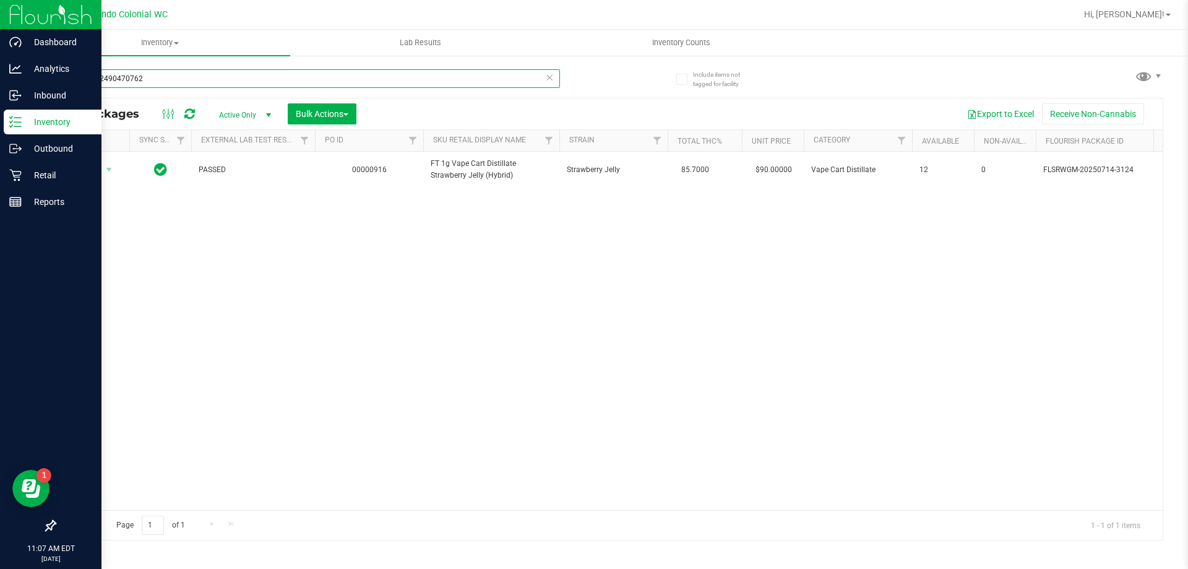
click at [162, 77] on input "2297132490470762" at bounding box center [307, 78] width 506 height 19
type input "2"
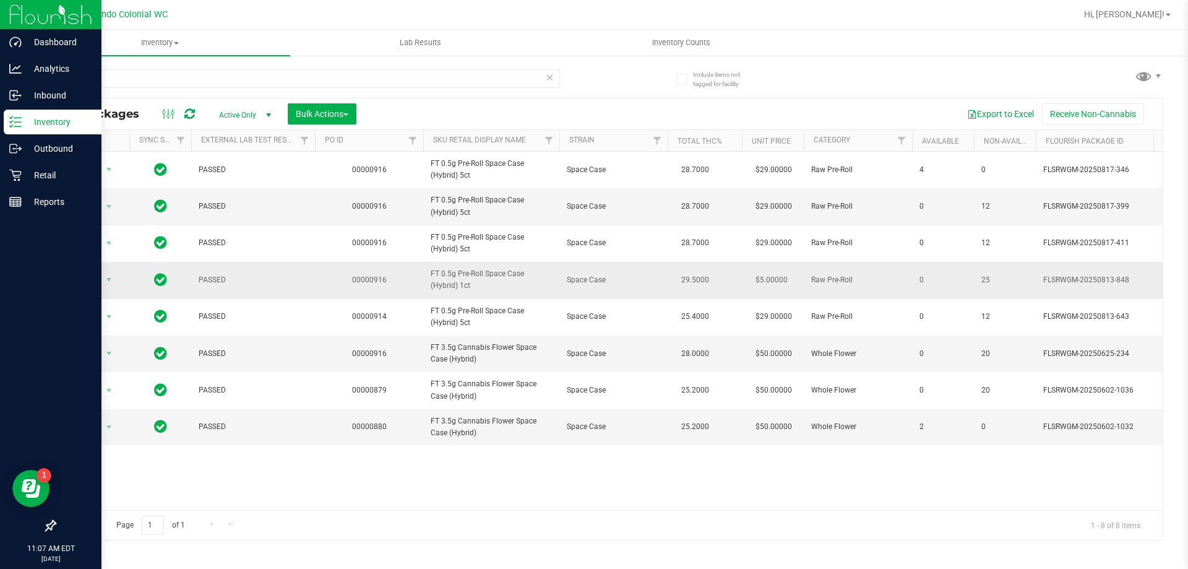
click at [444, 277] on span "FT 0.5g Pre-Roll Space Case (Hybrid) 1ct" at bounding box center [491, 280] width 121 height 24
copy tr "FT 0.5g Pre-Roll Space Case (Hybrid) 1ct"
drag, startPoint x: 139, startPoint y: 88, endPoint x: 137, endPoint y: 82, distance: 6.5
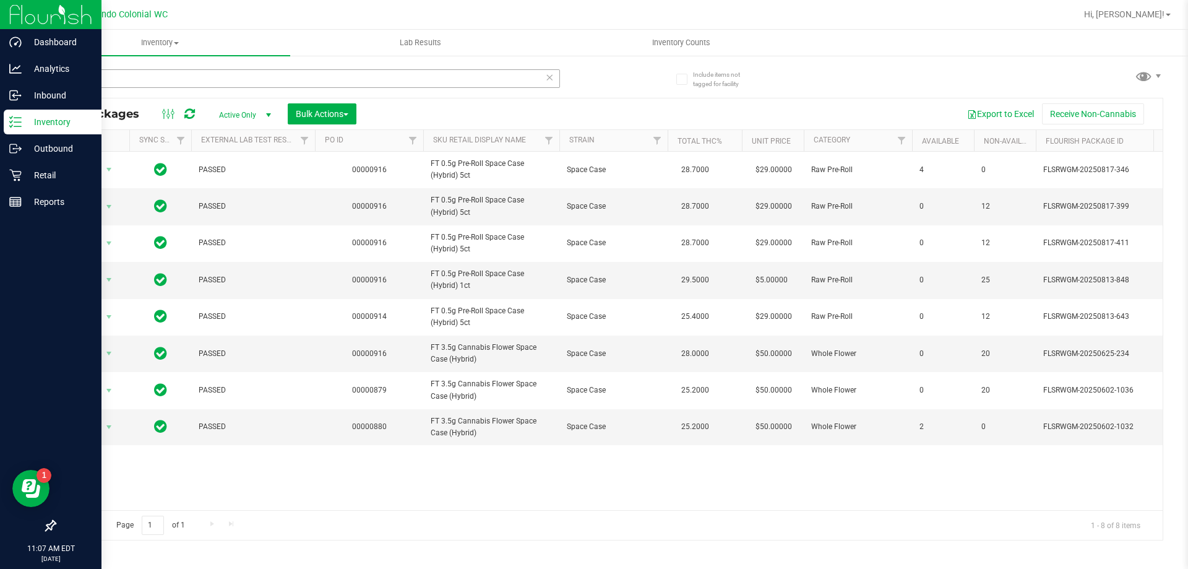
click at [139, 87] on div "jcw" at bounding box center [307, 83] width 506 height 28
click at [137, 80] on input "jcw" at bounding box center [307, 78] width 506 height 19
paste input "FT 0.5g Pre-Roll Space Case (Hybrid) 1ct"
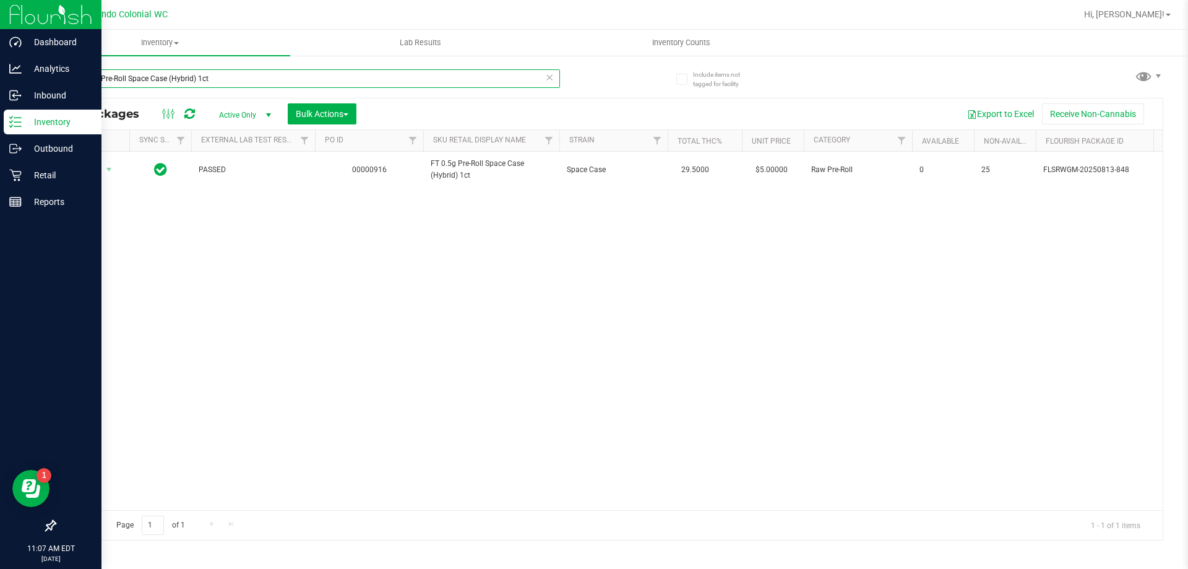
type input "FT 0.5g Pre-Roll Space Case (Hybrid) 1ct"
click at [500, 240] on div "Action Action Edit attributes Global inventory Locate package Package audit log…" at bounding box center [609, 331] width 1108 height 358
click at [468, 75] on input "FT 0.5g Pre-Roll Space Case (Hybrid) 1ct" at bounding box center [307, 78] width 506 height 19
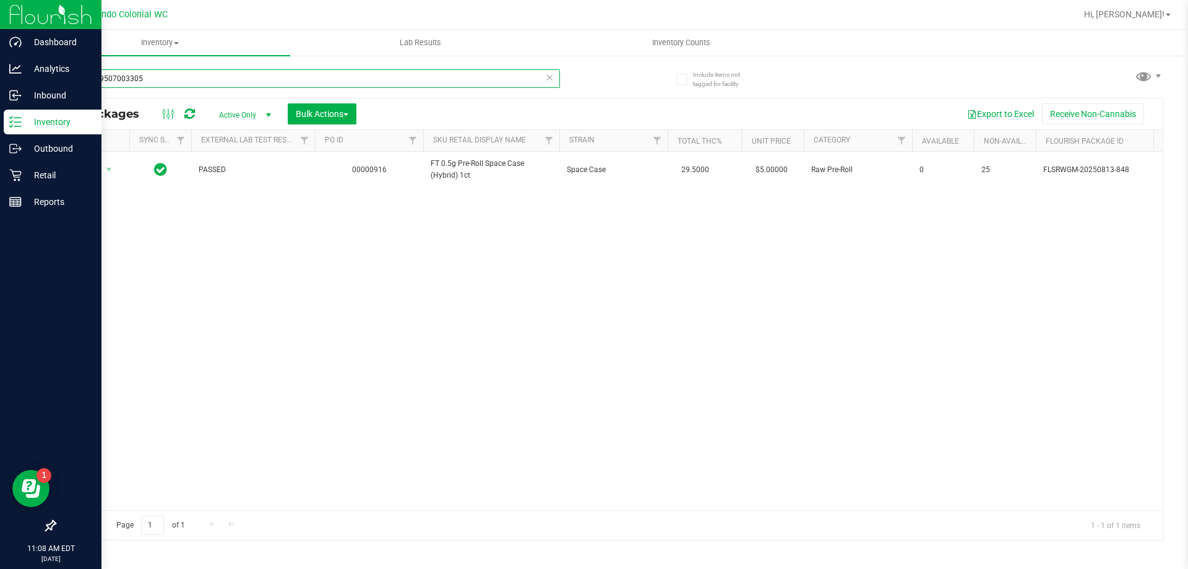
type input "3693559507003305"
click at [296, 323] on div "Action Action Edit attributes Global inventory Locate package Package audit log…" at bounding box center [609, 331] width 1108 height 358
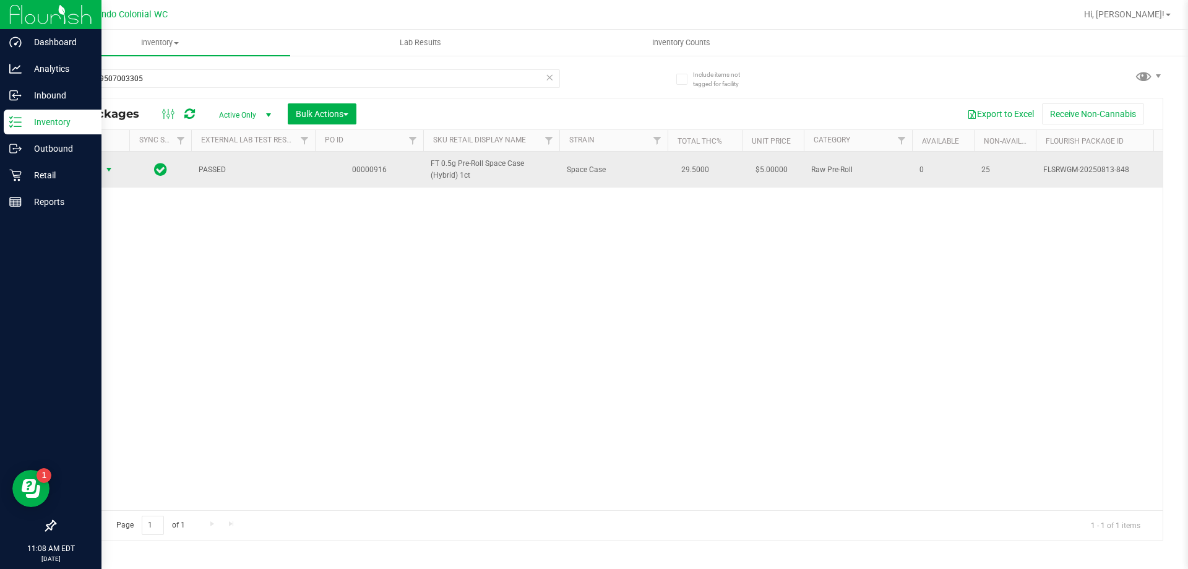
click at [107, 170] on span "select" at bounding box center [109, 170] width 10 height 10
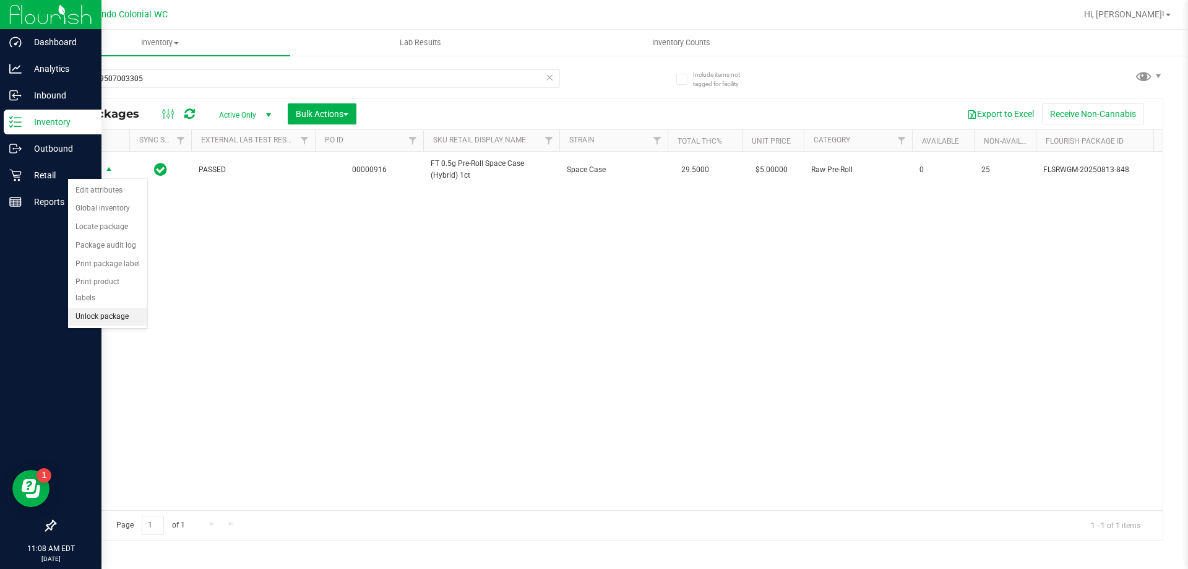
click at [110, 308] on li "Unlock package" at bounding box center [107, 317] width 79 height 19
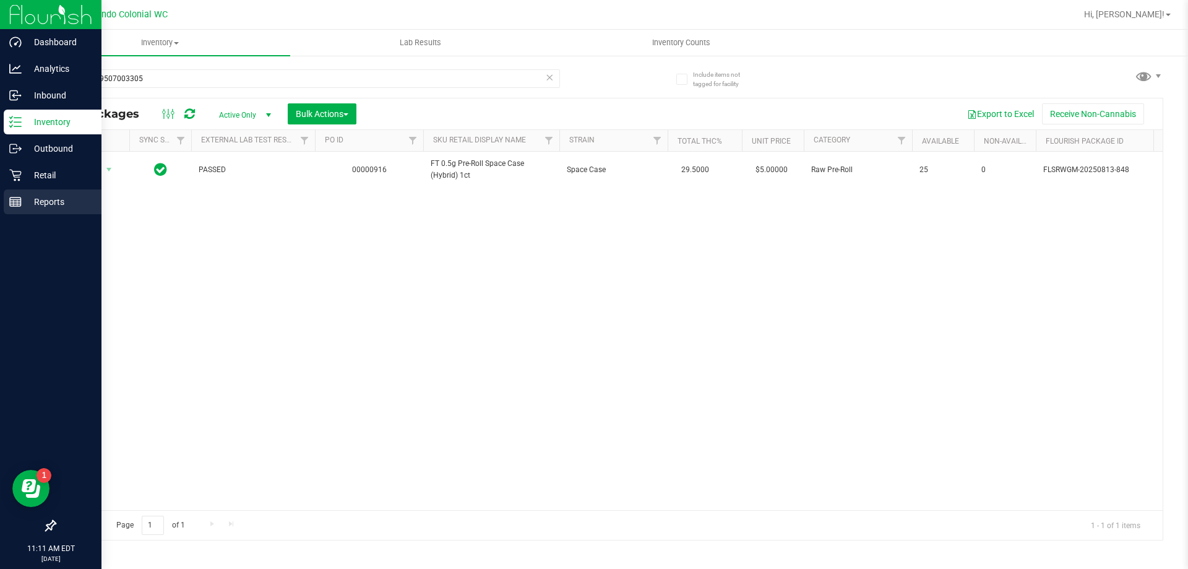
click at [73, 192] on div "Reports" at bounding box center [53, 201] width 98 height 25
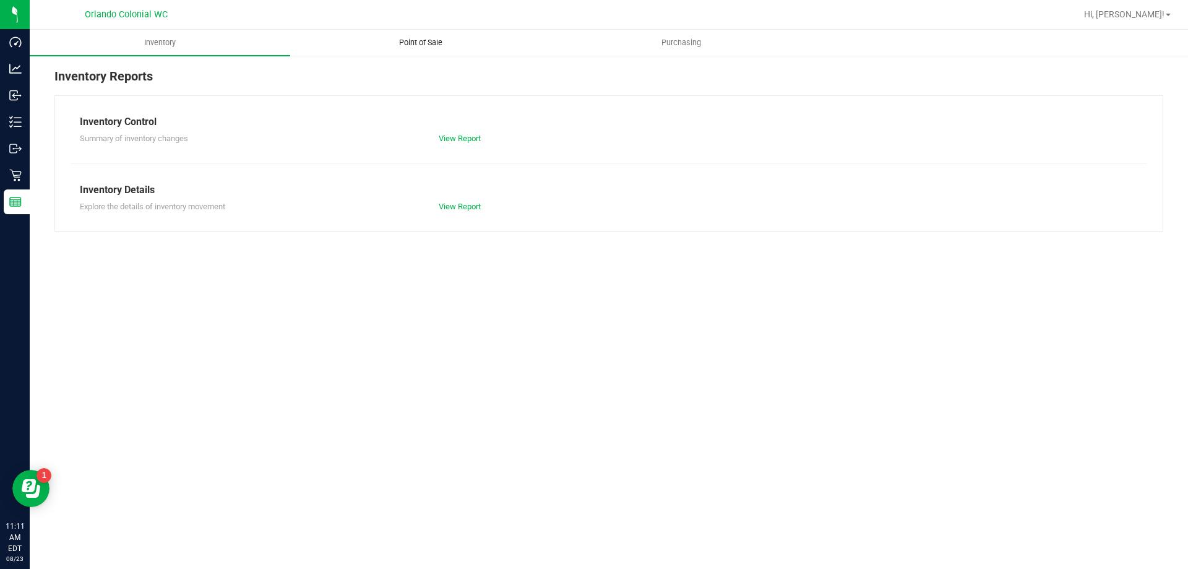
click at [424, 35] on uib-tab-heading "Point of Sale" at bounding box center [420, 42] width 259 height 25
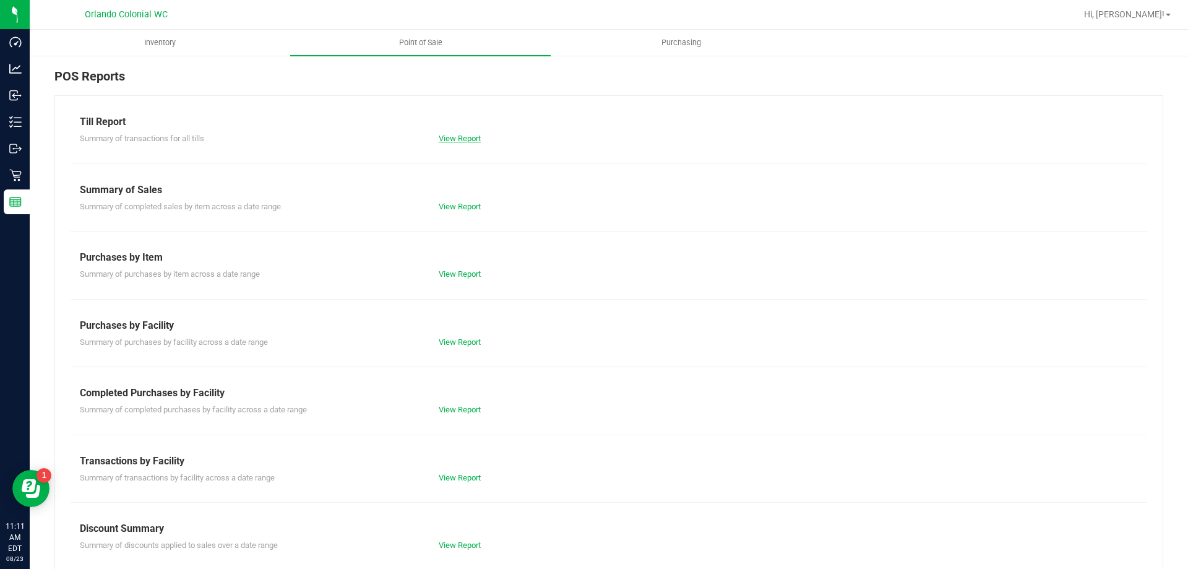
click at [467, 141] on link "View Report" at bounding box center [460, 138] width 42 height 9
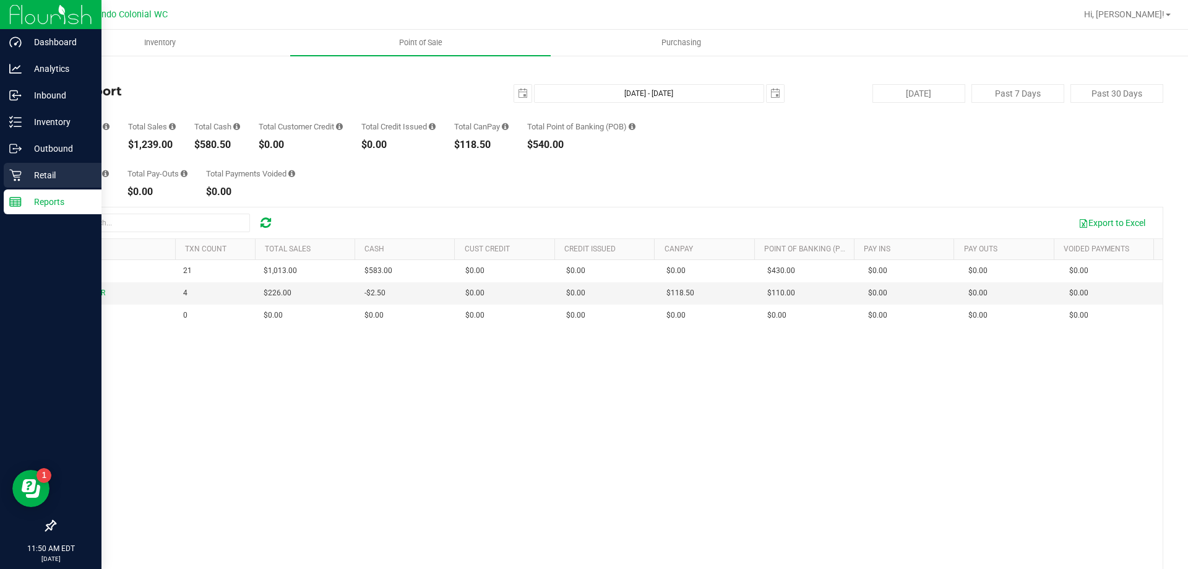
click at [15, 178] on icon at bounding box center [15, 175] width 12 height 12
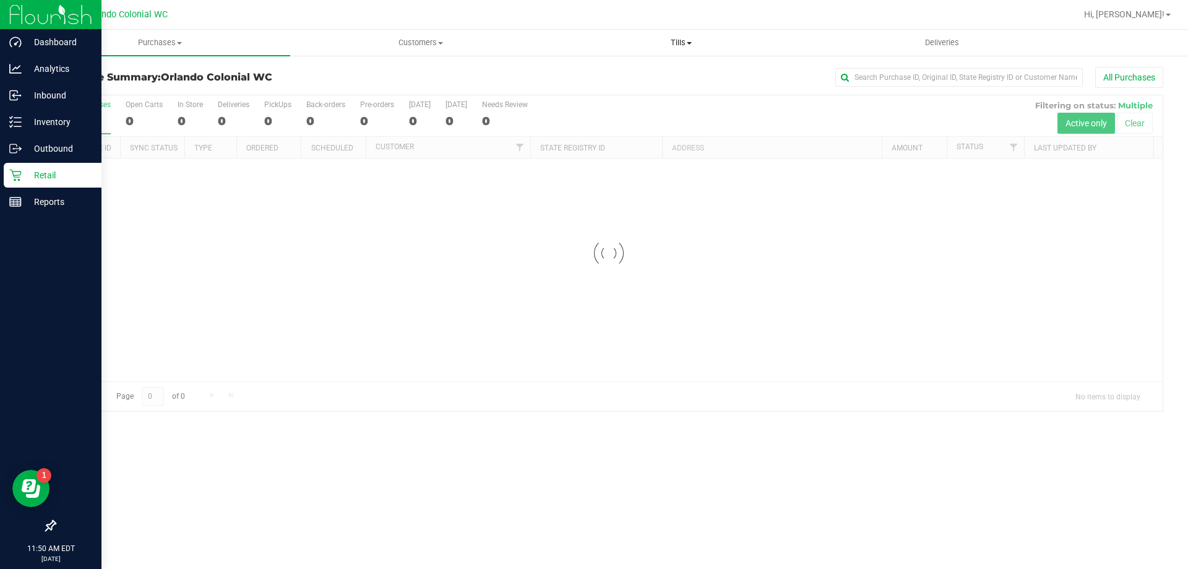
click at [673, 41] on span "Tills" at bounding box center [680, 42] width 259 height 11
click at [683, 73] on li "Manage tills" at bounding box center [681, 74] width 261 height 15
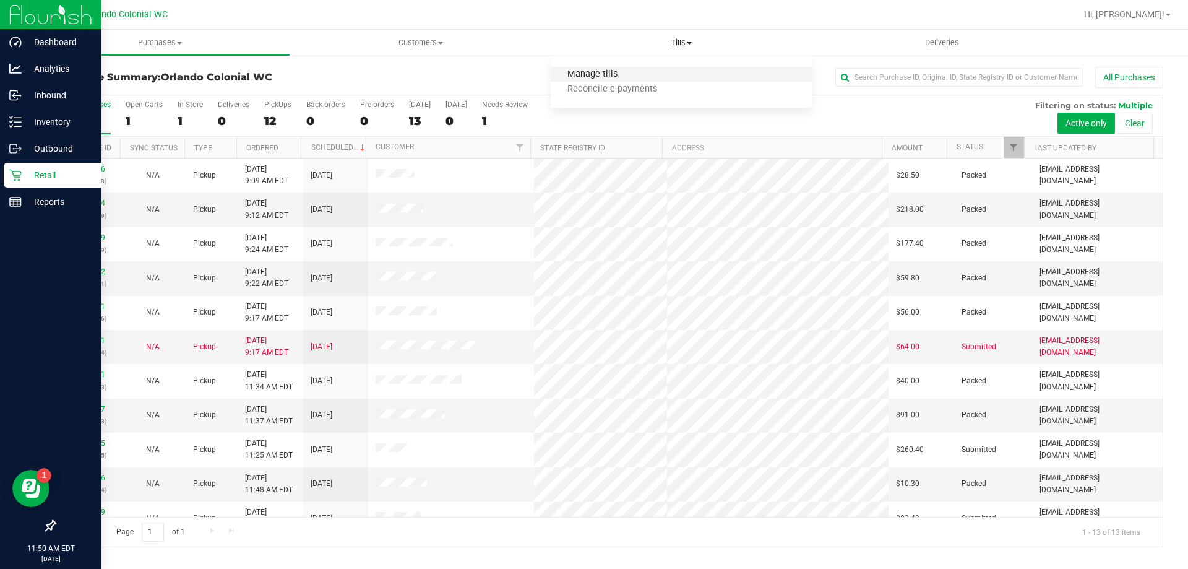
click at [571, 78] on span "Manage tills" at bounding box center [593, 74] width 84 height 11
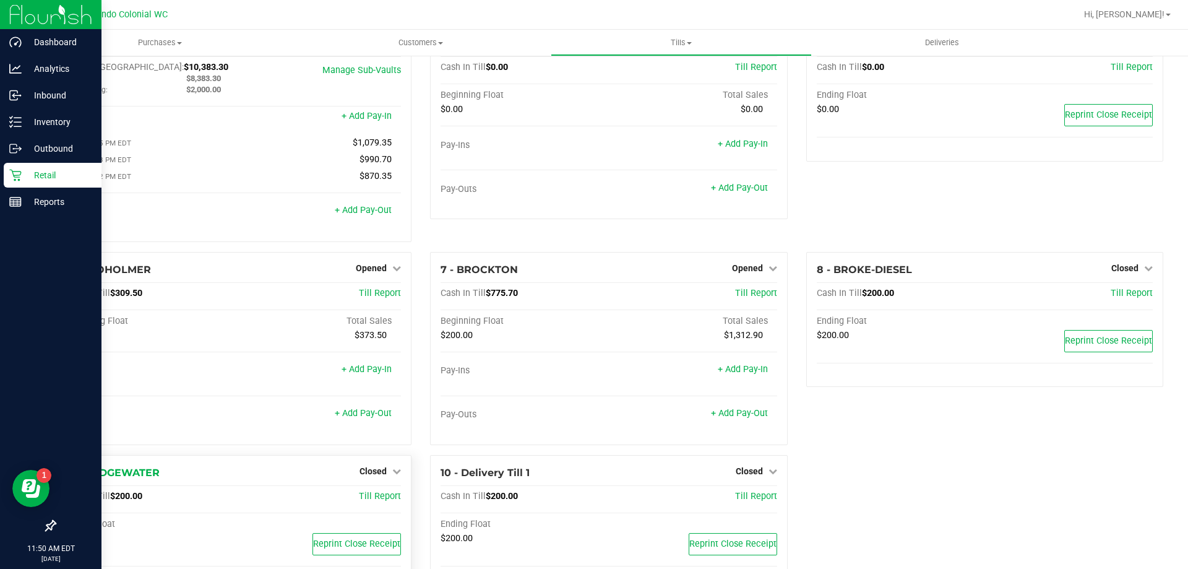
scroll to position [87, 0]
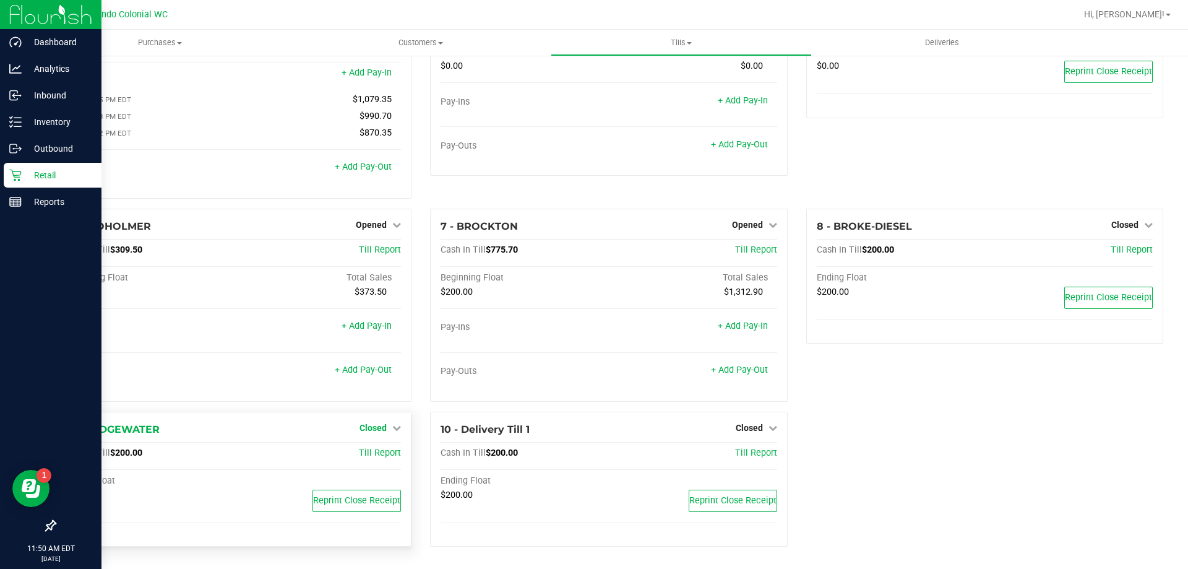
click at [375, 430] on span "Closed" at bounding box center [373, 428] width 27 height 10
click at [375, 452] on link "Open Till" at bounding box center [373, 453] width 33 height 10
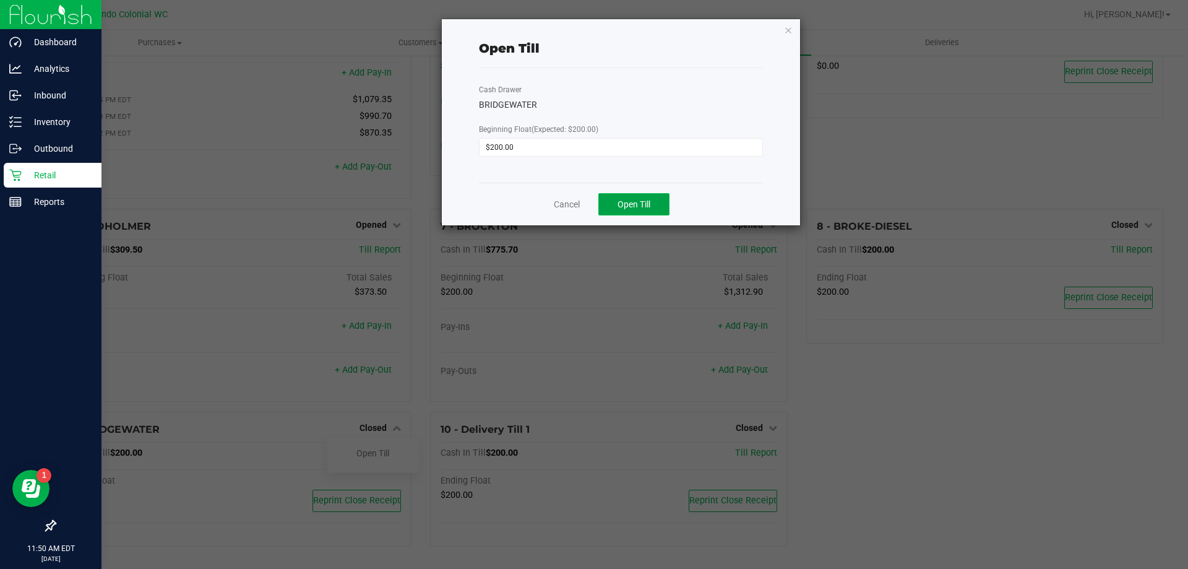
click at [642, 208] on span "Open Till" at bounding box center [634, 204] width 33 height 10
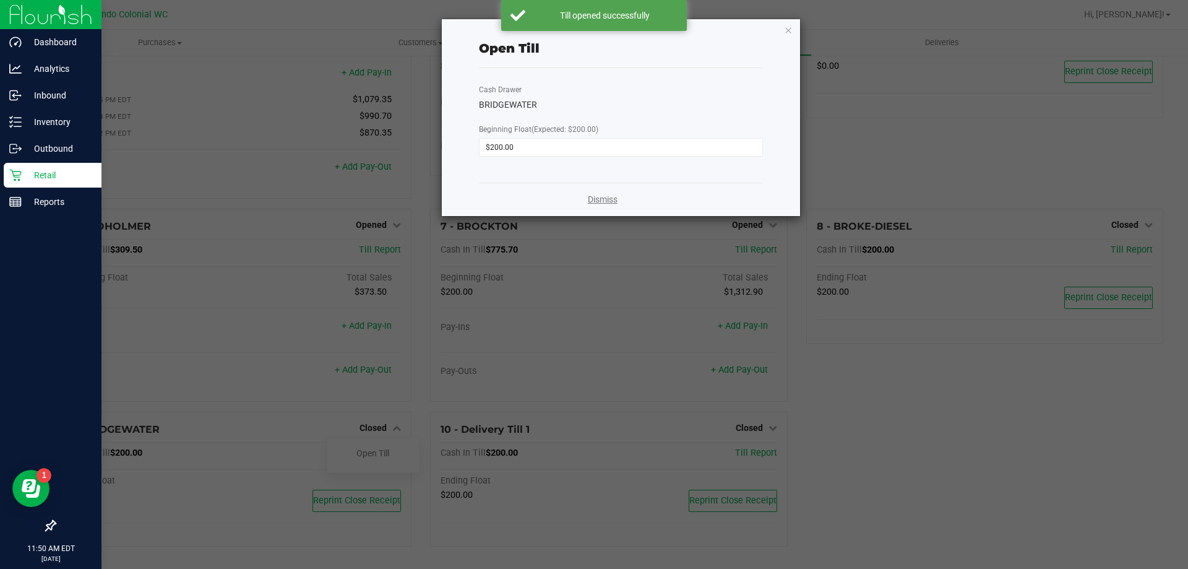
click at [613, 201] on link "Dismiss" at bounding box center [603, 199] width 30 height 13
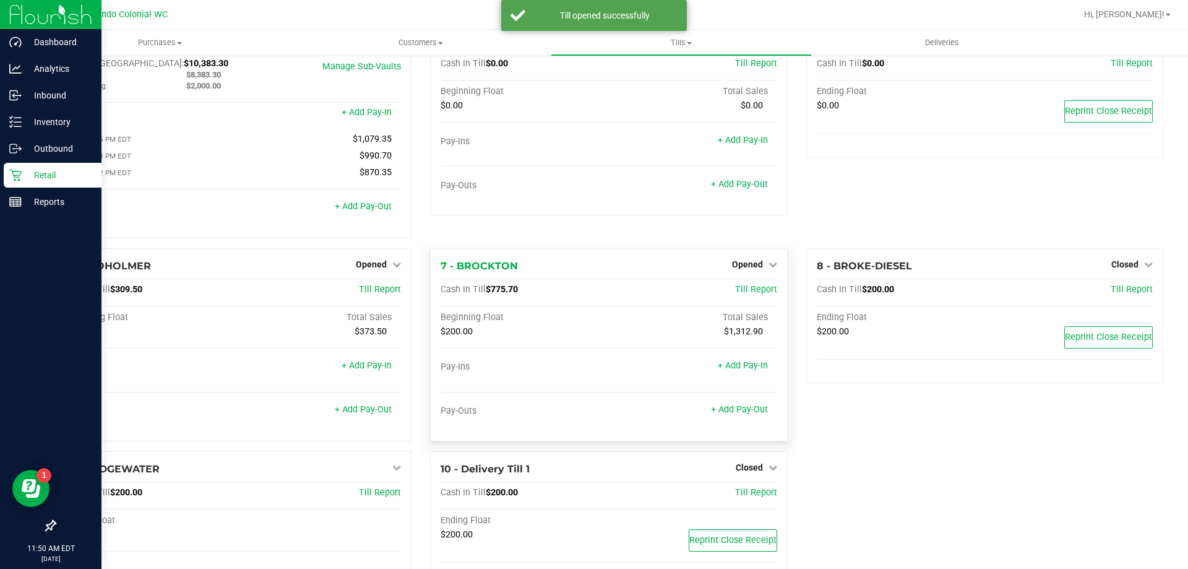
scroll to position [0, 0]
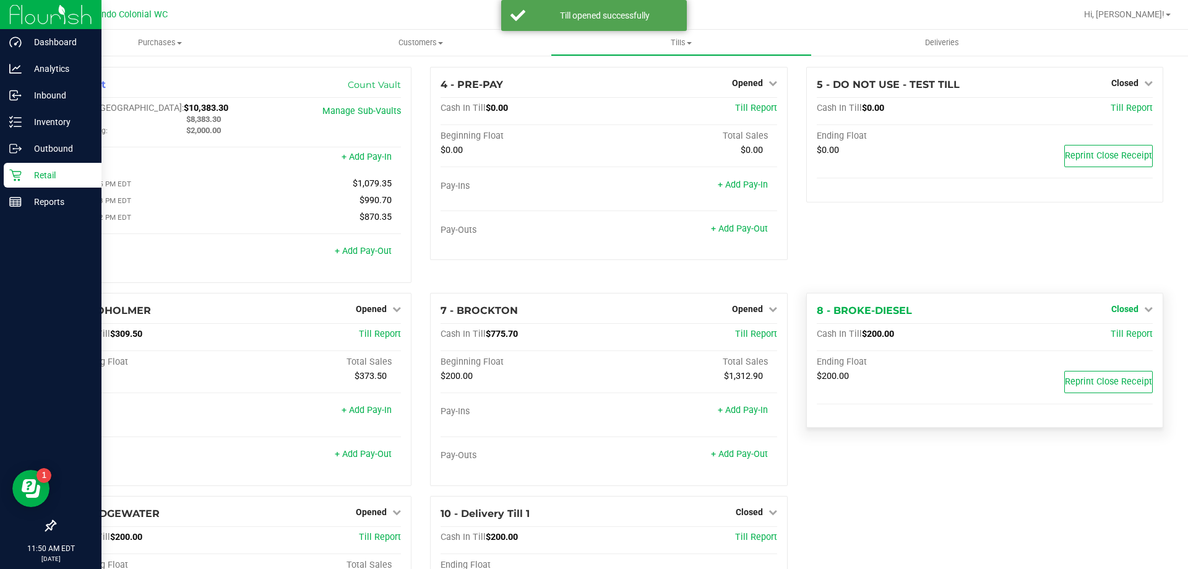
click at [1120, 313] on span "Closed" at bounding box center [1125, 309] width 27 height 10
click at [1118, 335] on link "Open Till" at bounding box center [1124, 334] width 33 height 10
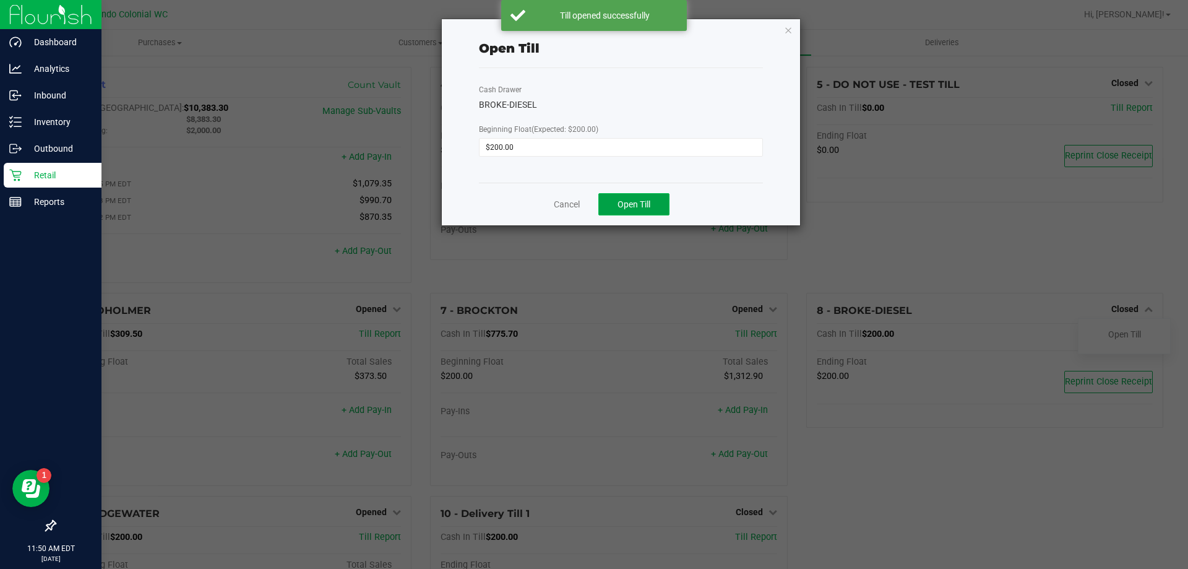
click at [641, 196] on button "Open Till" at bounding box center [633, 204] width 71 height 22
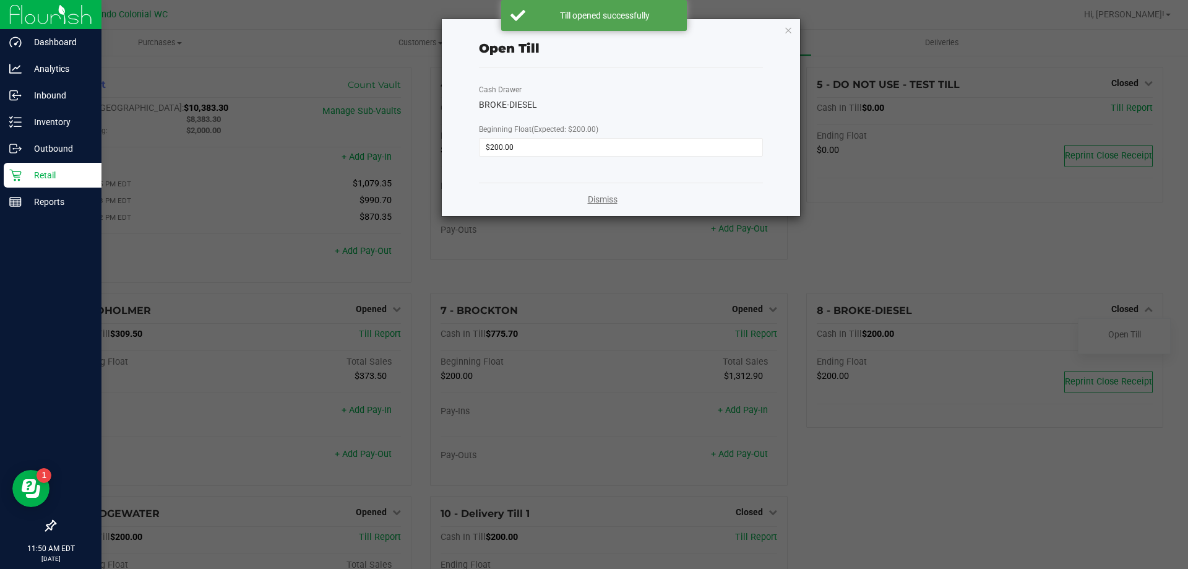
click at [603, 200] on link "Dismiss" at bounding box center [603, 199] width 30 height 13
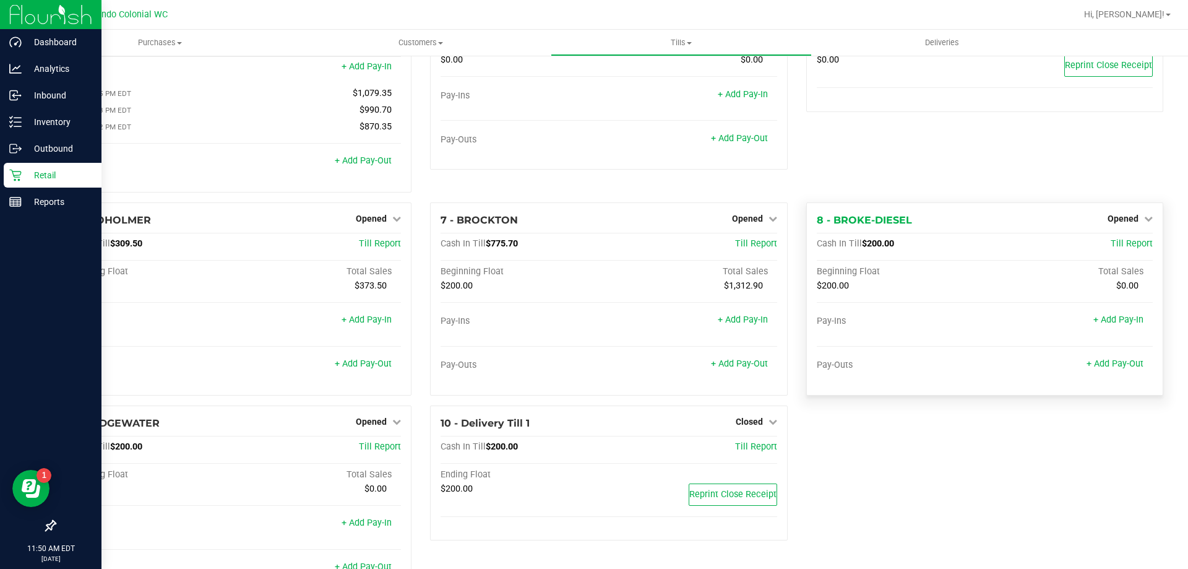
scroll to position [145, 0]
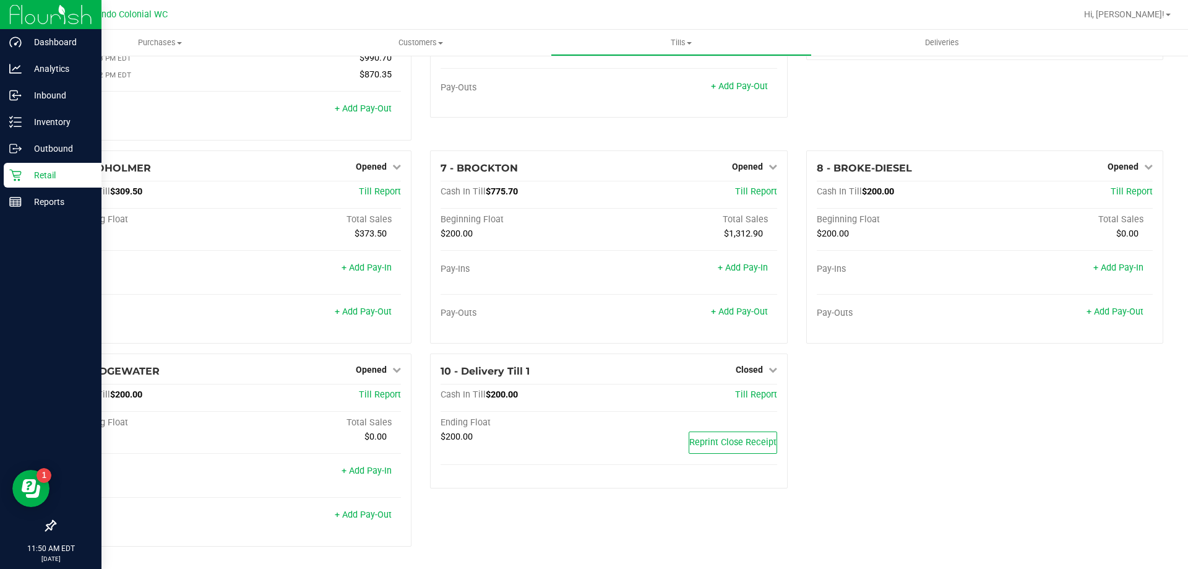
click at [55, 168] on p "Retail" at bounding box center [59, 175] width 74 height 15
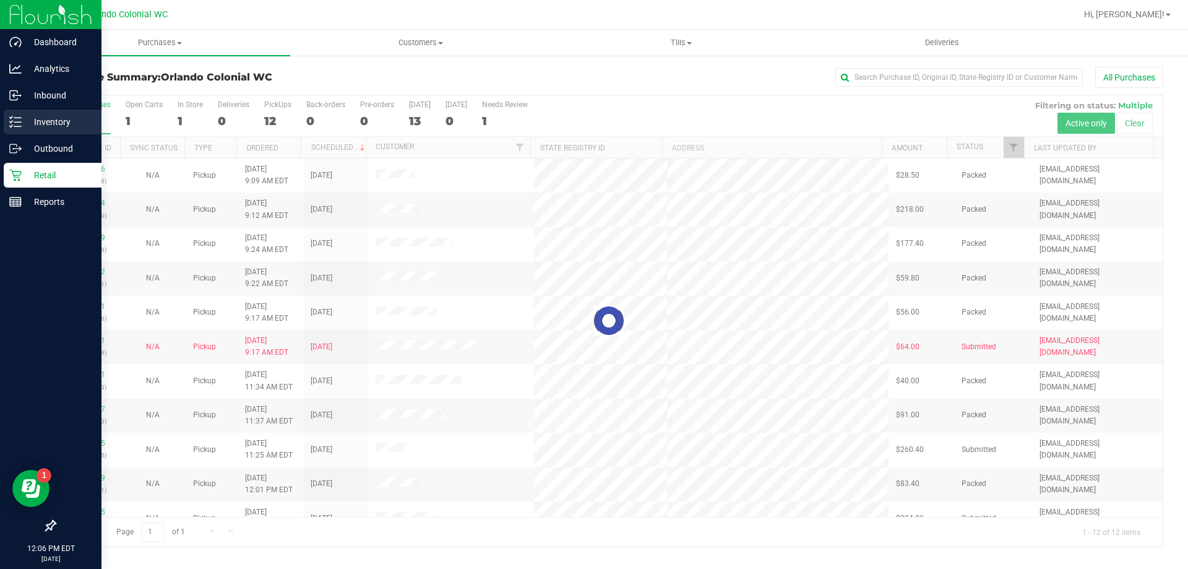
click at [27, 113] on div "Inventory" at bounding box center [53, 122] width 98 height 25
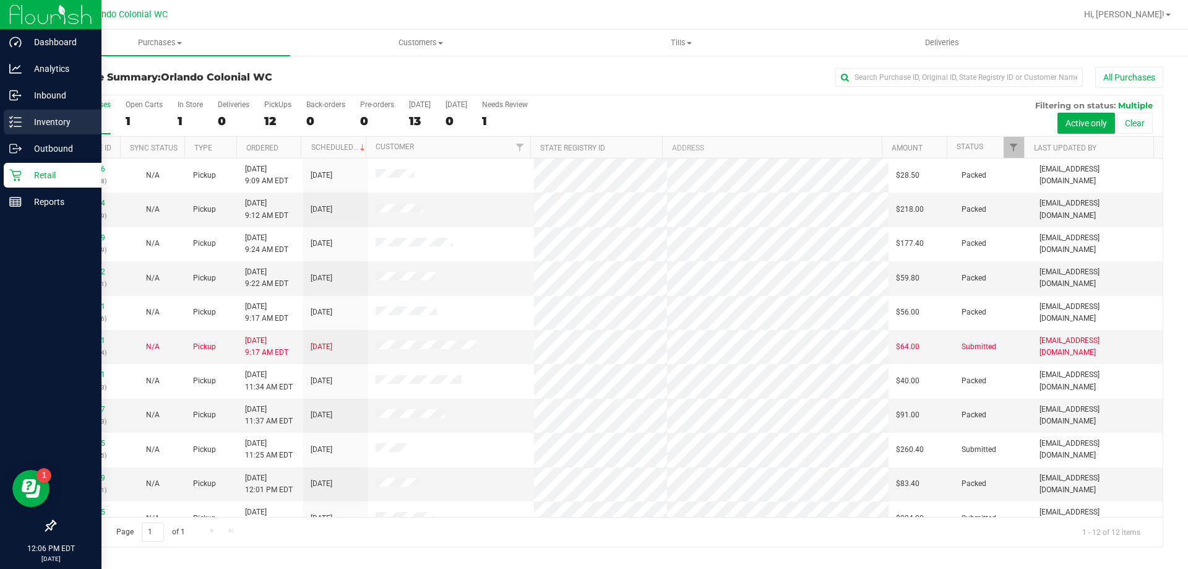
click at [40, 115] on p "Inventory" at bounding box center [59, 122] width 74 height 15
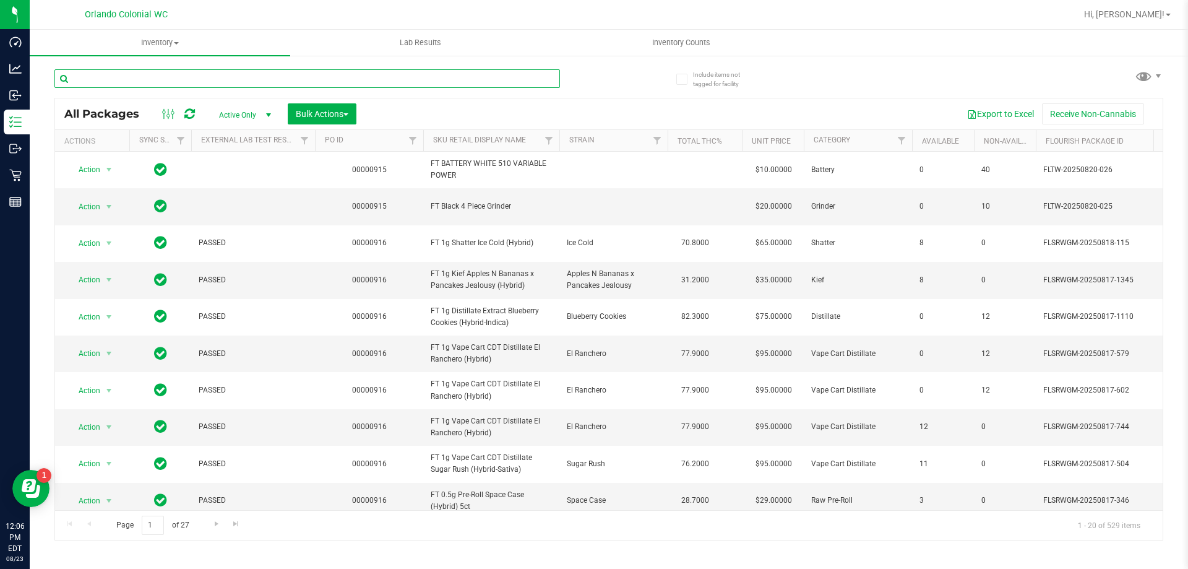
drag, startPoint x: 96, startPoint y: 80, endPoint x: 87, endPoint y: 87, distance: 11.0
click at [95, 80] on input "text" at bounding box center [307, 78] width 506 height 19
click at [287, 68] on div at bounding box center [331, 78] width 555 height 40
click at [283, 82] on input "text" at bounding box center [307, 78] width 506 height 19
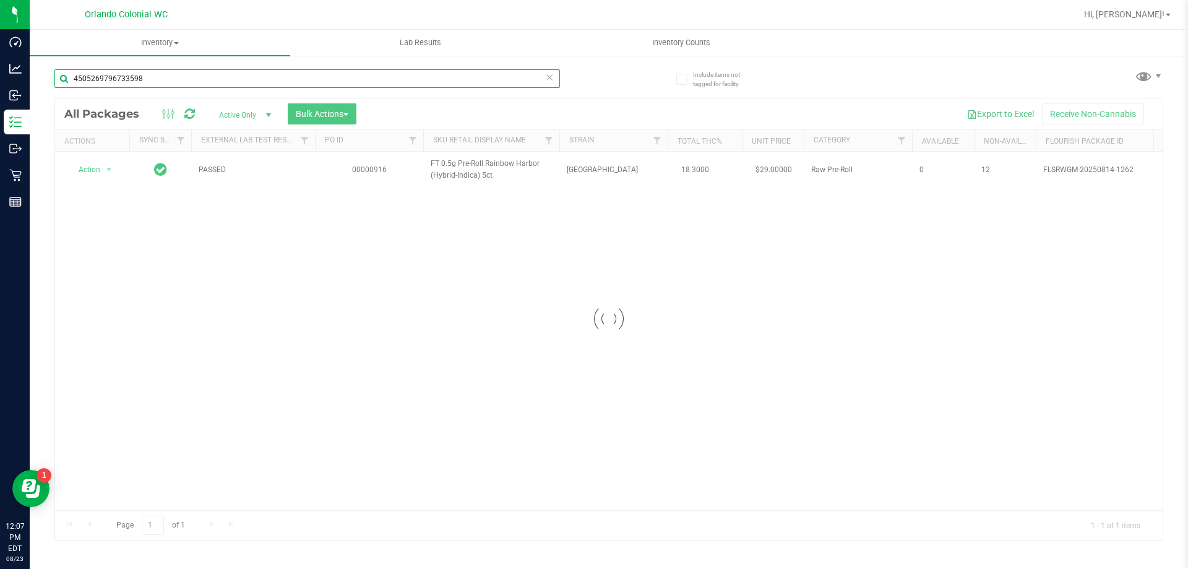
type input "4505269796733598"
click at [387, 246] on div "Loading... Action Action Edit attributes Global inventory Locate package Packag…" at bounding box center [609, 331] width 1108 height 358
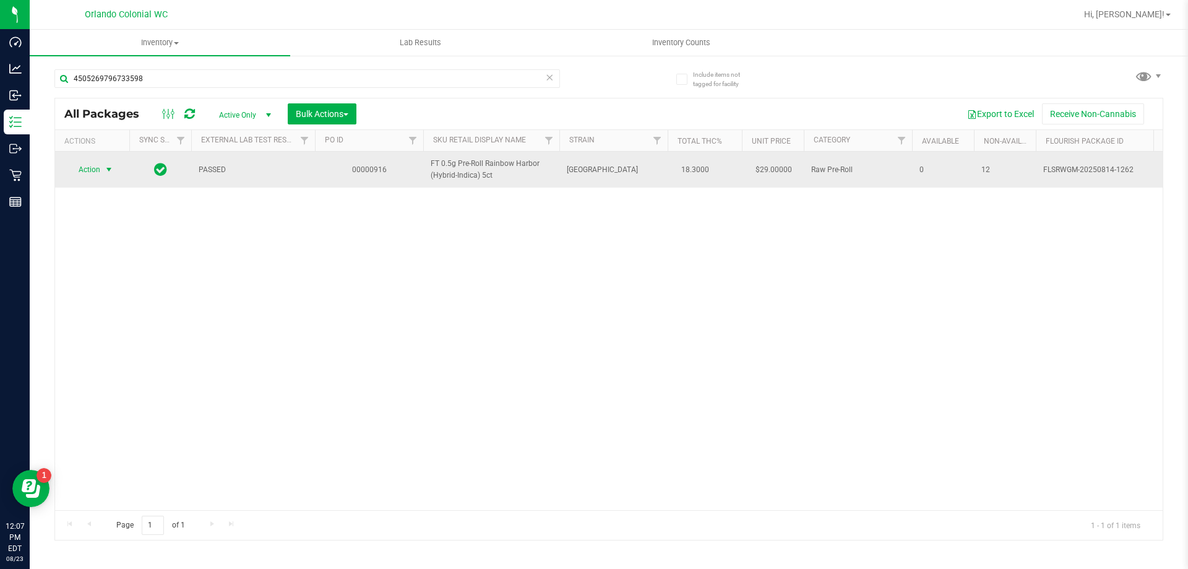
click at [85, 171] on span "Action" at bounding box center [83, 169] width 33 height 17
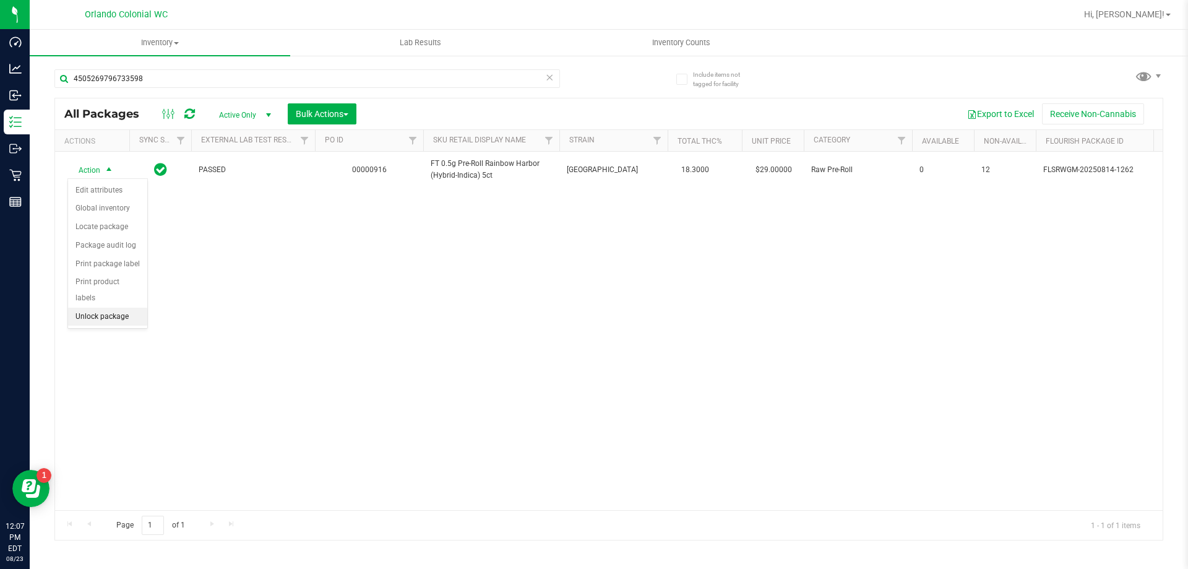
click at [106, 308] on li "Unlock package" at bounding box center [107, 317] width 79 height 19
drag, startPoint x: 214, startPoint y: 342, endPoint x: 192, endPoint y: 1, distance: 341.8
click at [214, 337] on div "PASSED 00000916 FT 0.5g Pre-Roll Rainbow Harbor (Hybrid-Indica) 5ct Rainbow Har…" at bounding box center [609, 331] width 1108 height 358
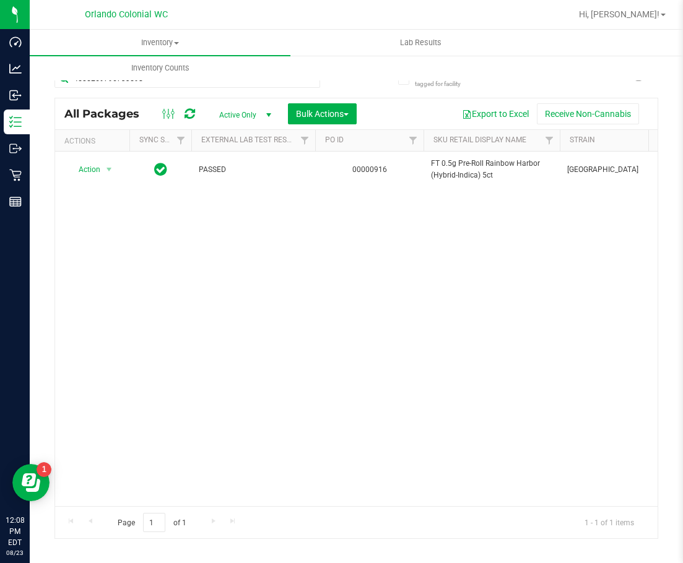
click at [439, 235] on div "Action Action Adjust qty Create package Edit attributes Global inventory Locate…" at bounding box center [356, 329] width 602 height 355
click at [471, 294] on div "Action Action Adjust qty Create package Edit attributes Global inventory Locate…" at bounding box center [356, 329] width 602 height 355
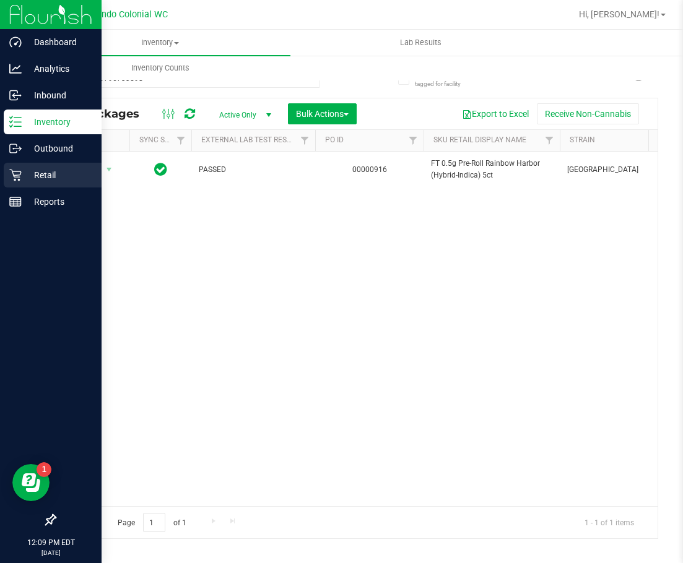
click at [35, 175] on p "Retail" at bounding box center [59, 175] width 74 height 15
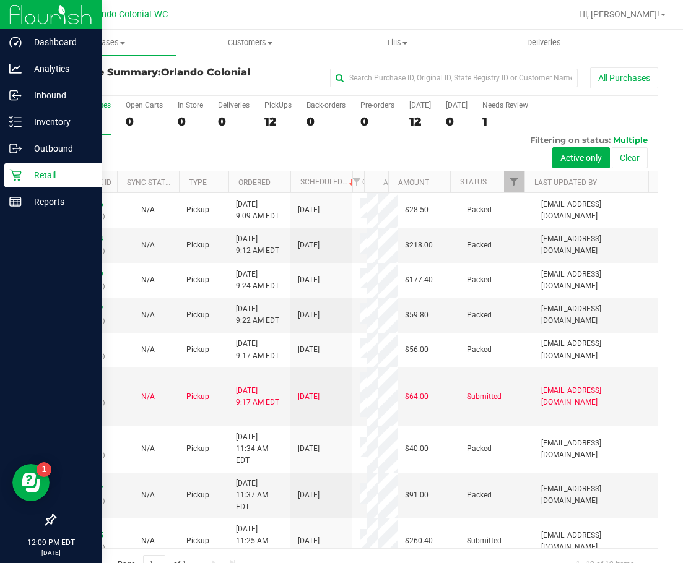
click at [7, 176] on div "Retail" at bounding box center [53, 175] width 98 height 25
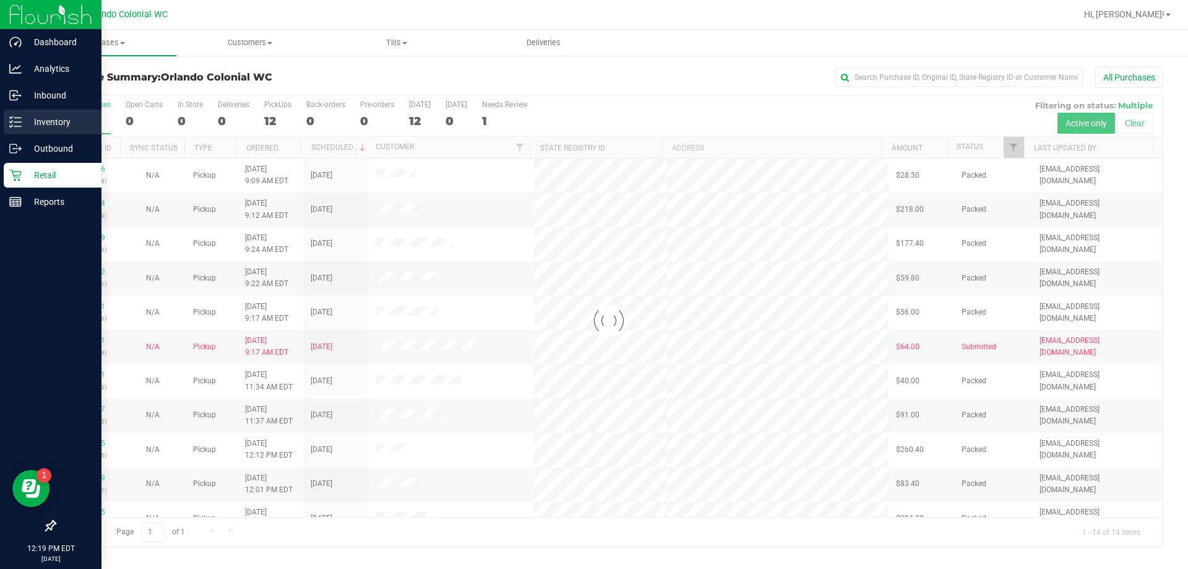
click at [23, 118] on p "Inventory" at bounding box center [59, 122] width 74 height 15
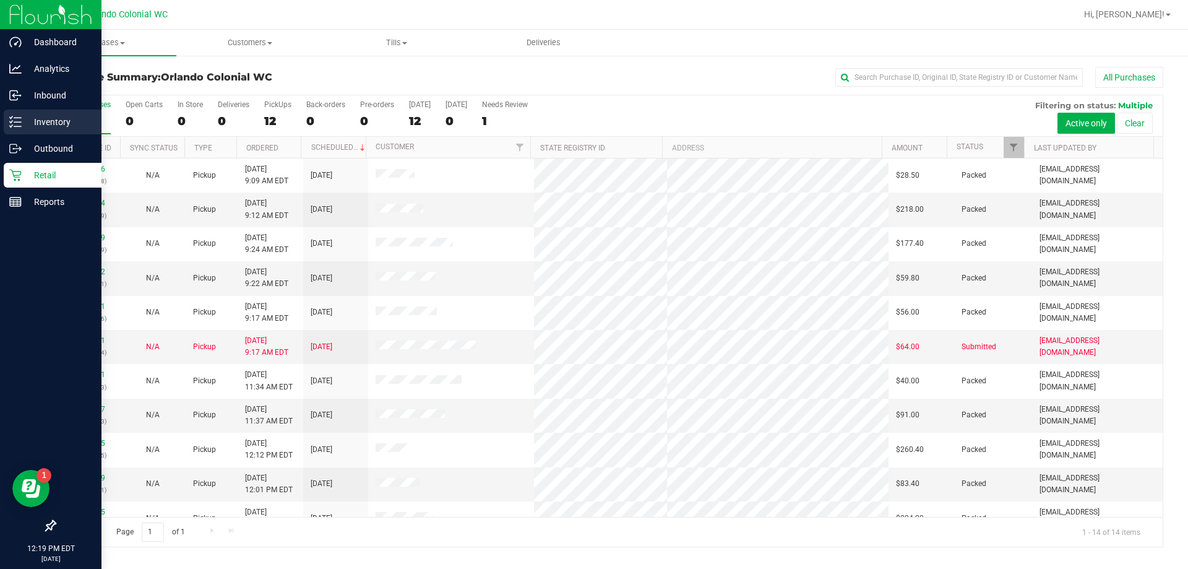
click at [37, 118] on p "Inventory" at bounding box center [59, 122] width 74 height 15
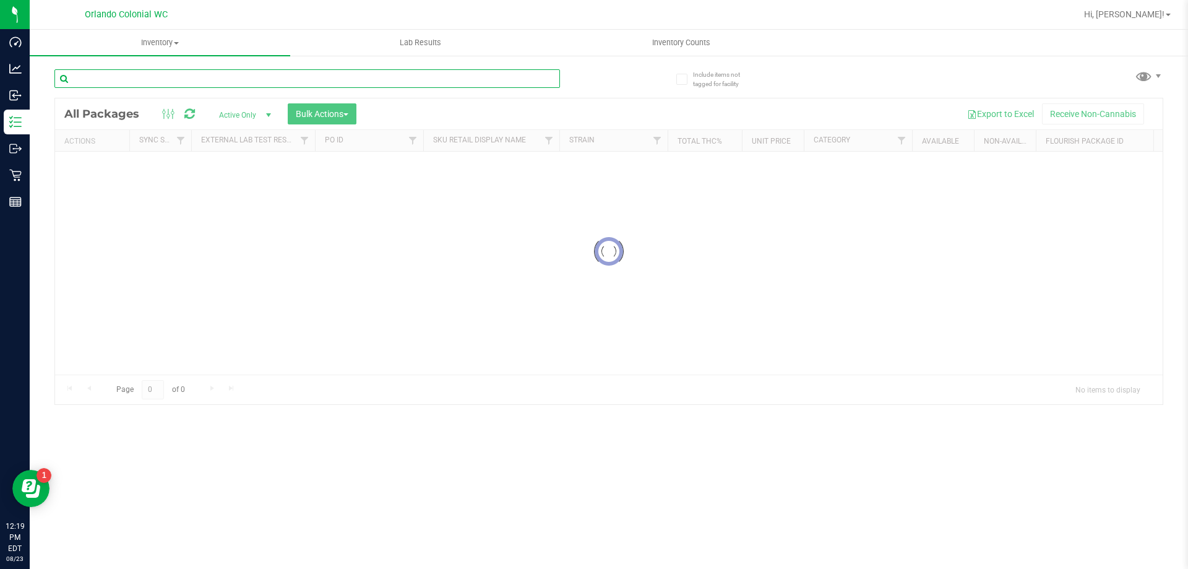
click at [284, 82] on input "text" at bounding box center [307, 78] width 506 height 19
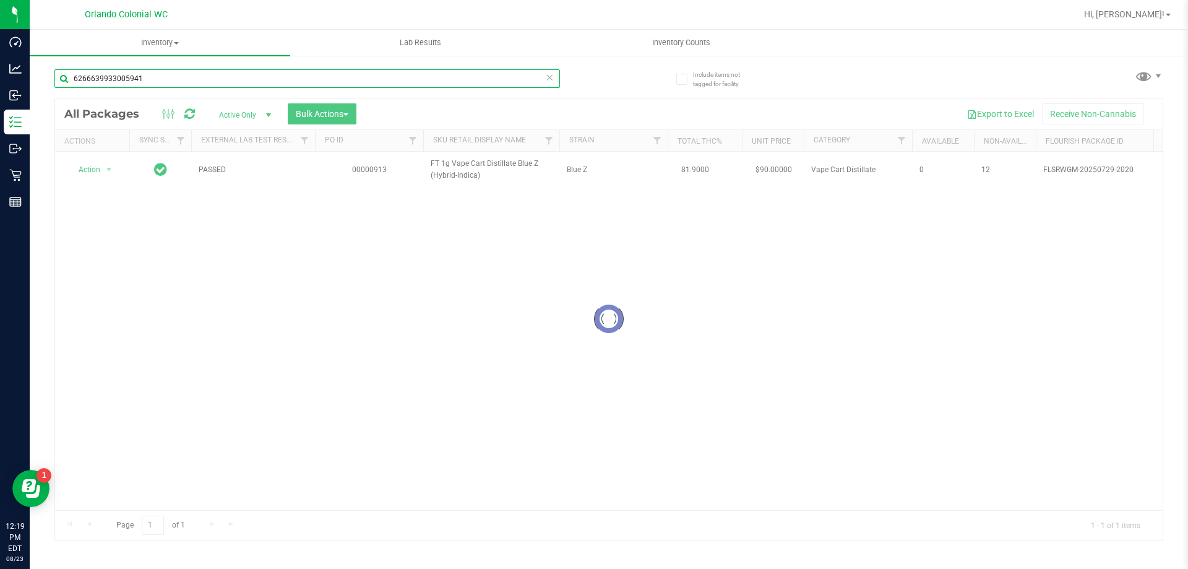
type input "6266639933005941"
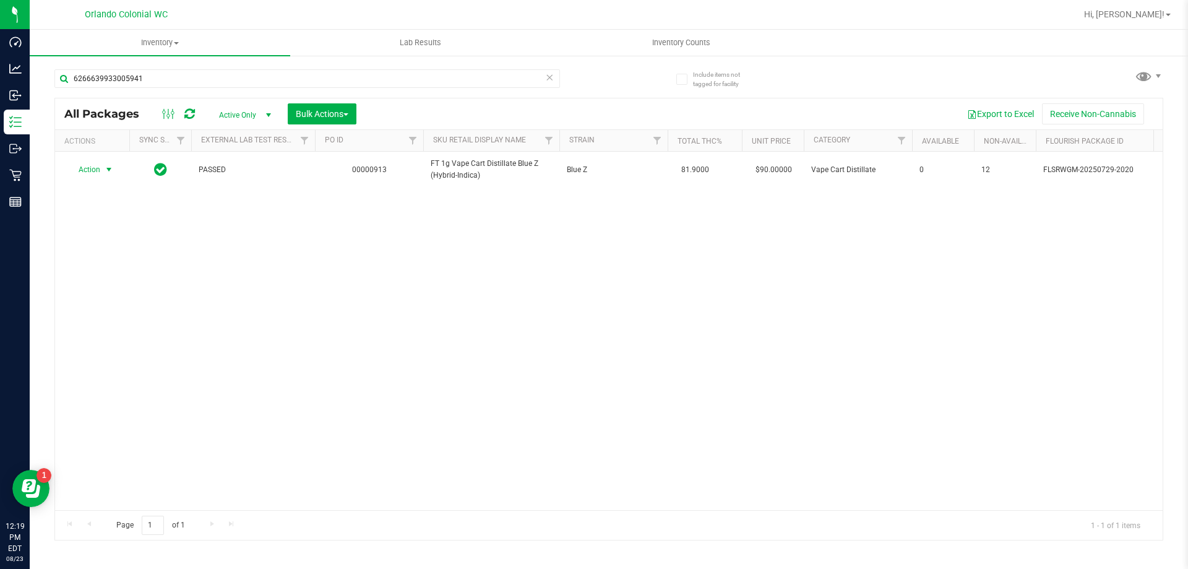
click at [95, 166] on span "Action" at bounding box center [83, 169] width 33 height 17
click at [109, 308] on li "Unlock package" at bounding box center [107, 317] width 79 height 19
click at [187, 319] on div "Inventory All packages All inventory Waste log Create inventory Lab Results Inv…" at bounding box center [609, 299] width 1159 height 539
click at [168, 73] on input "6266639933005941" at bounding box center [307, 78] width 506 height 19
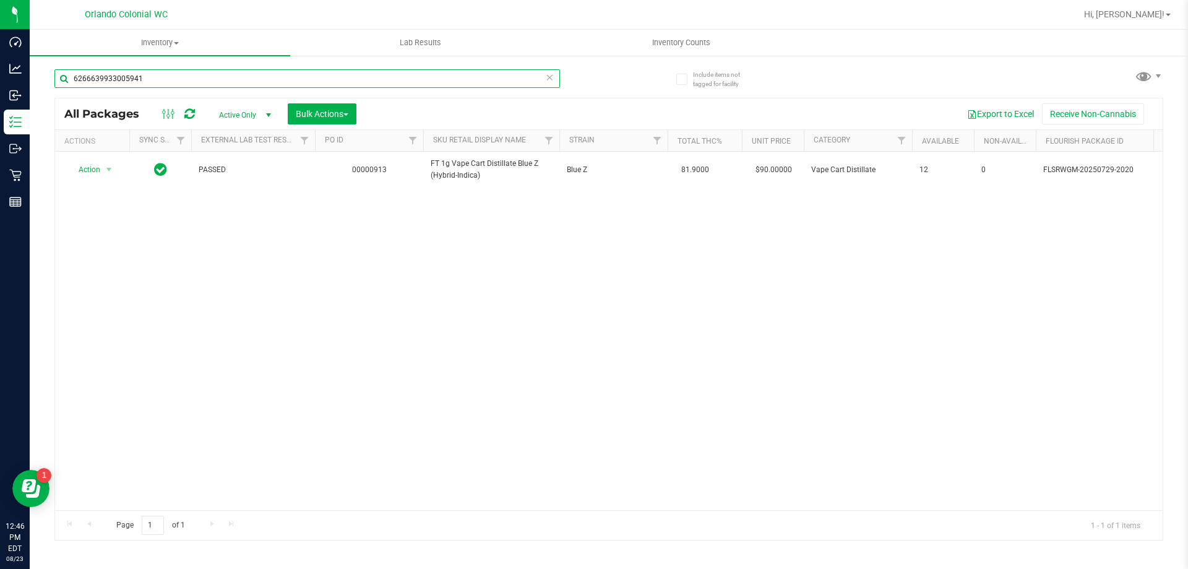
click at [168, 73] on input "6266639933005941" at bounding box center [307, 78] width 506 height 19
type input "8266739989682786"
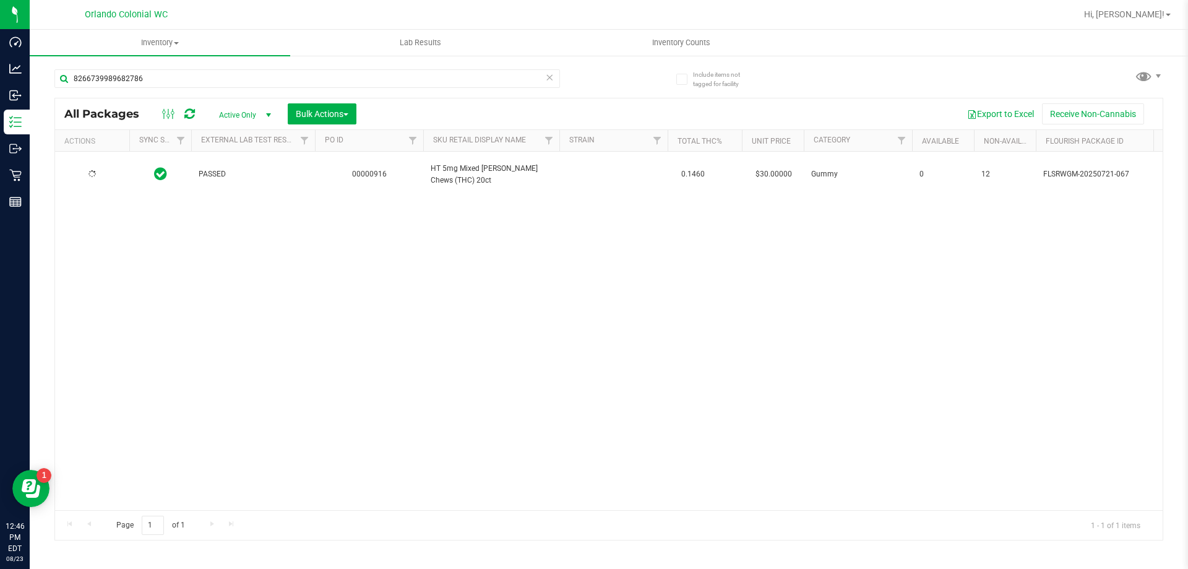
click at [339, 230] on div "PASSED 00000916 HT 5mg Mixed Berry Chews (THC) 20ct 0.1460 $30.00000 Gummy 0 12…" at bounding box center [609, 331] width 1108 height 358
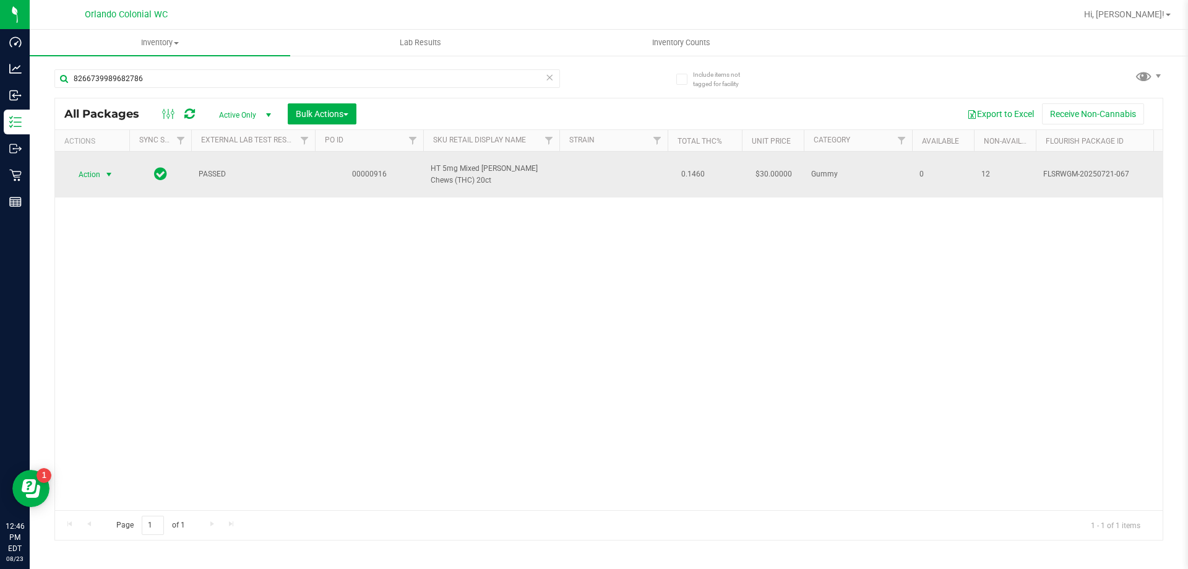
click at [105, 171] on span "select" at bounding box center [109, 175] width 10 height 10
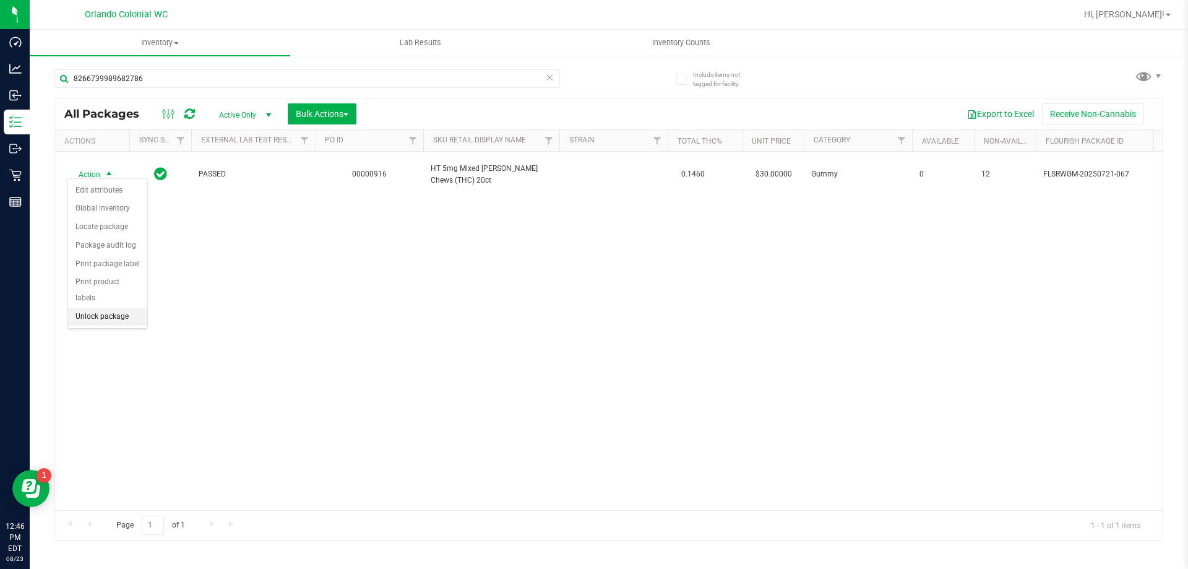
click at [98, 308] on li "Unlock package" at bounding box center [107, 317] width 79 height 19
click at [129, 318] on div "Inventory All packages All inventory Waste log Create inventory Lab Results Inv…" at bounding box center [609, 299] width 1159 height 539
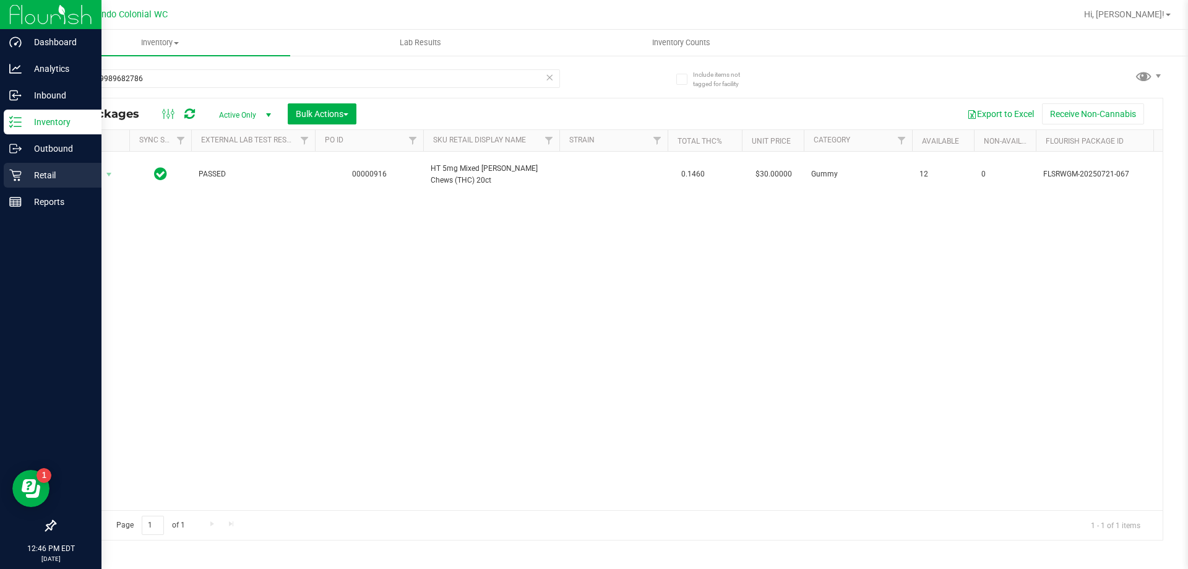
click at [20, 174] on icon at bounding box center [15, 175] width 12 height 12
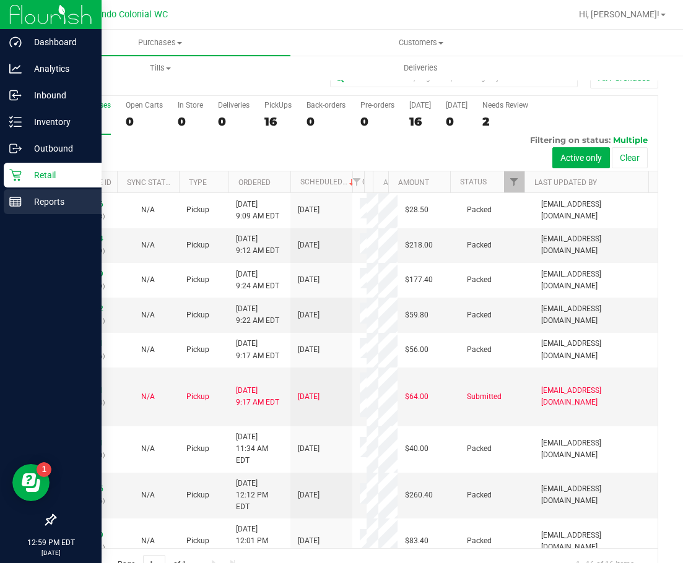
click at [7, 201] on div "Reports" at bounding box center [53, 201] width 98 height 25
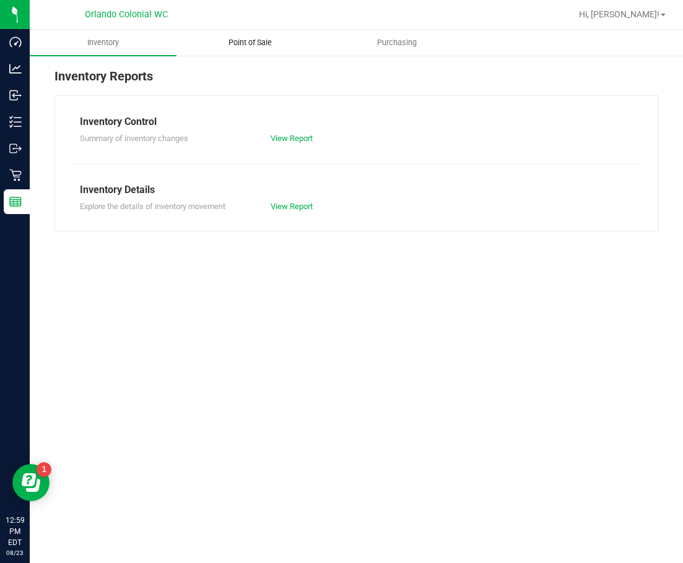
click at [246, 42] on span "Point of Sale" at bounding box center [250, 42] width 77 height 11
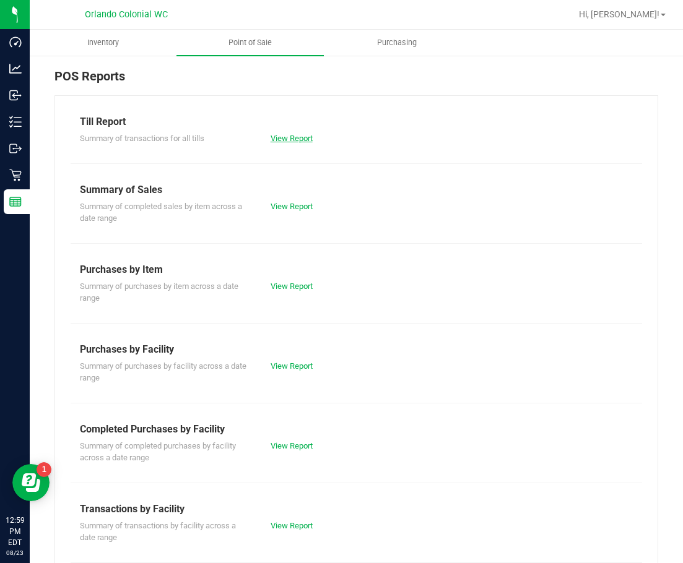
click at [290, 141] on link "View Report" at bounding box center [291, 138] width 42 height 9
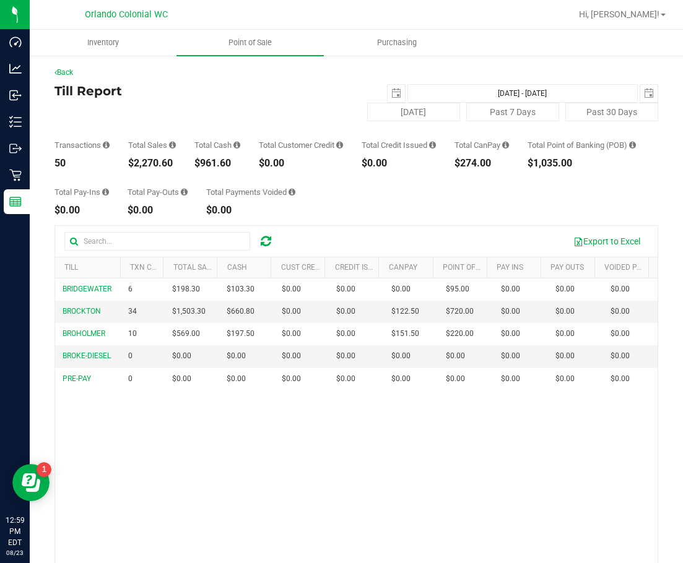
click at [506, 477] on div "BRIDGEWATER 6 $198.30 $103.30 $0.00 $0.00 $0.00 $0.00 $0.00 $95.00 $0.00 $0.00 …" at bounding box center [356, 456] width 602 height 355
click at [381, 210] on div "Total Pay-Ins $0.00 Total Pay-Outs $0.00 Total Payments Voided $0.00" at bounding box center [355, 191] width 603 height 47
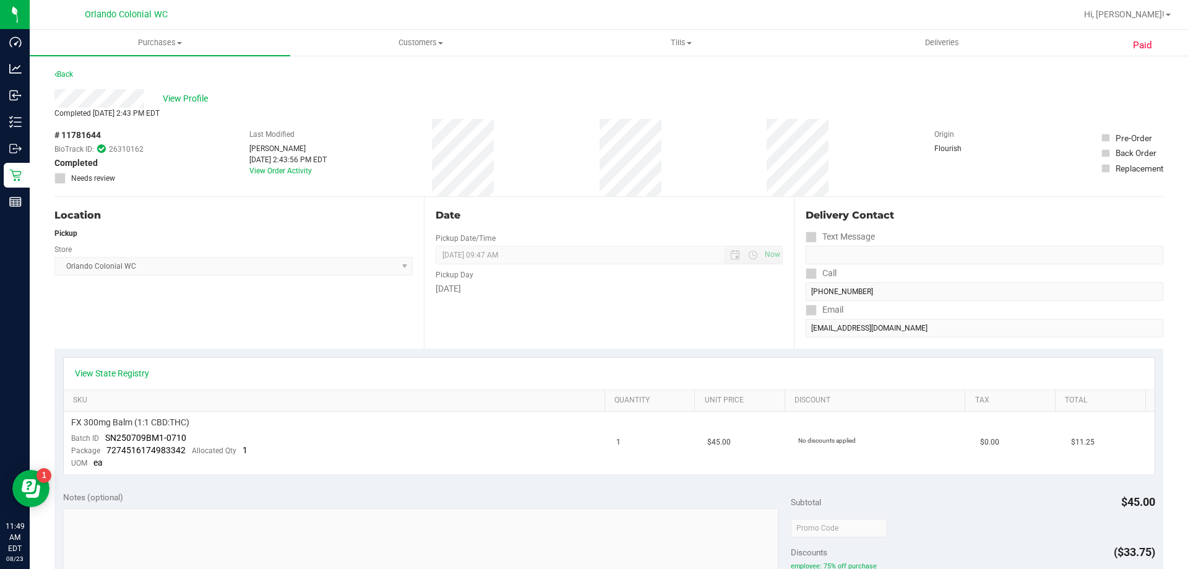
click at [140, 387] on div "View State Registry" at bounding box center [609, 374] width 1091 height 32
click at [140, 379] on link "View State Registry" at bounding box center [112, 373] width 74 height 12
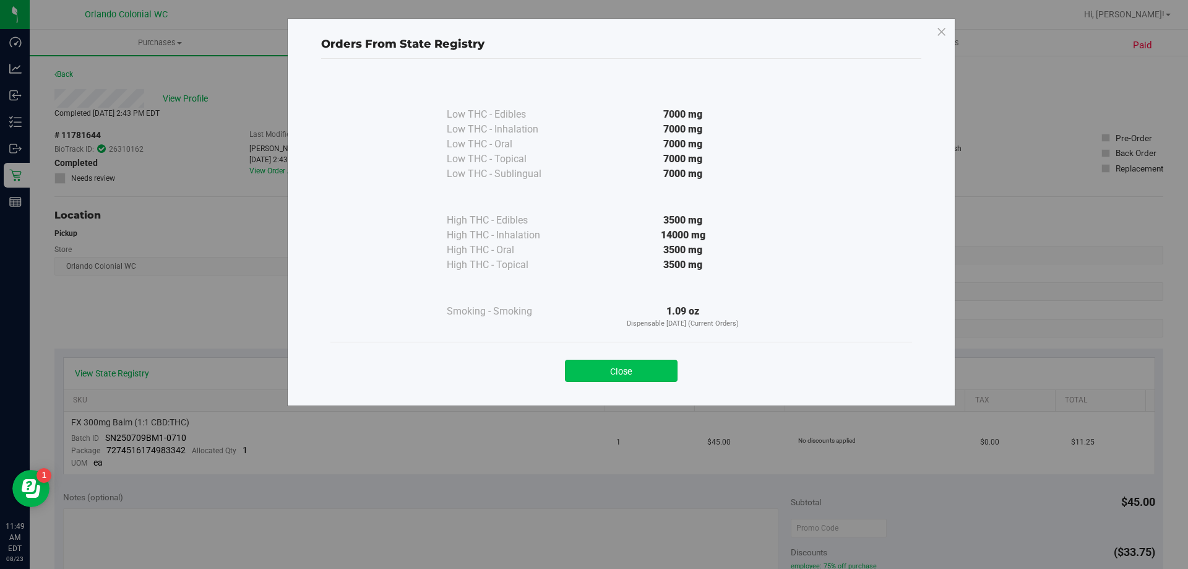
click at [589, 374] on button "Close" at bounding box center [621, 371] width 113 height 22
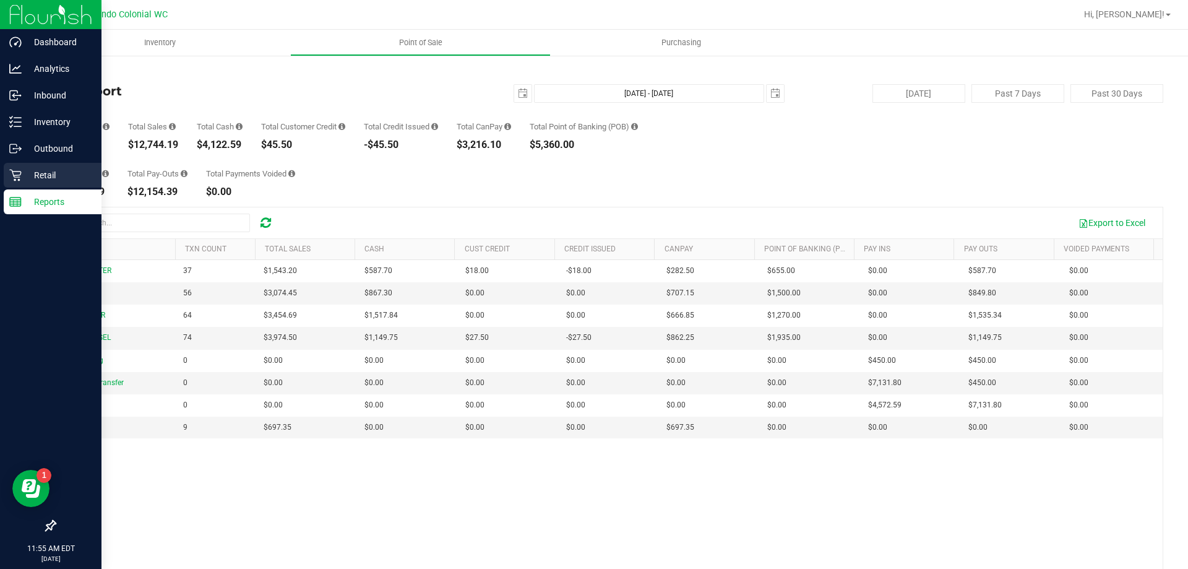
click at [9, 166] on div "Retail" at bounding box center [53, 175] width 98 height 25
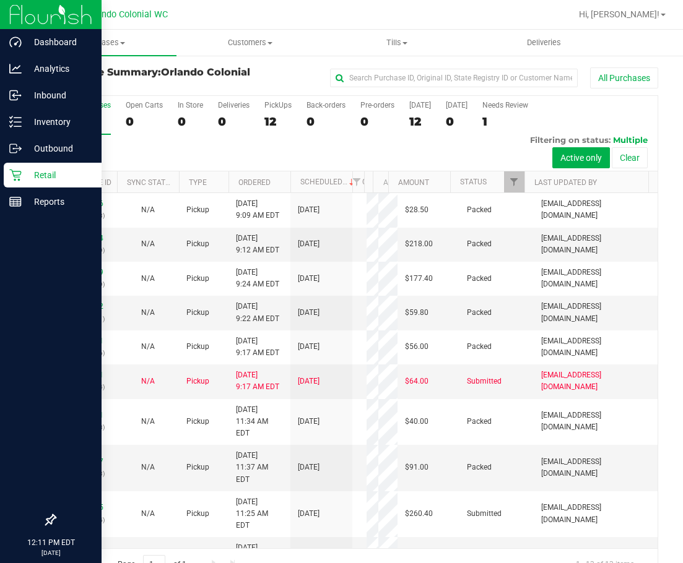
click at [25, 174] on p "Retail" at bounding box center [59, 175] width 74 height 15
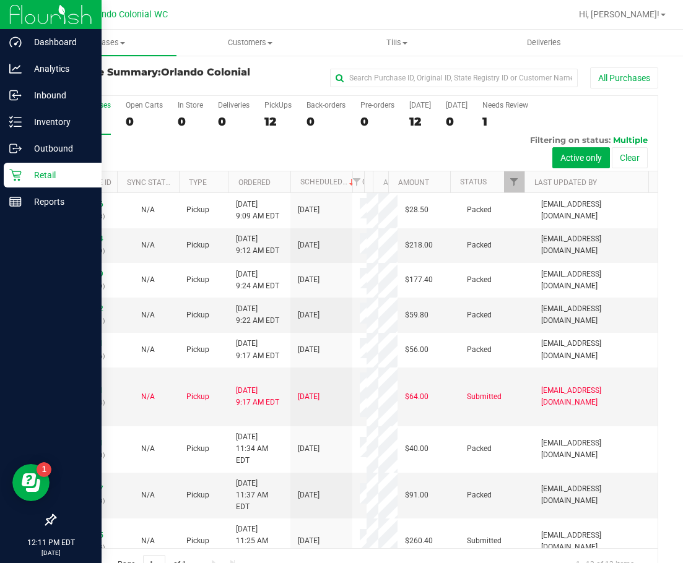
click at [25, 174] on p "Retail" at bounding box center [59, 175] width 74 height 15
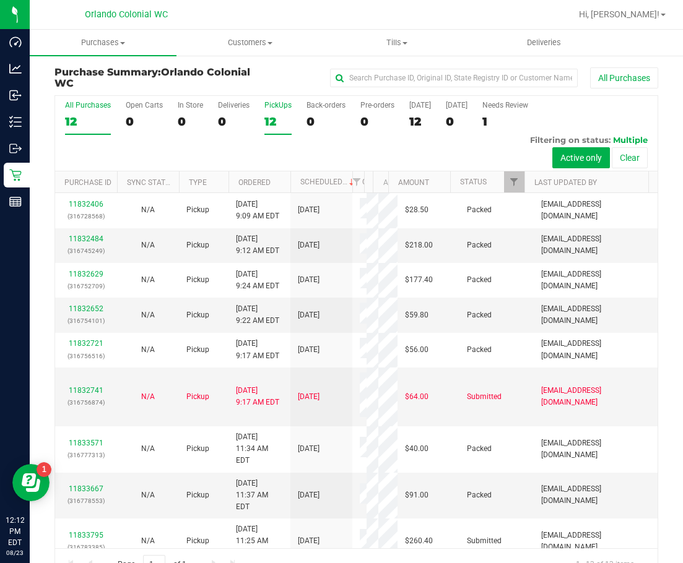
click at [277, 121] on div "12" at bounding box center [277, 122] width 27 height 14
click at [0, 0] on input "PickUps 12" at bounding box center [0, 0] width 0 height 0
